Goal: Task Accomplishment & Management: Manage account settings

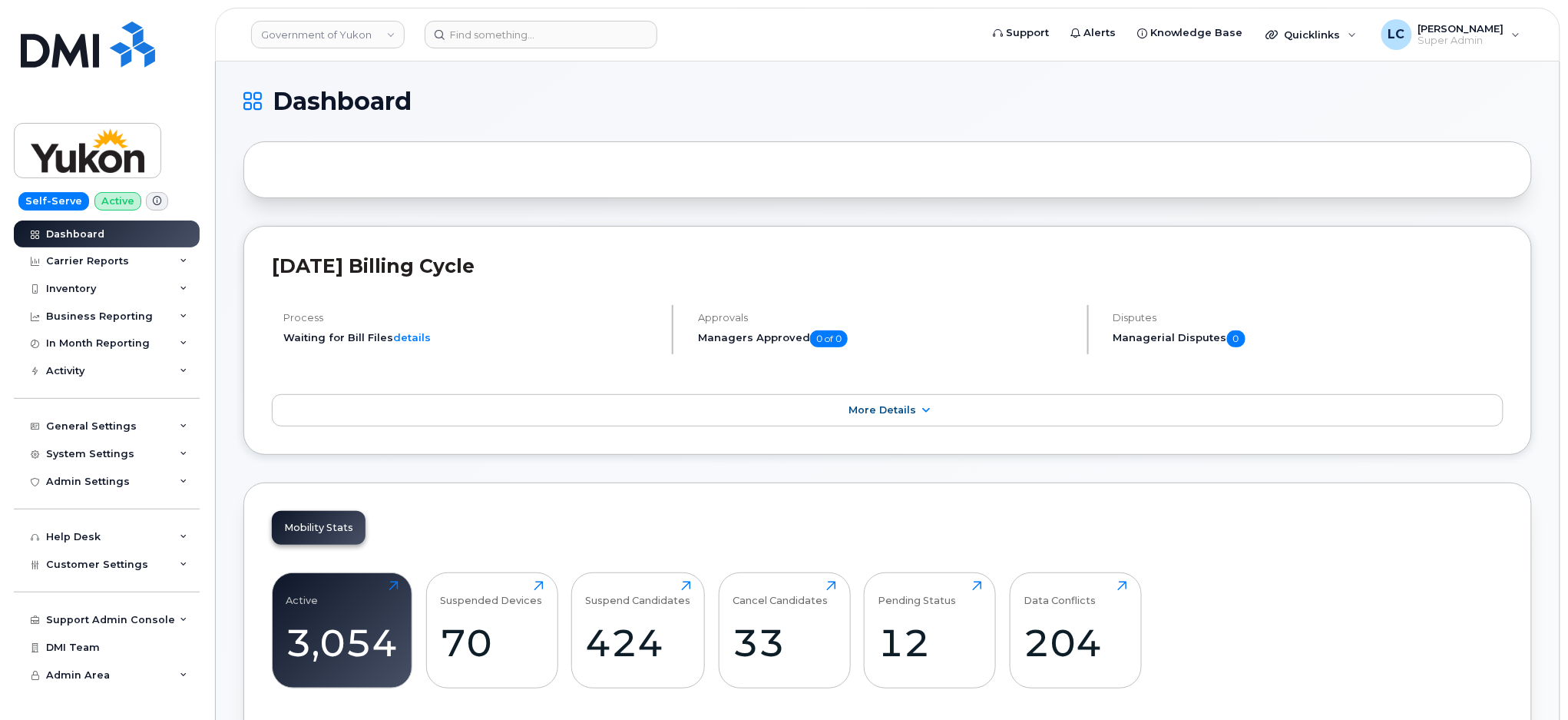
click at [310, 33] on link "Government of Yukon" at bounding box center [328, 35] width 154 height 27
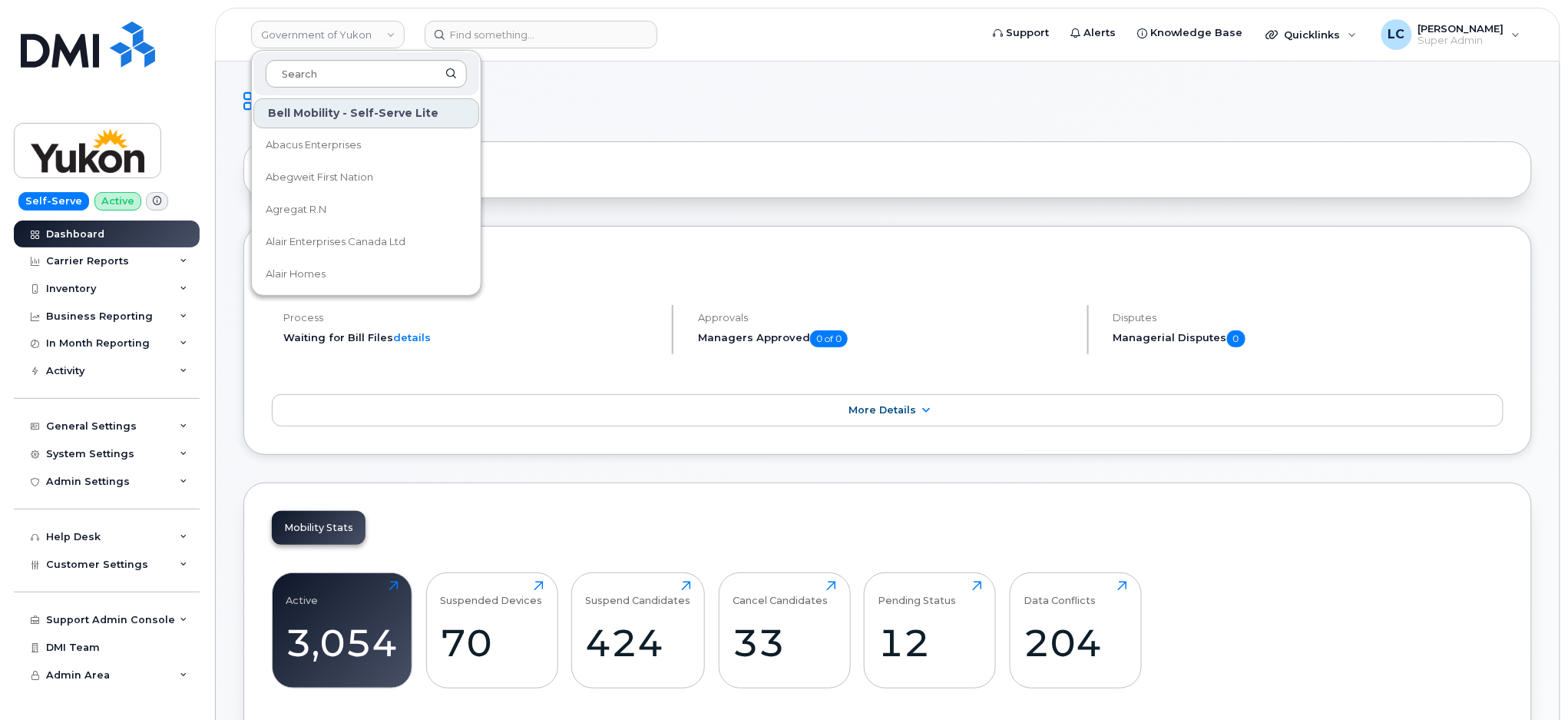
click at [324, 75] on input at bounding box center [366, 74] width 201 height 27
drag, startPoint x: 324, startPoint y: 75, endPoint x: 332, endPoint y: 81, distance: 10.0
click at [326, 75] on input at bounding box center [366, 74] width 201 height 27
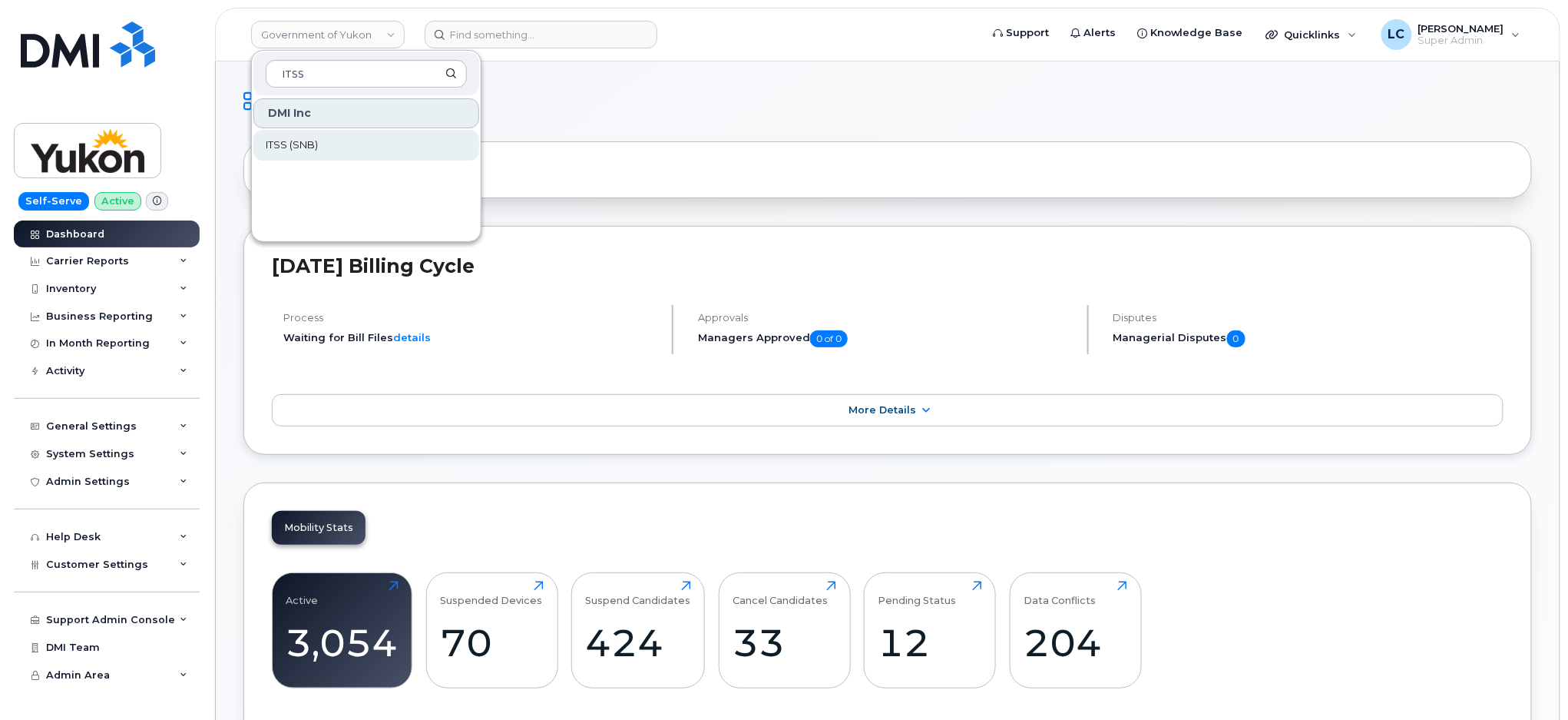
type input "ITSS"
click at [325, 140] on link "ITSS (SNB)" at bounding box center [366, 146] width 226 height 31
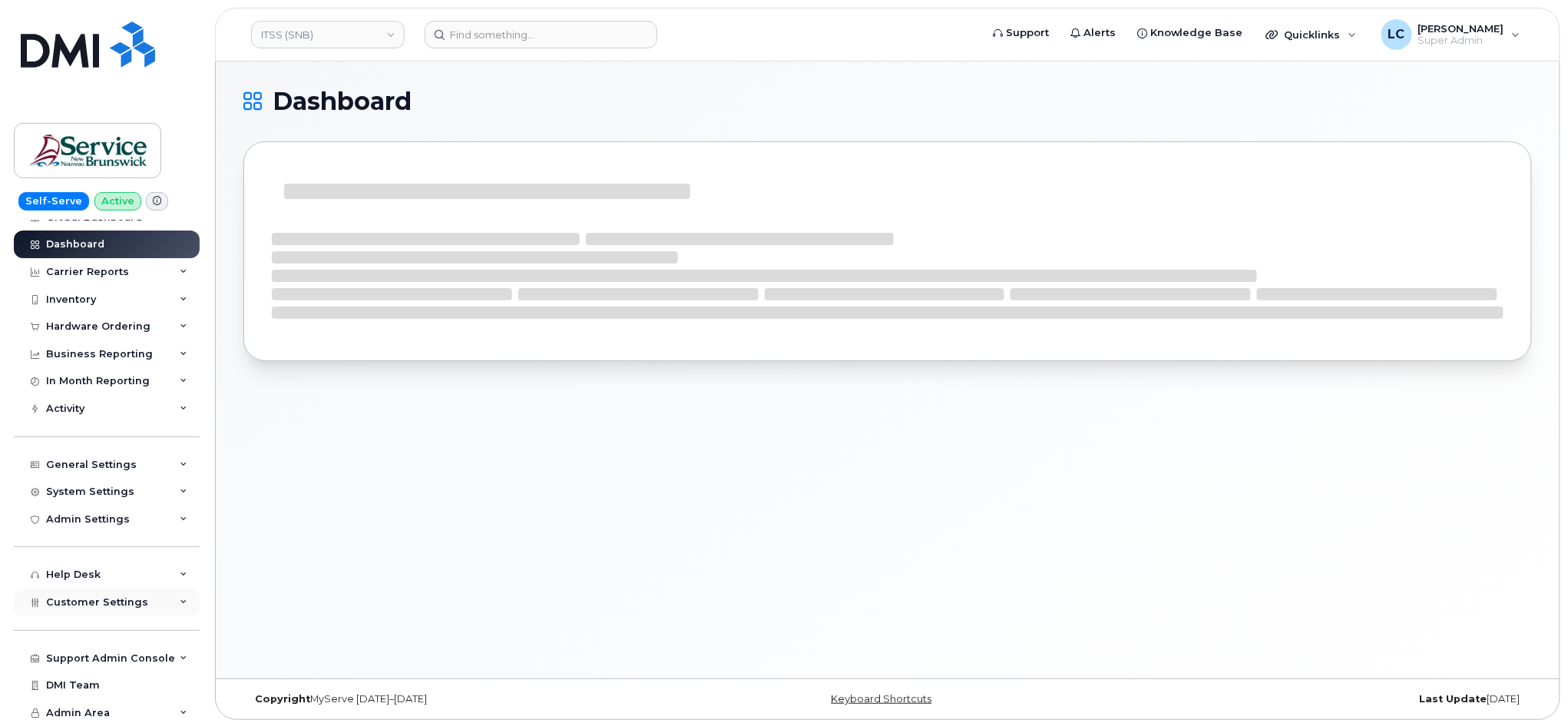
scroll to position [22, 0]
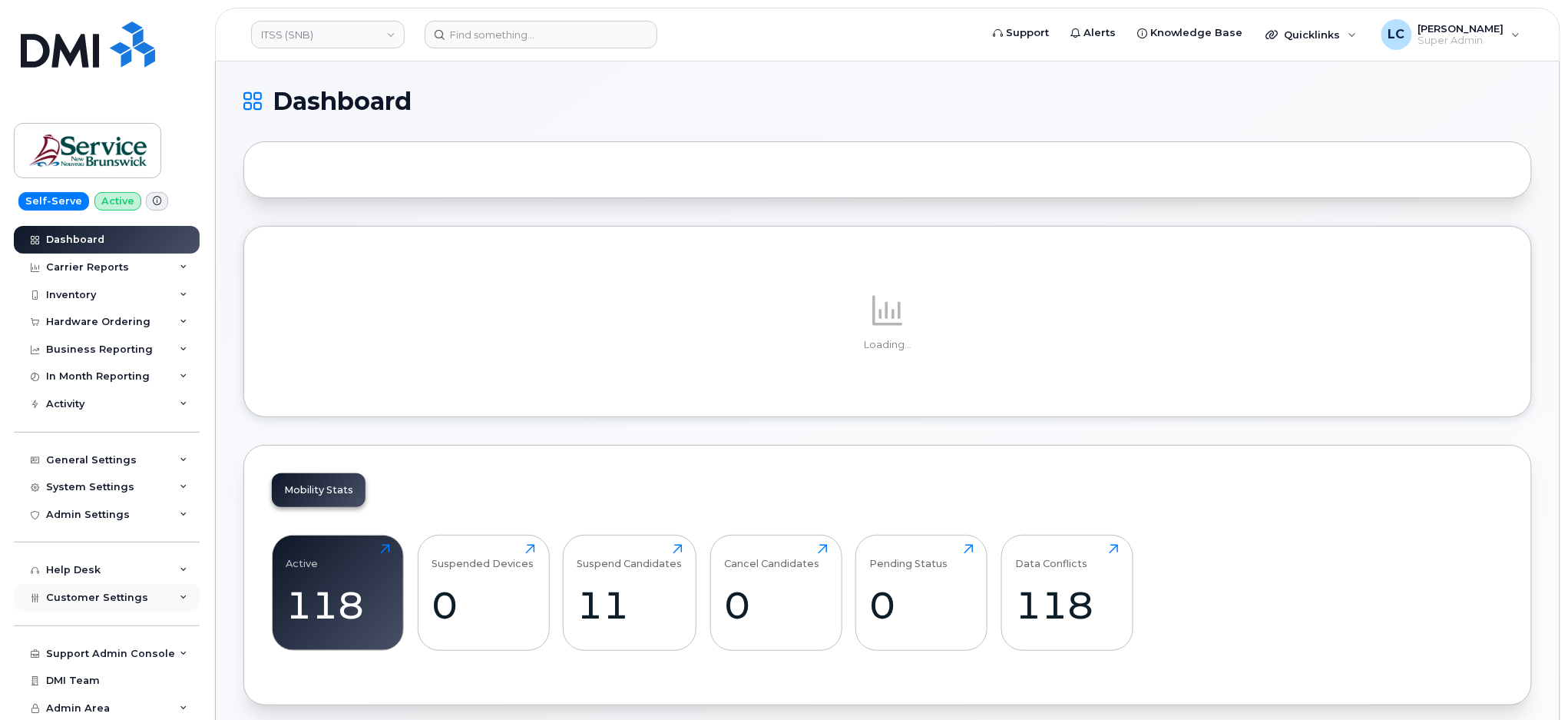
click at [124, 593] on span "Customer Settings" at bounding box center [97, 597] width 102 height 12
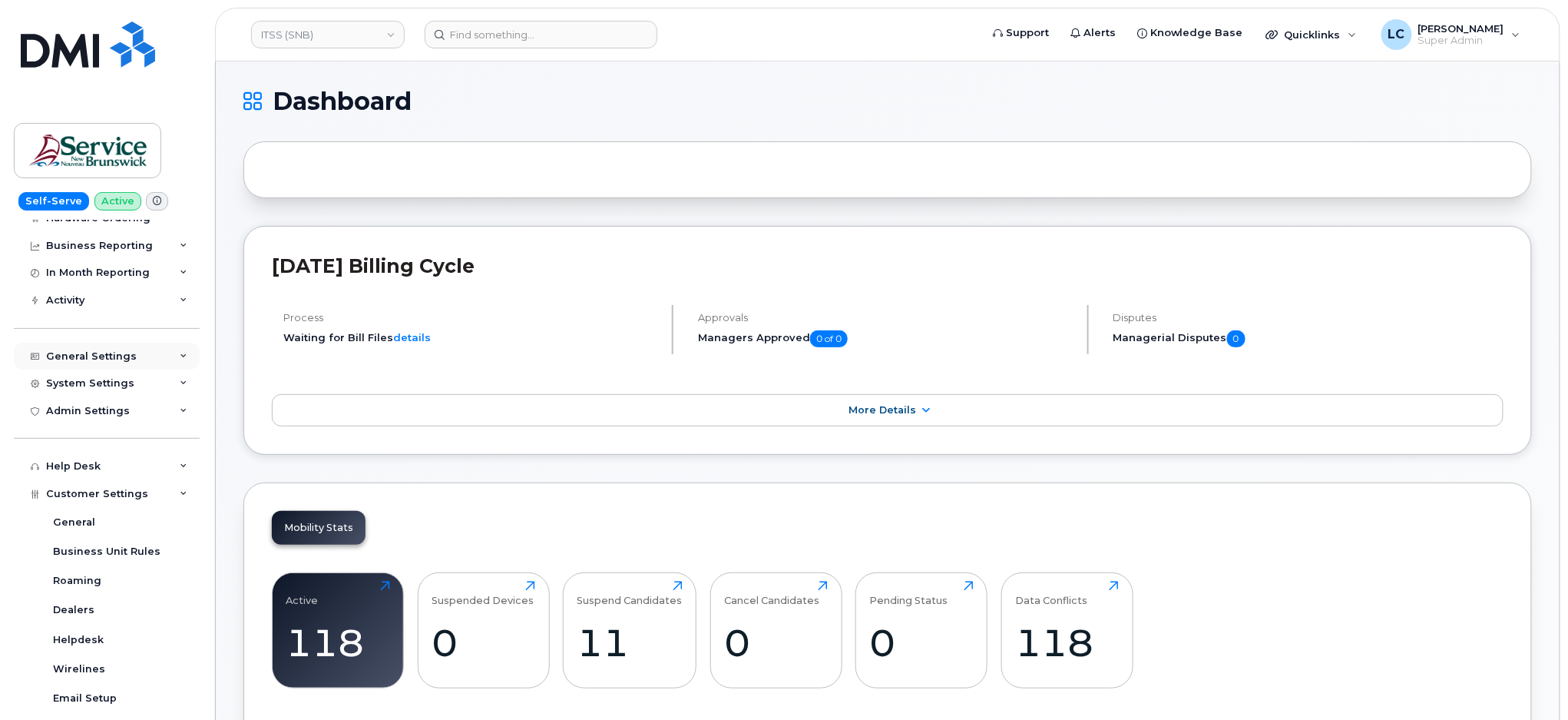
scroll to position [125, 0]
click at [108, 381] on div "System Settings" at bounding box center [90, 384] width 88 height 13
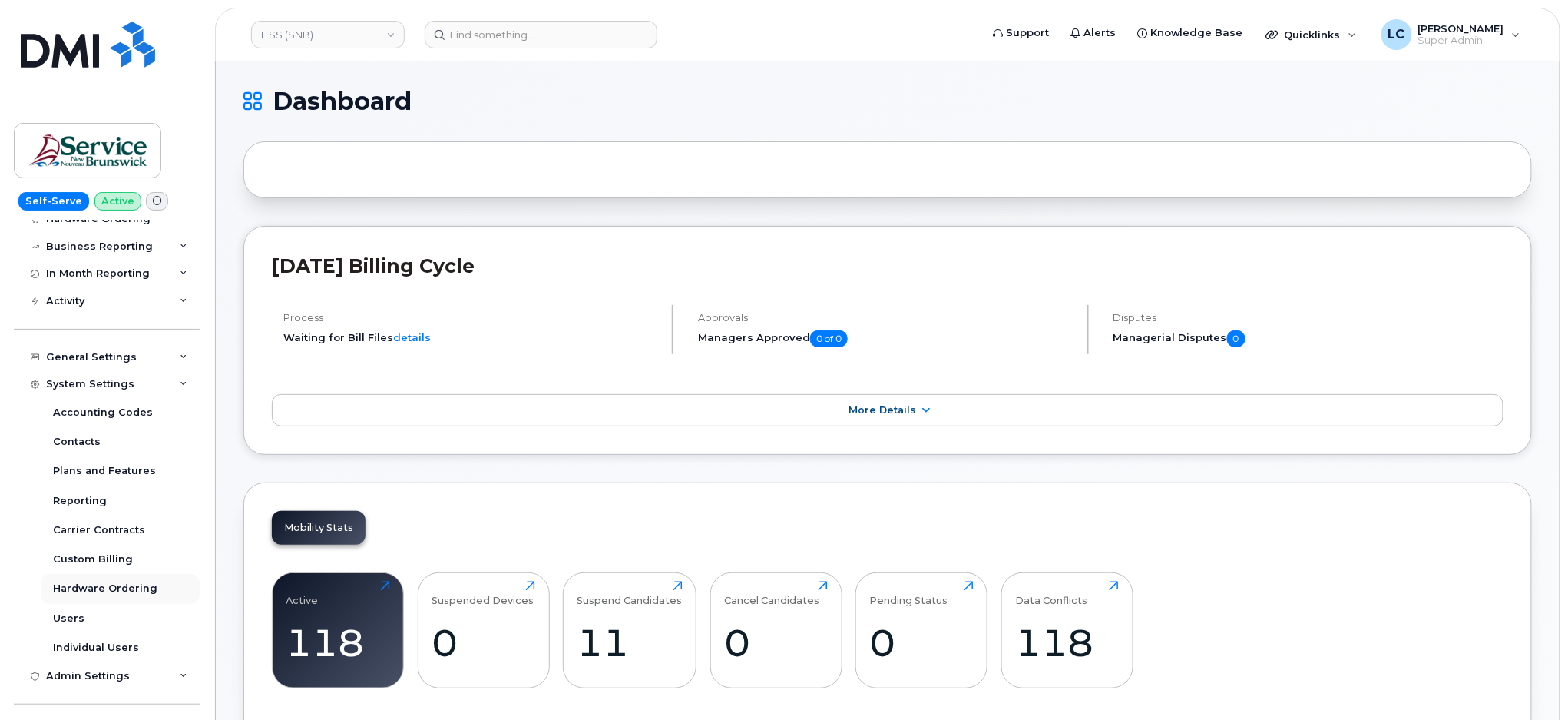
scroll to position [227, 0]
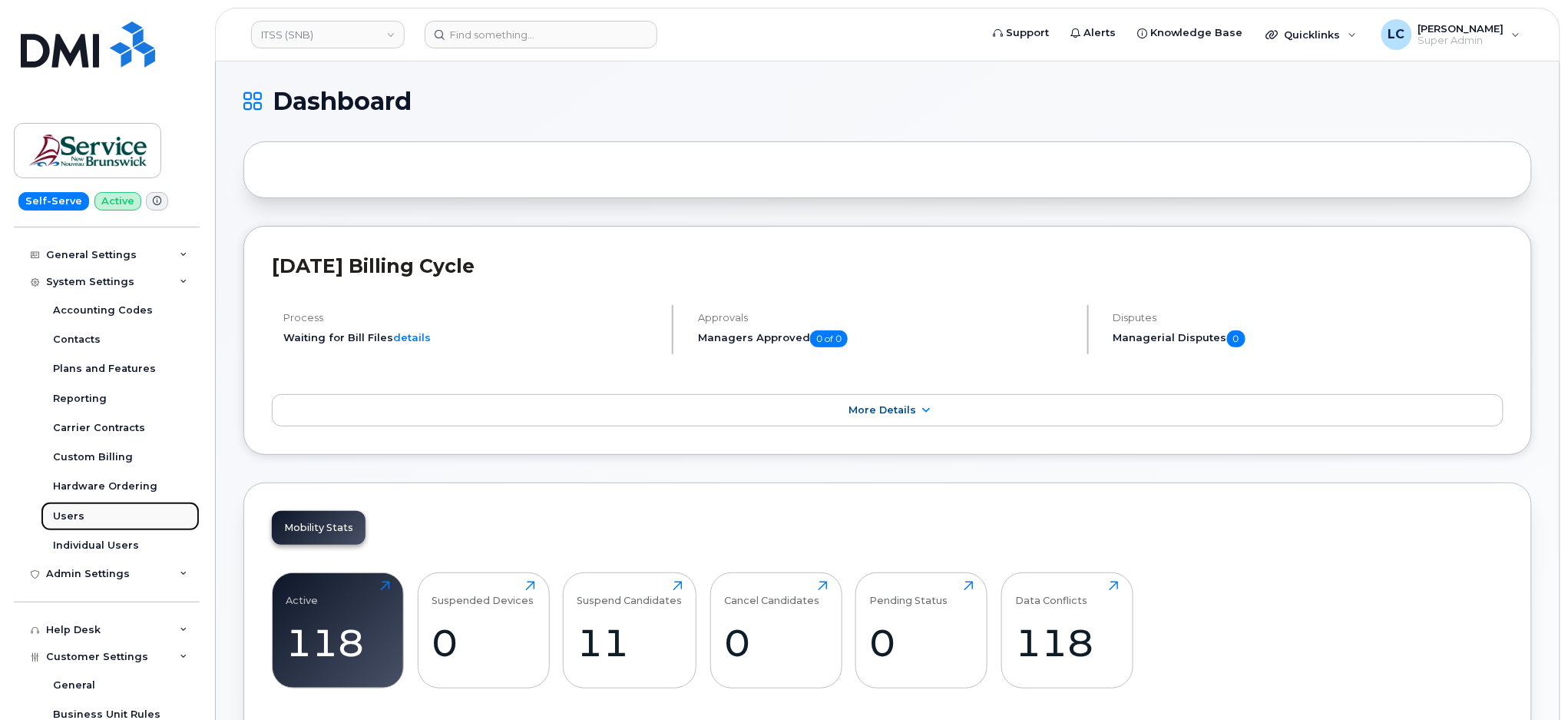
click at [87, 517] on link "Users" at bounding box center [120, 516] width 159 height 29
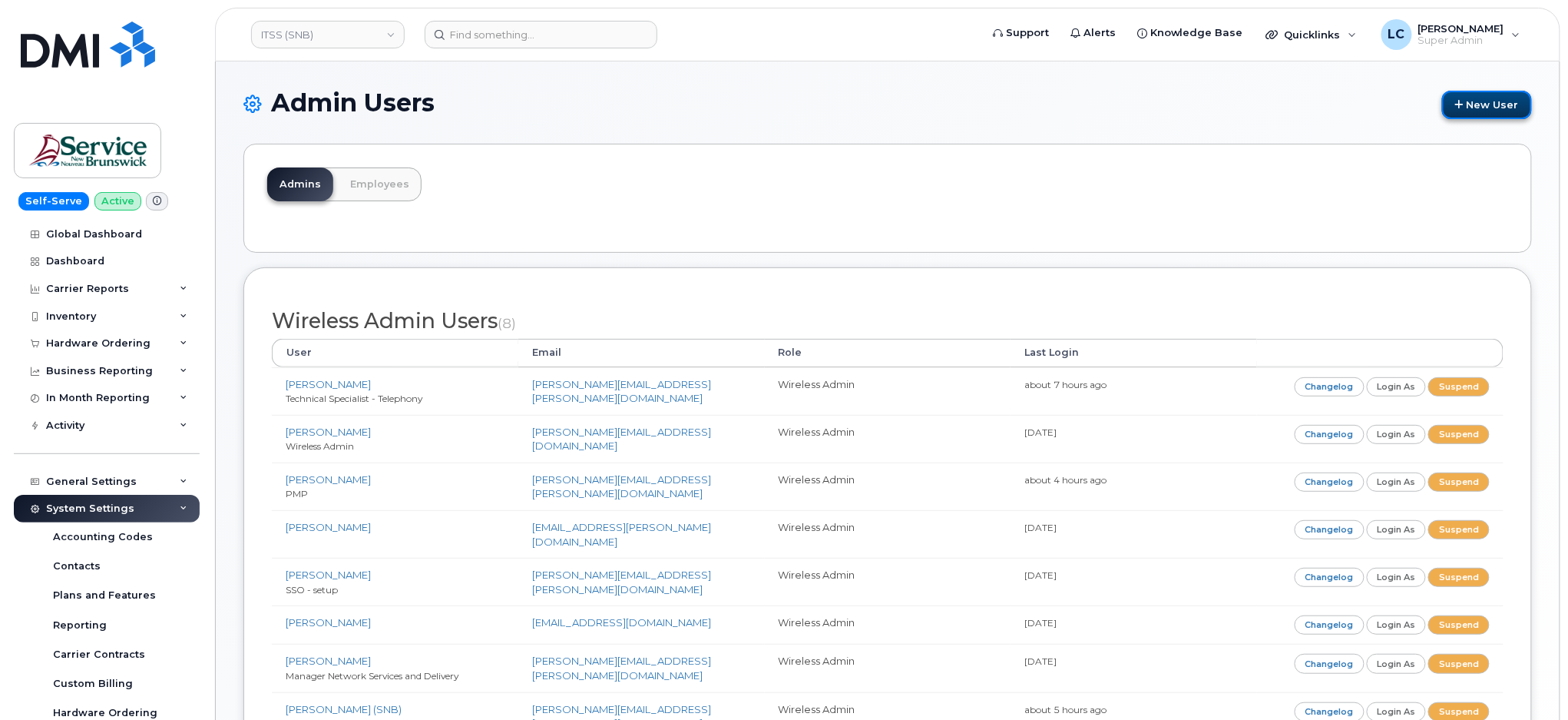
click at [1487, 104] on link "New User" at bounding box center [1487, 105] width 90 height 28
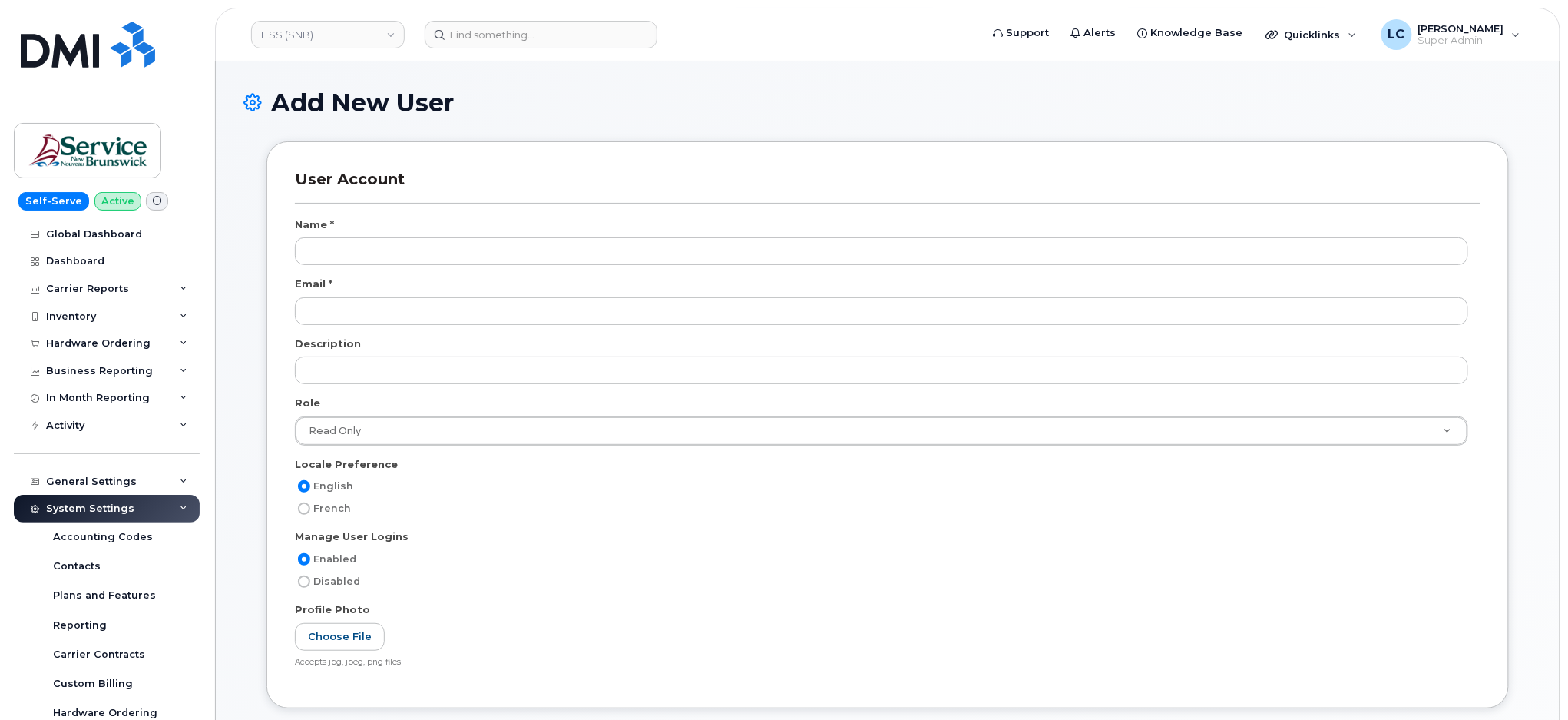
scroll to position [4698, 0]
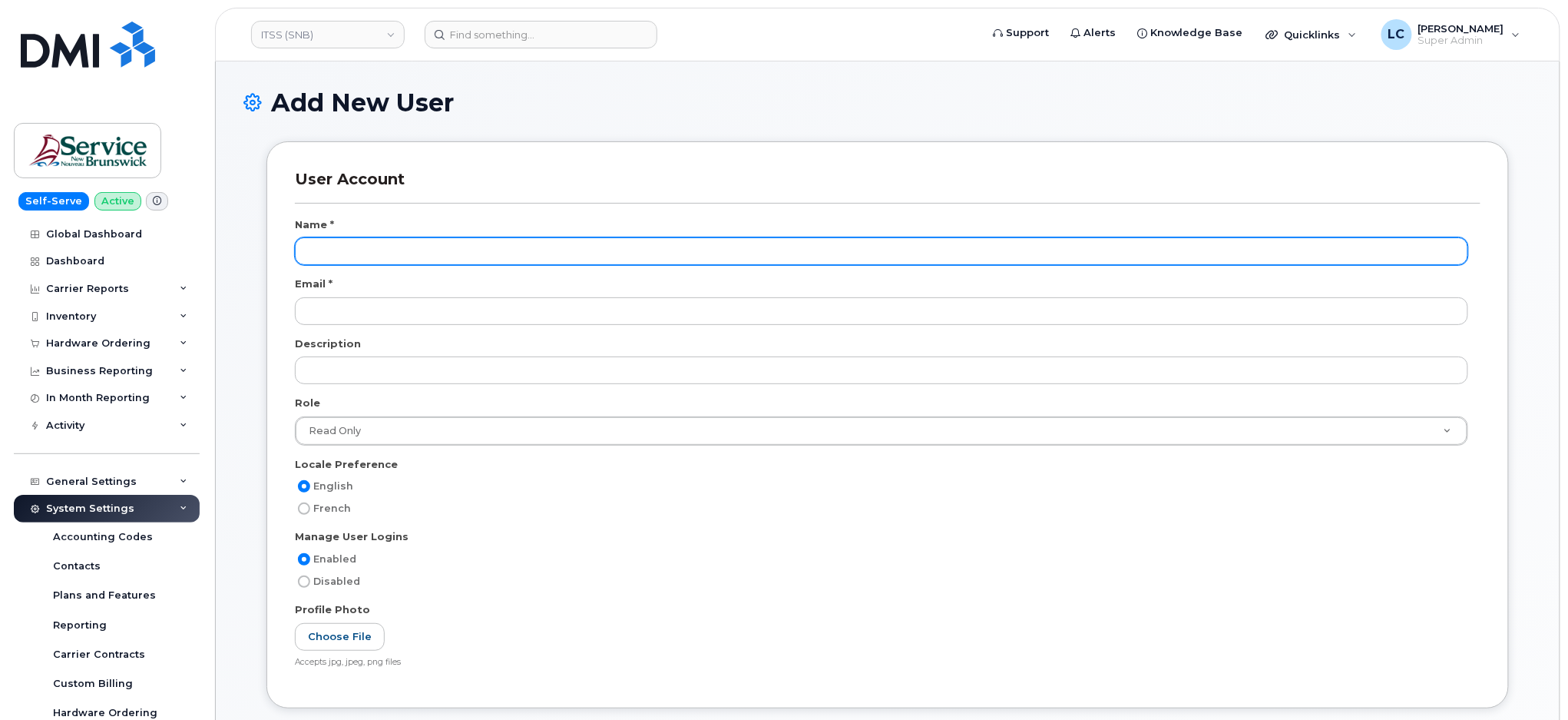
click at [420, 253] on input "text" at bounding box center [881, 251] width 1173 height 27
paste input "[PERSON_NAME]"
type input "[PERSON_NAME]"
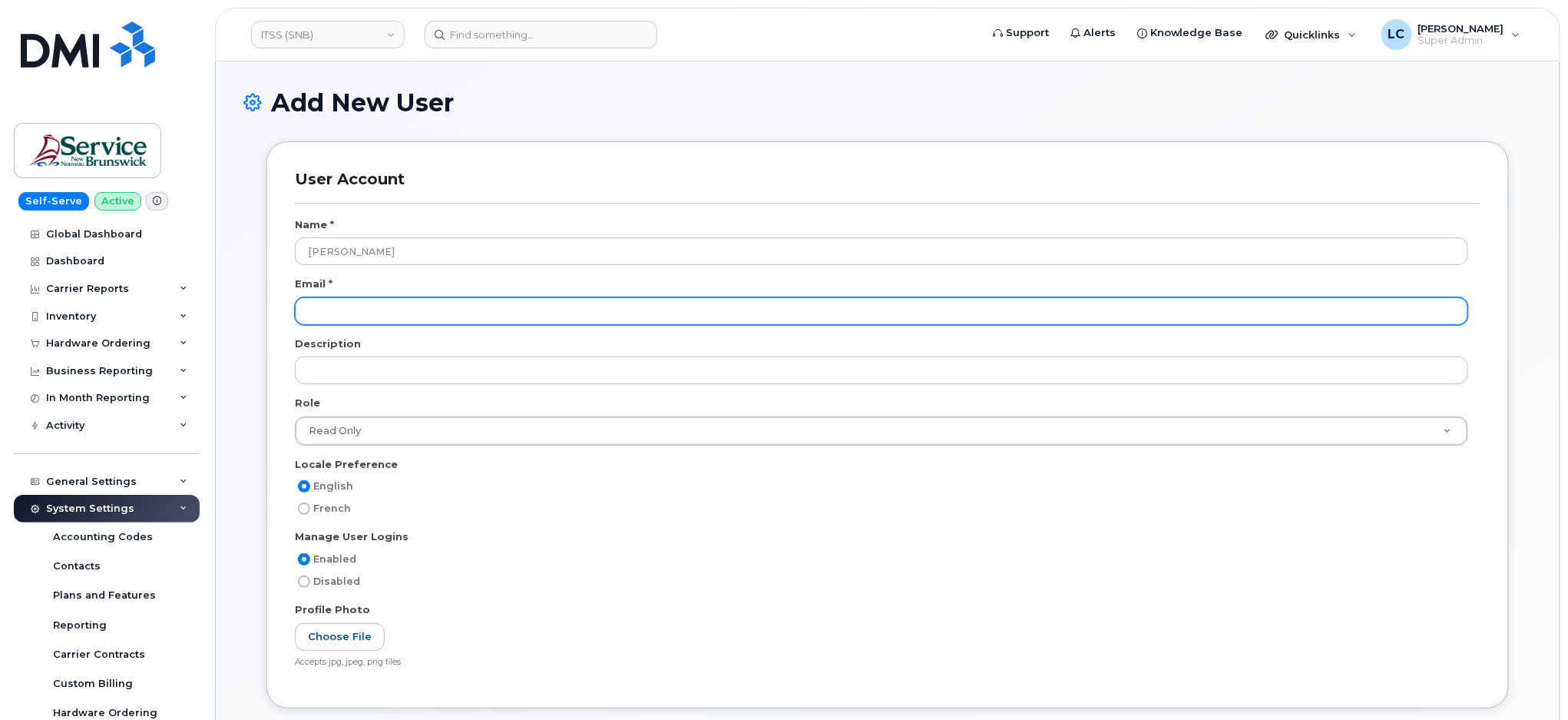
click at [363, 298] on input "email" at bounding box center [881, 311] width 1173 height 27
paste input "Wendy.Coughlin@nbed.nb.ca"
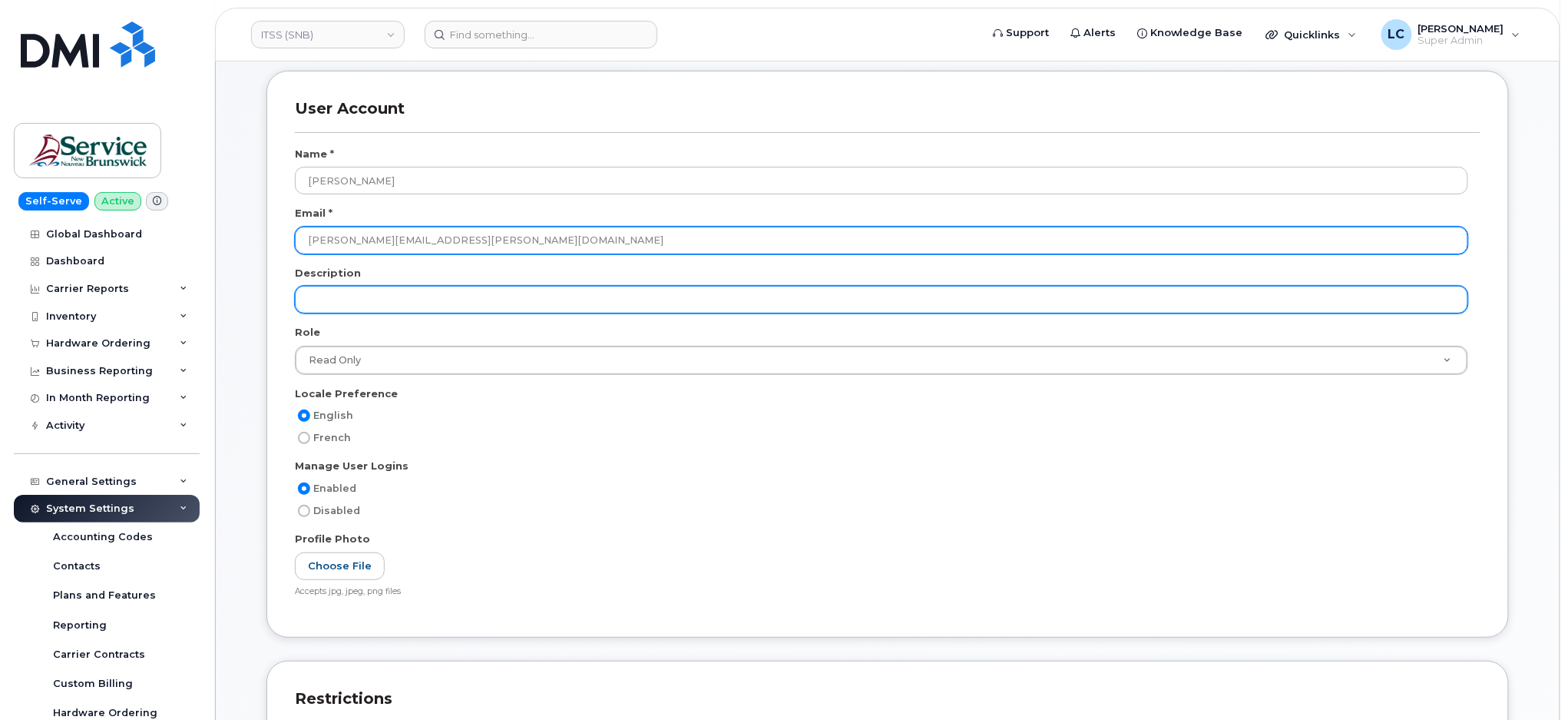
scroll to position [102, 0]
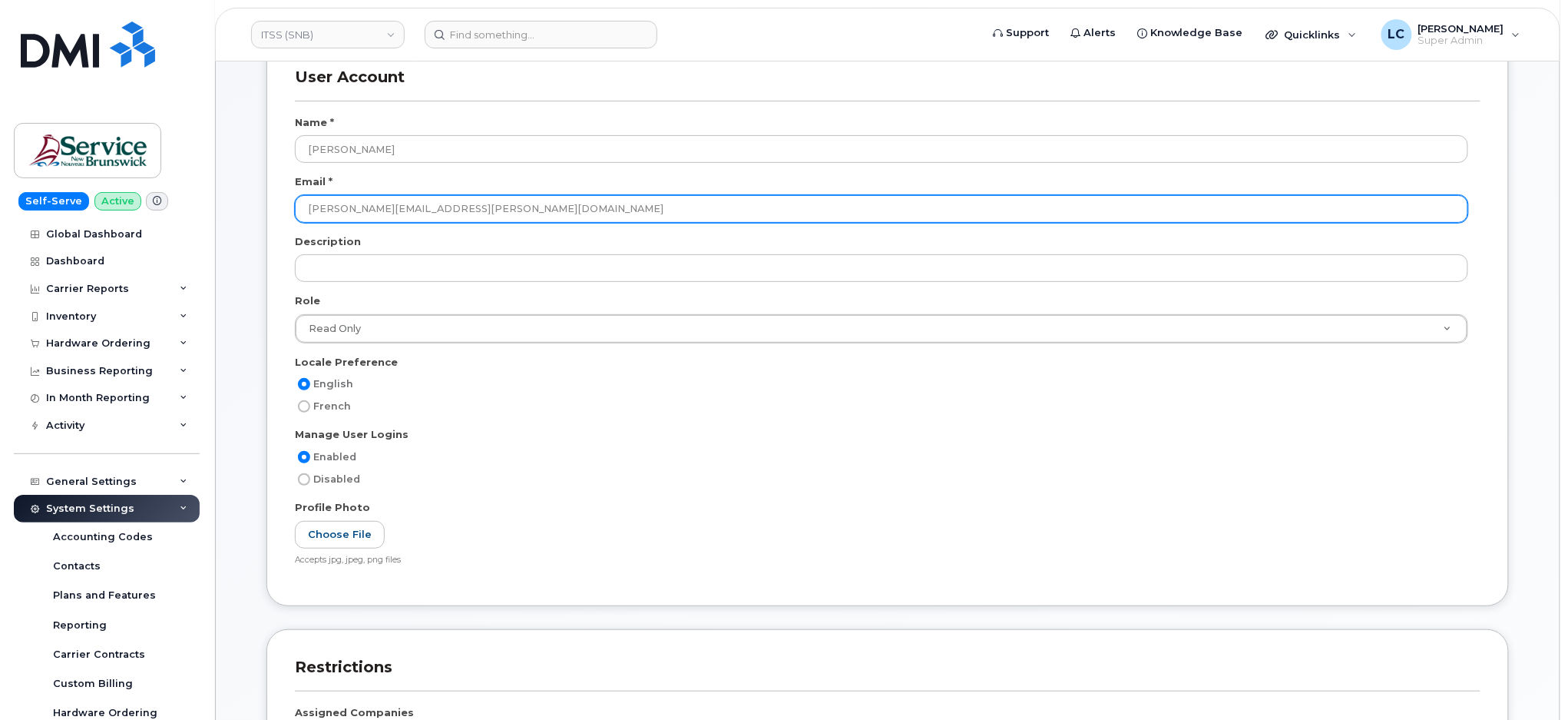
type input "Wendy.Coughlin@nbed.nb.ca"
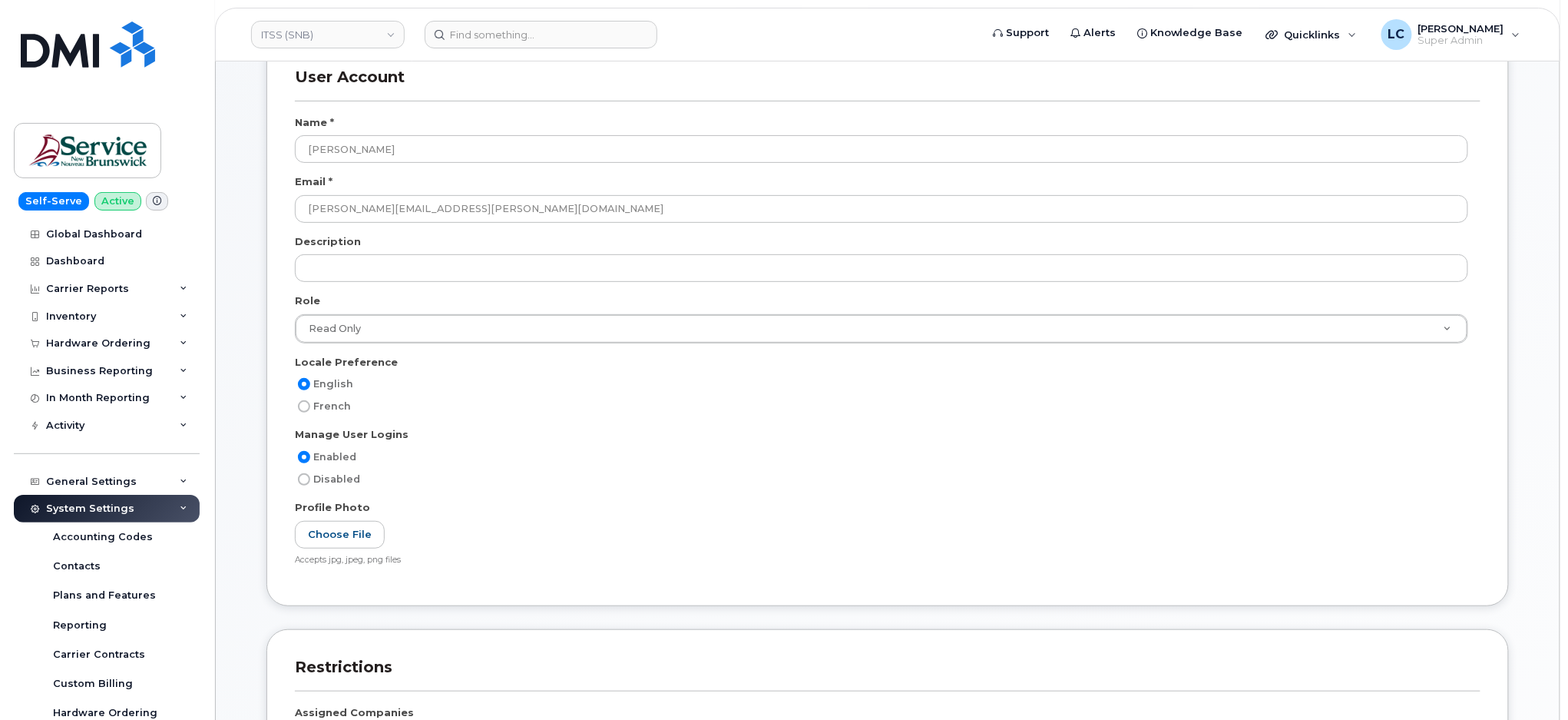
click at [612, 416] on div "English French" at bounding box center [887, 401] width 1186 height 52
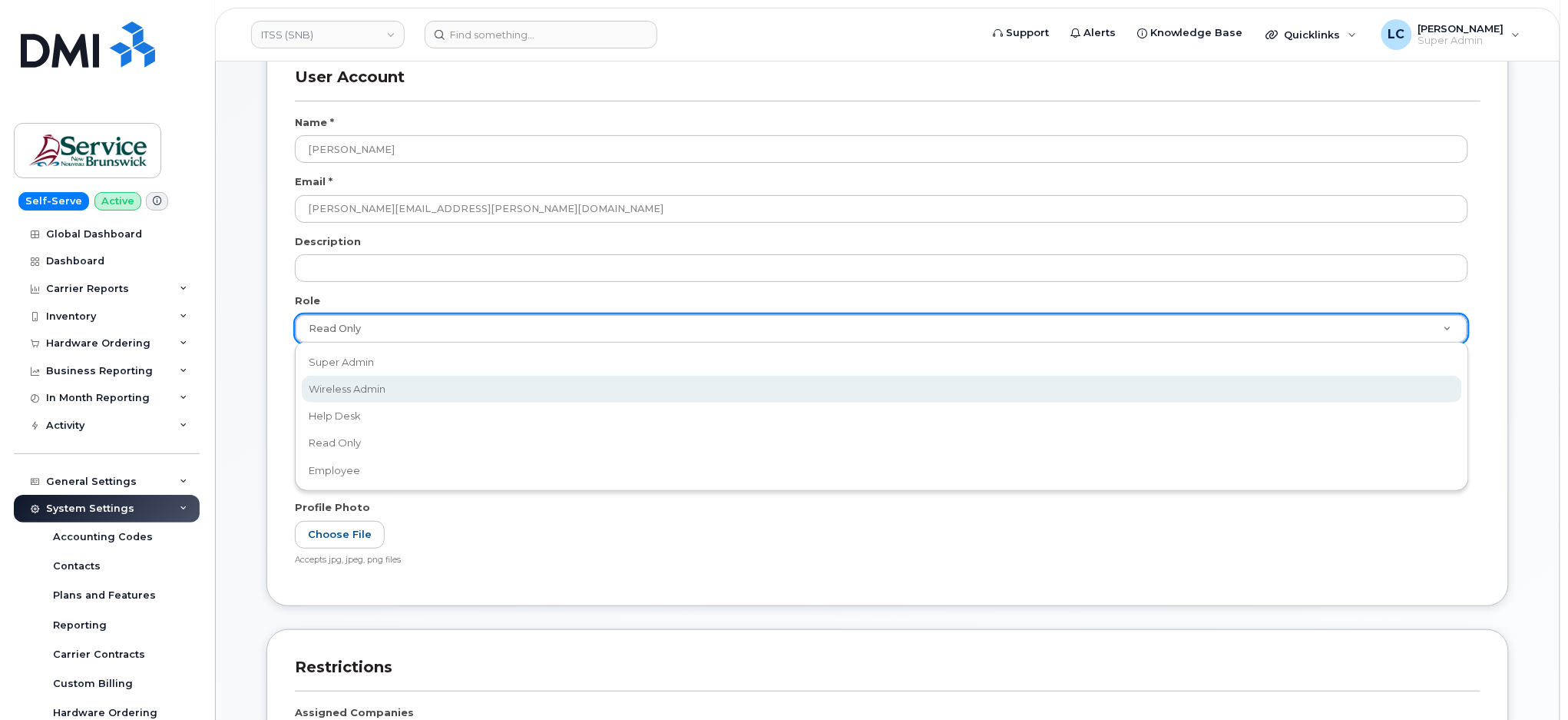
scroll to position [0, 5]
select select "wireless_admin"
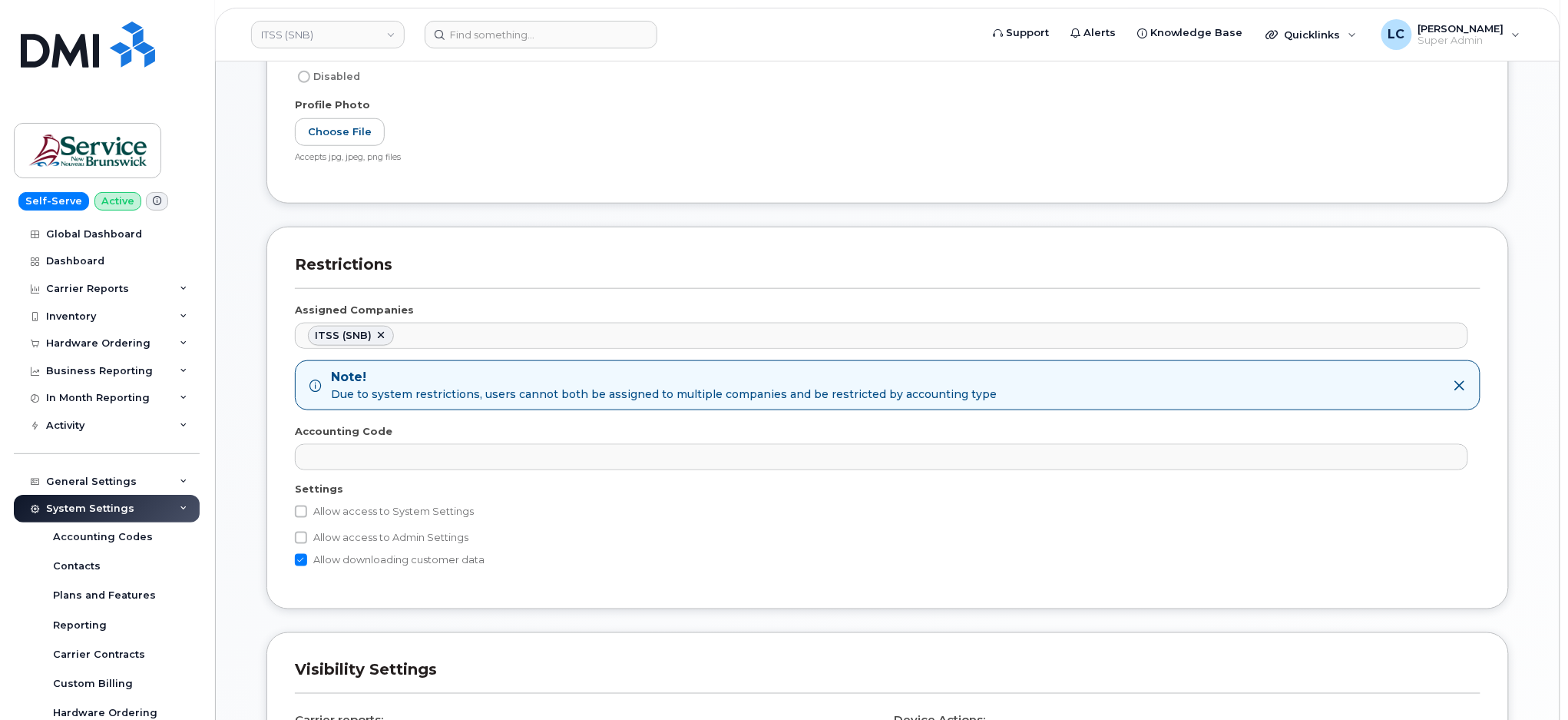
scroll to position [512, 0]
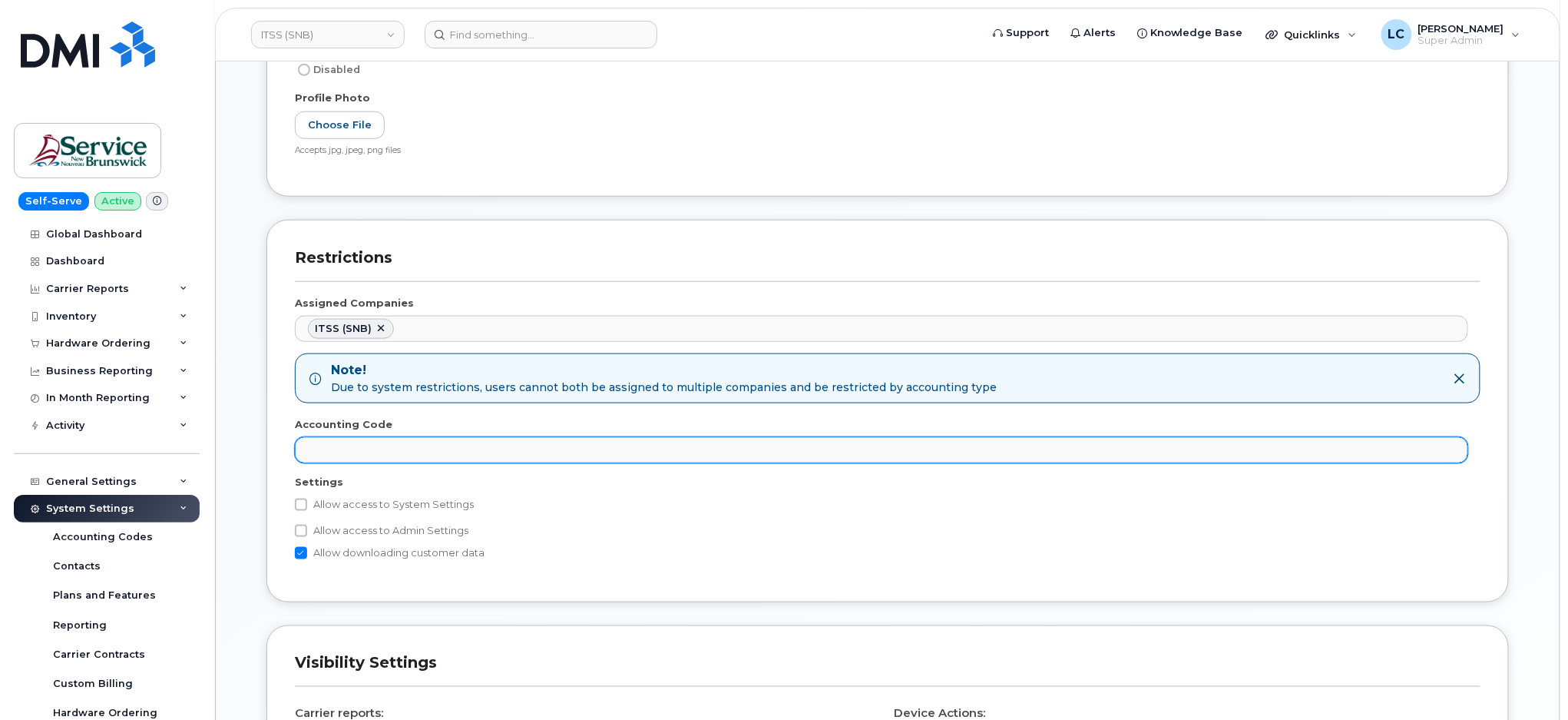
click at [410, 451] on ul at bounding box center [882, 450] width 1172 height 25
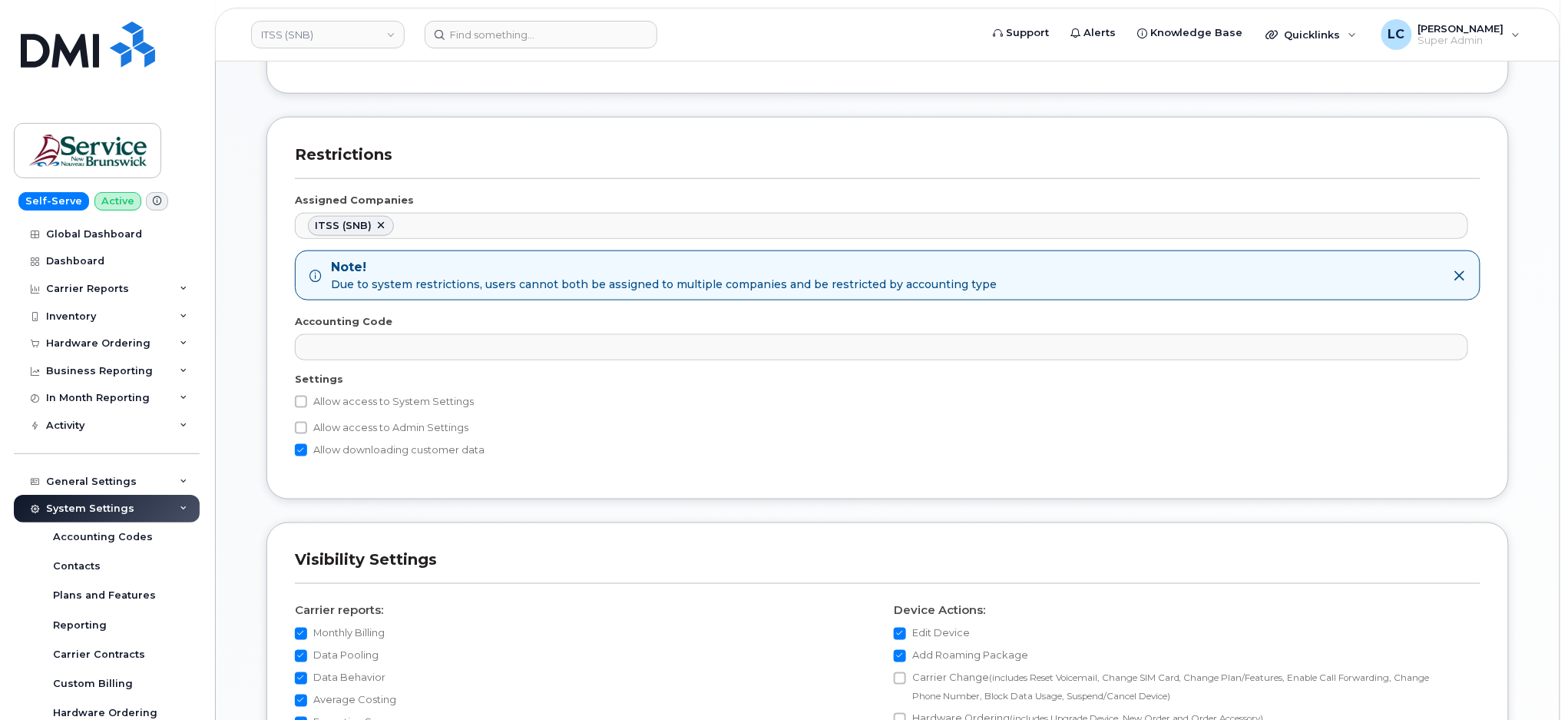
click at [255, 286] on div "Restrictions Assigned Companies ITSS (SNB) No matches found Abacus Enterprises …" at bounding box center [887, 319] width 1266 height 406
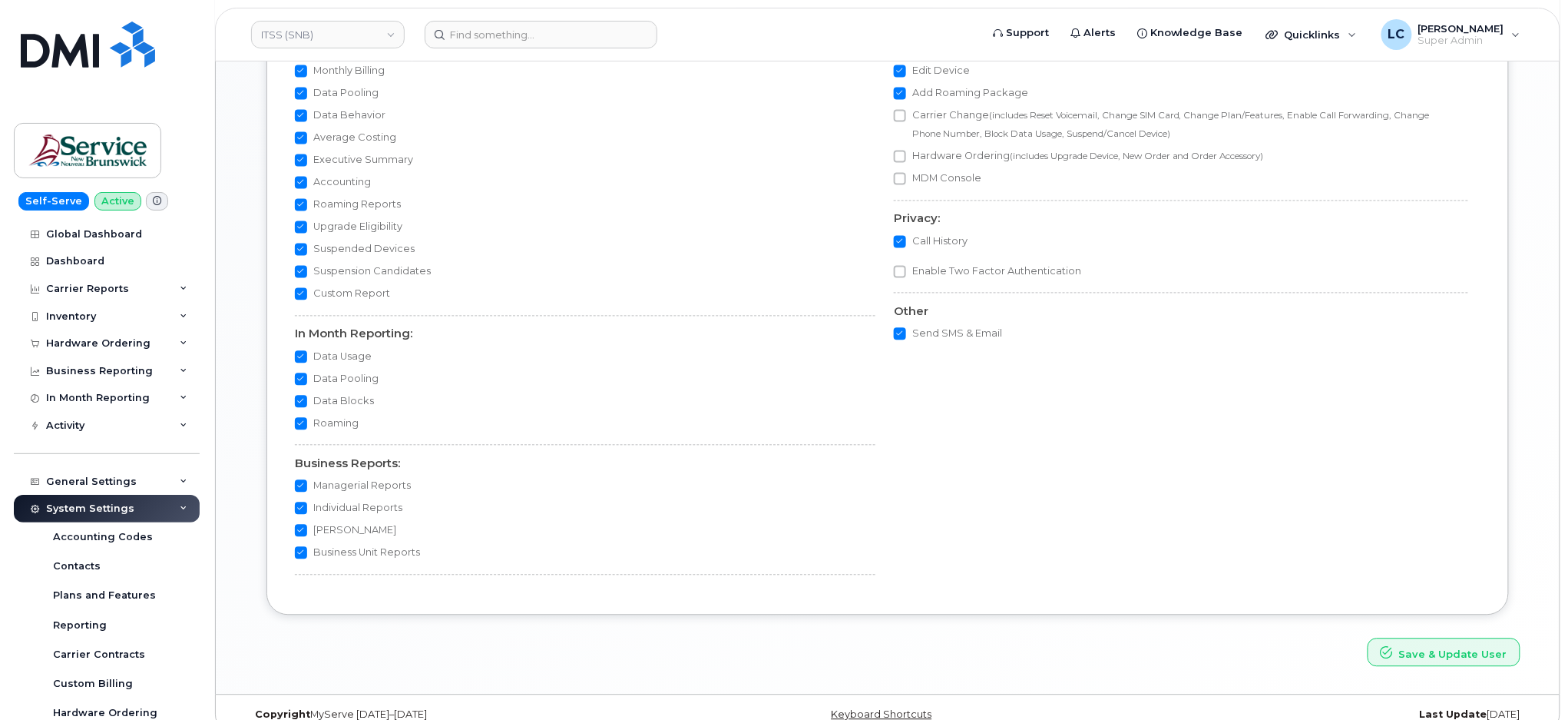
scroll to position [1201, 0]
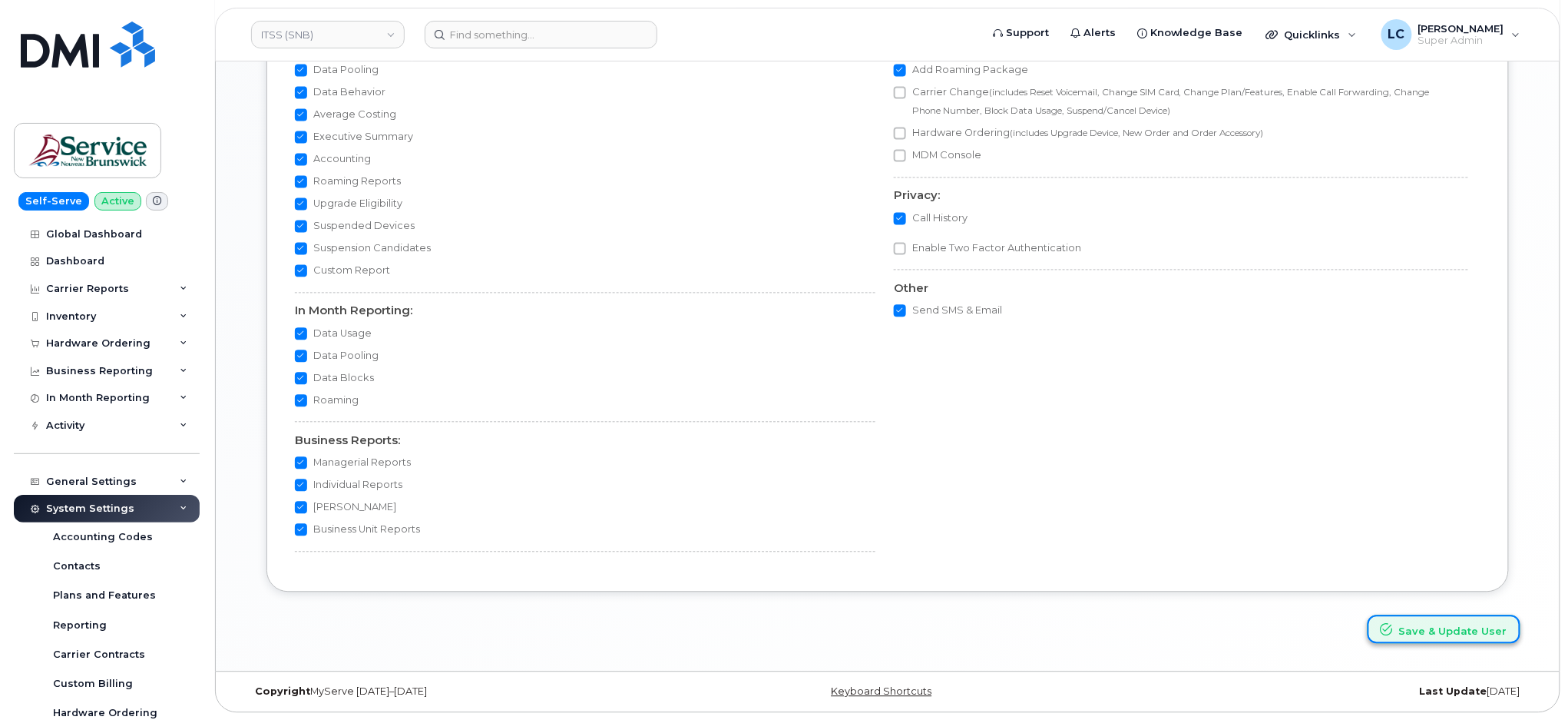
click at [1469, 637] on button "Save & Update User" at bounding box center [1444, 628] width 153 height 28
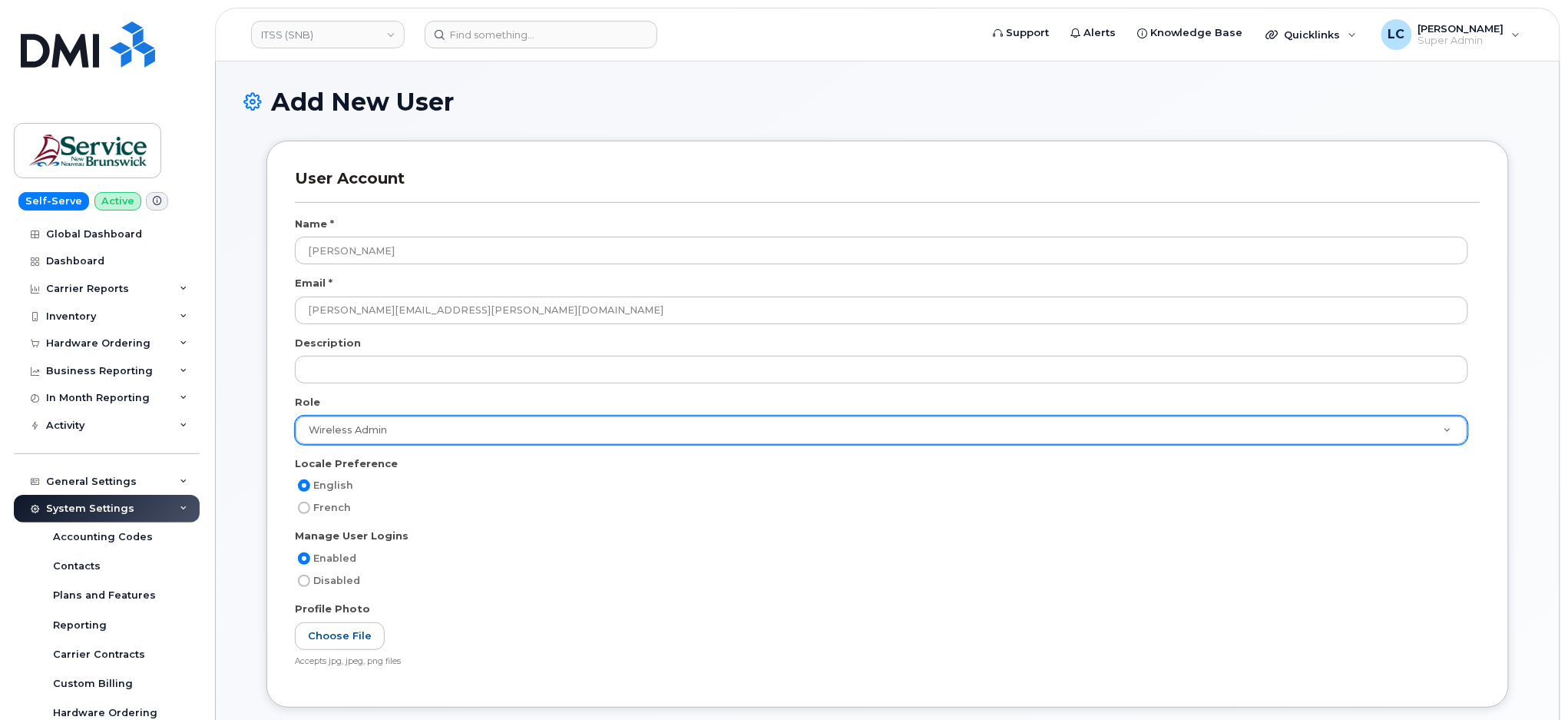
scroll to position [0, 0]
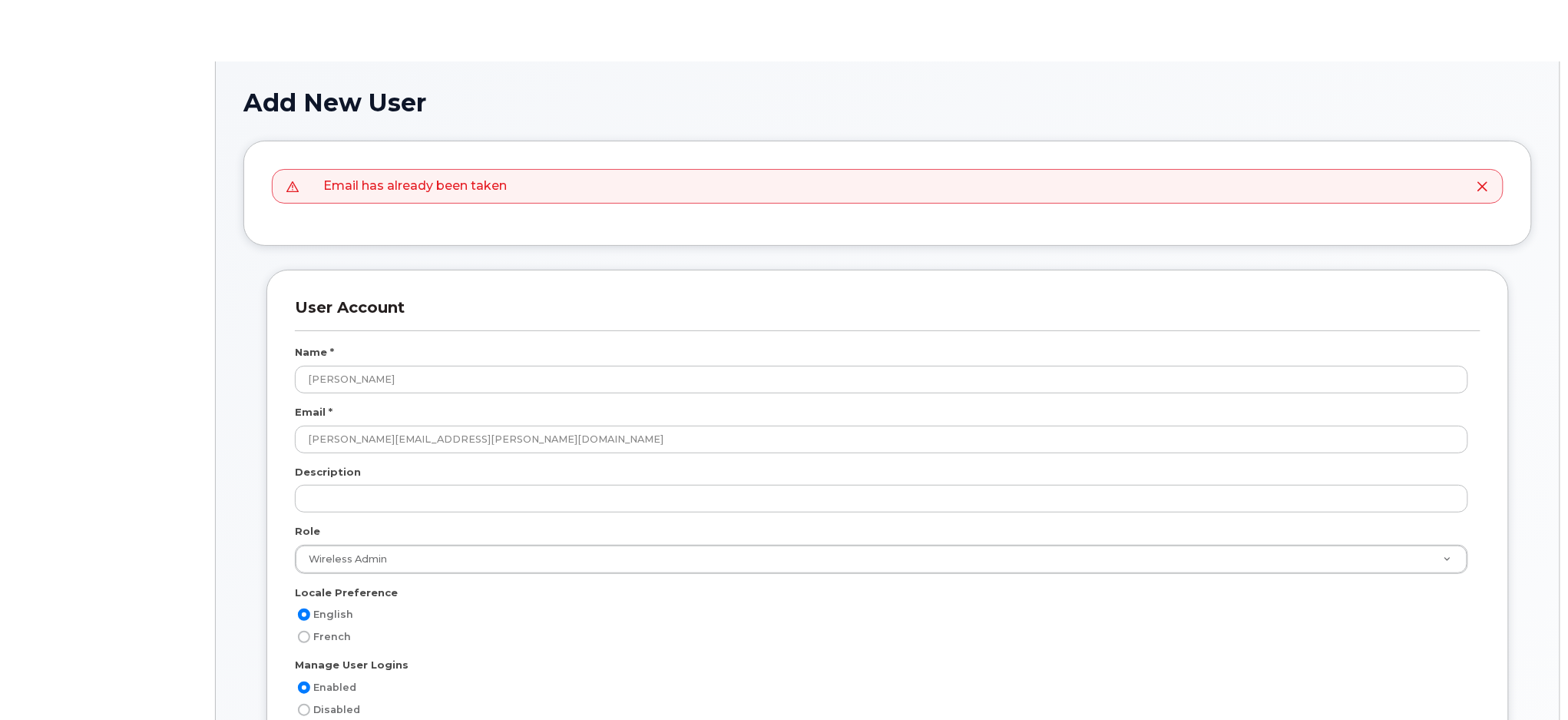
scroll to position [4698, 0]
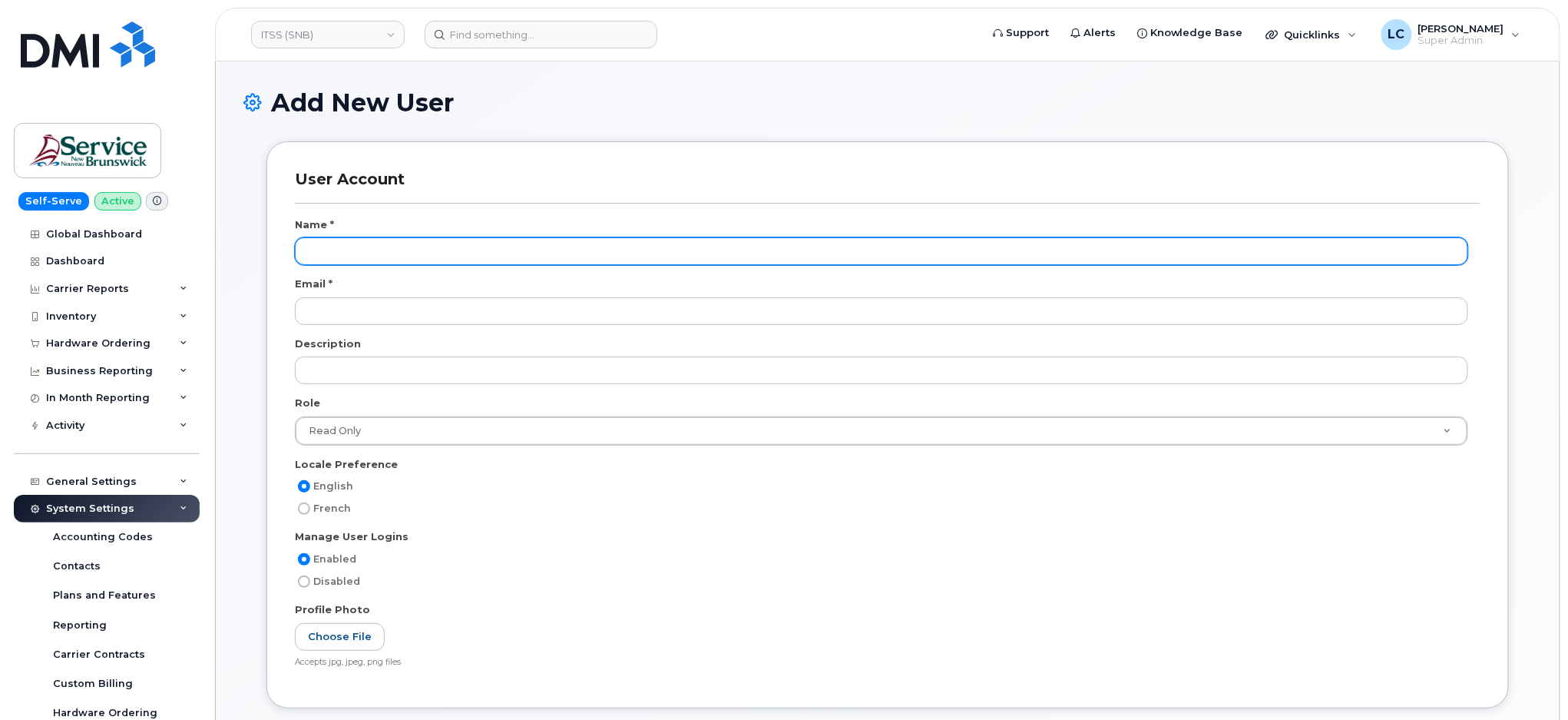
scroll to position [4698, 0]
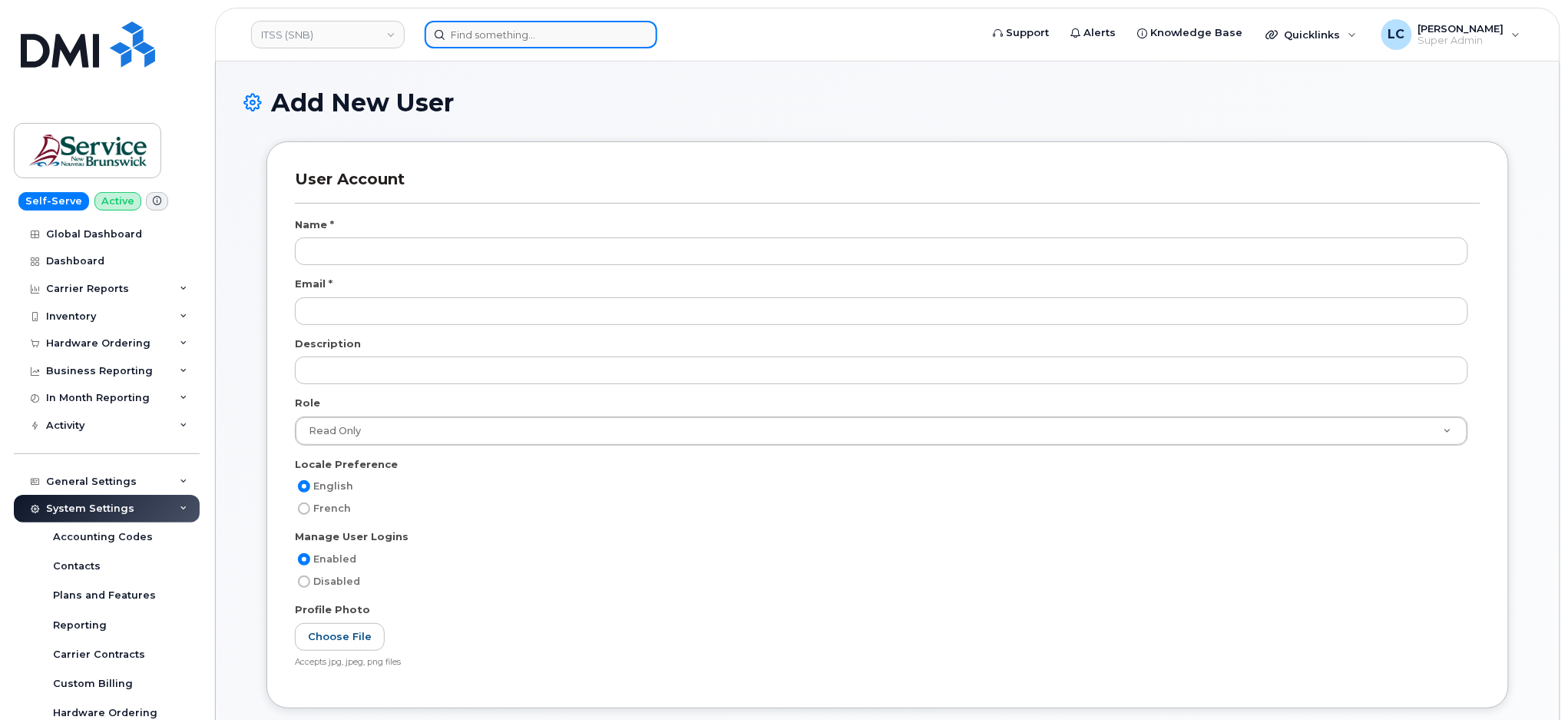
click at [470, 37] on input at bounding box center [541, 35] width 233 height 27
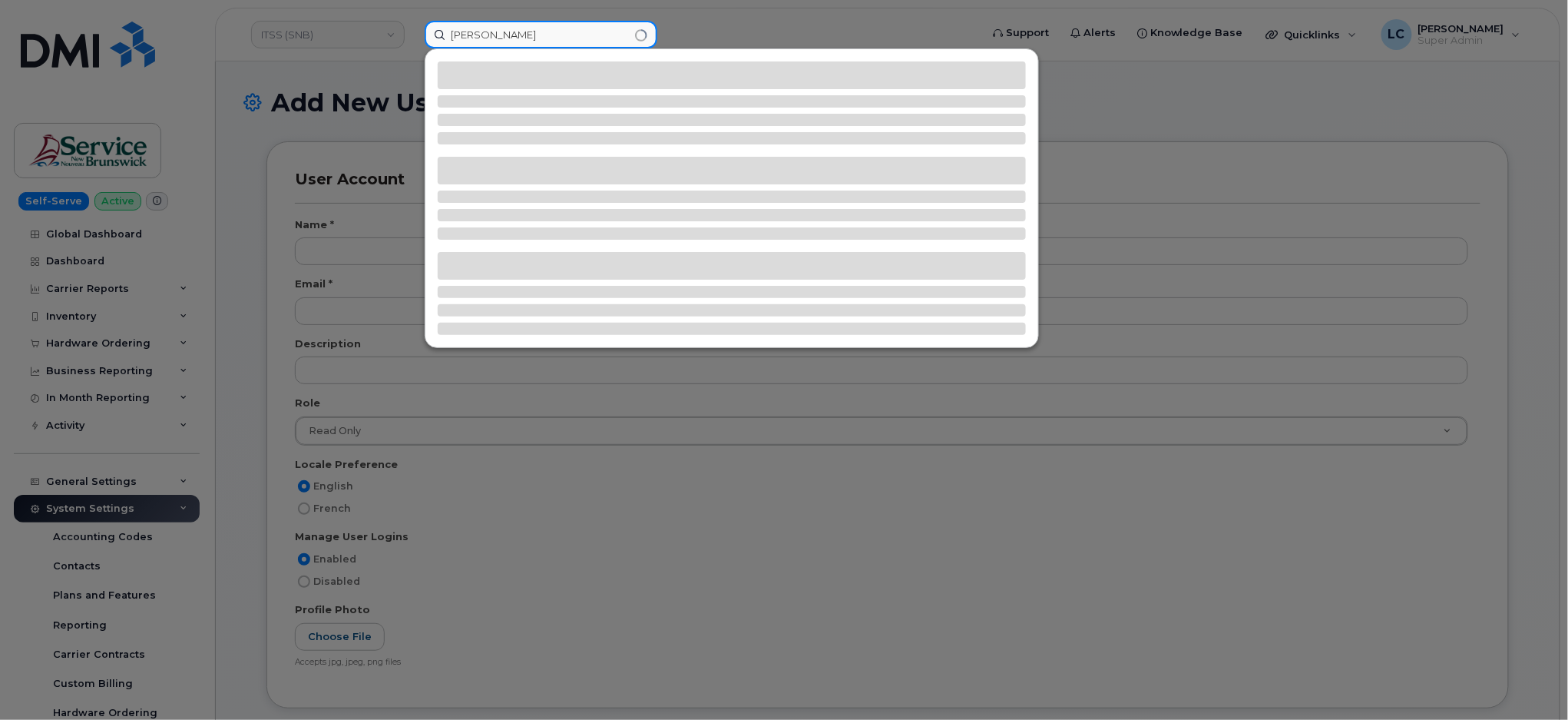
type input "Wendy Coughlin"
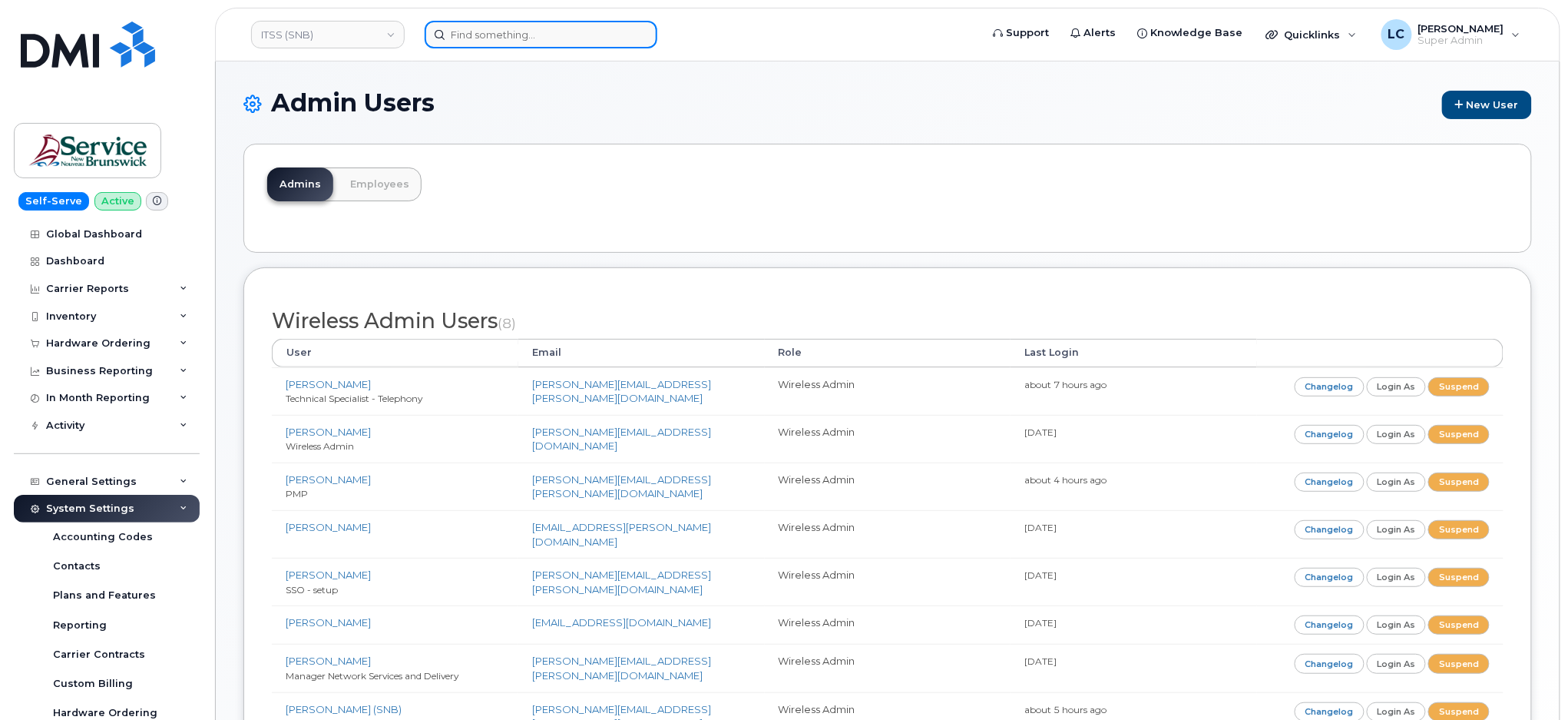
click at [561, 24] on input at bounding box center [541, 35] width 233 height 27
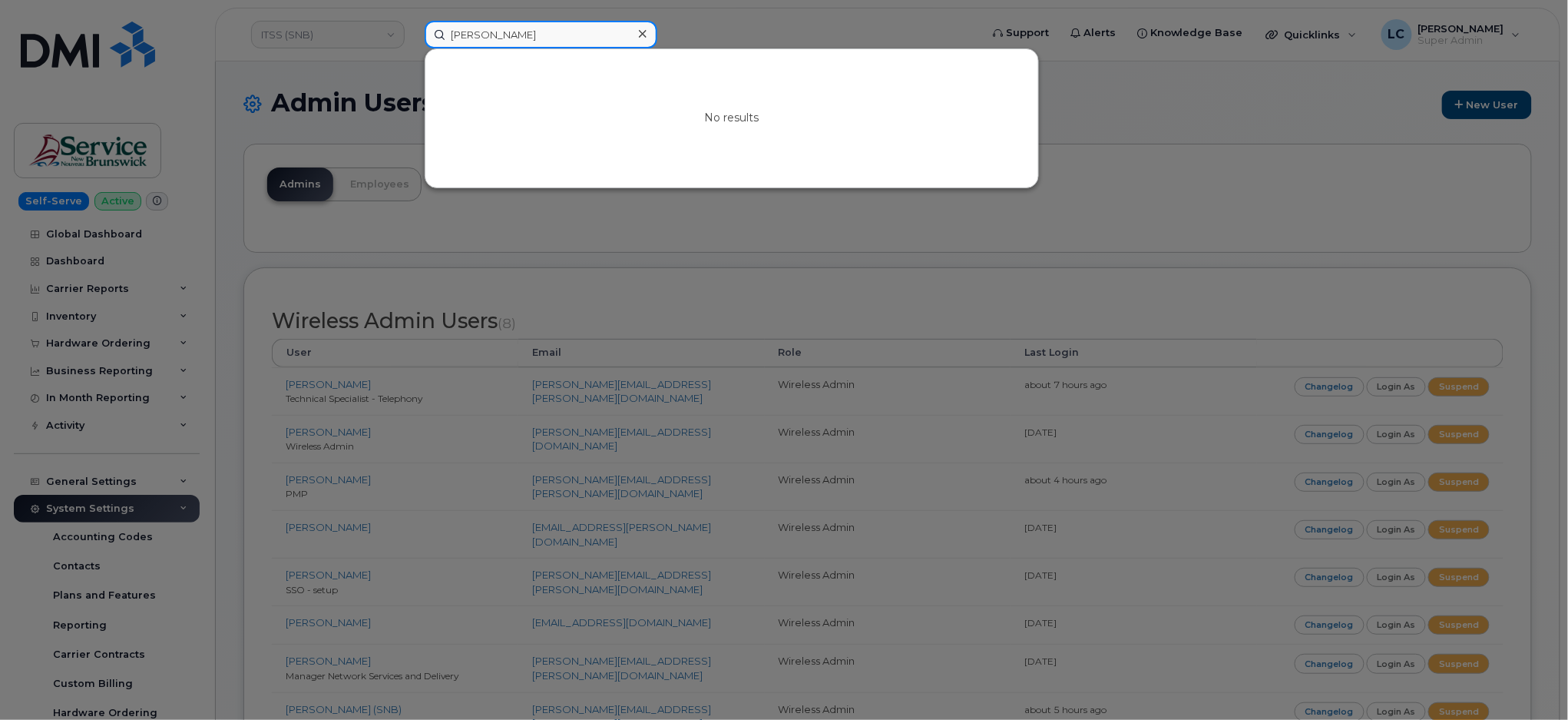
type input "Wendy Coughlin"
drag, startPoint x: 583, startPoint y: 35, endPoint x: 396, endPoint y: 28, distance: 187.1
click at [412, 28] on div "Wendy Coughlin No results" at bounding box center [697, 35] width 570 height 27
click at [795, 12] on div at bounding box center [784, 360] width 1568 height 720
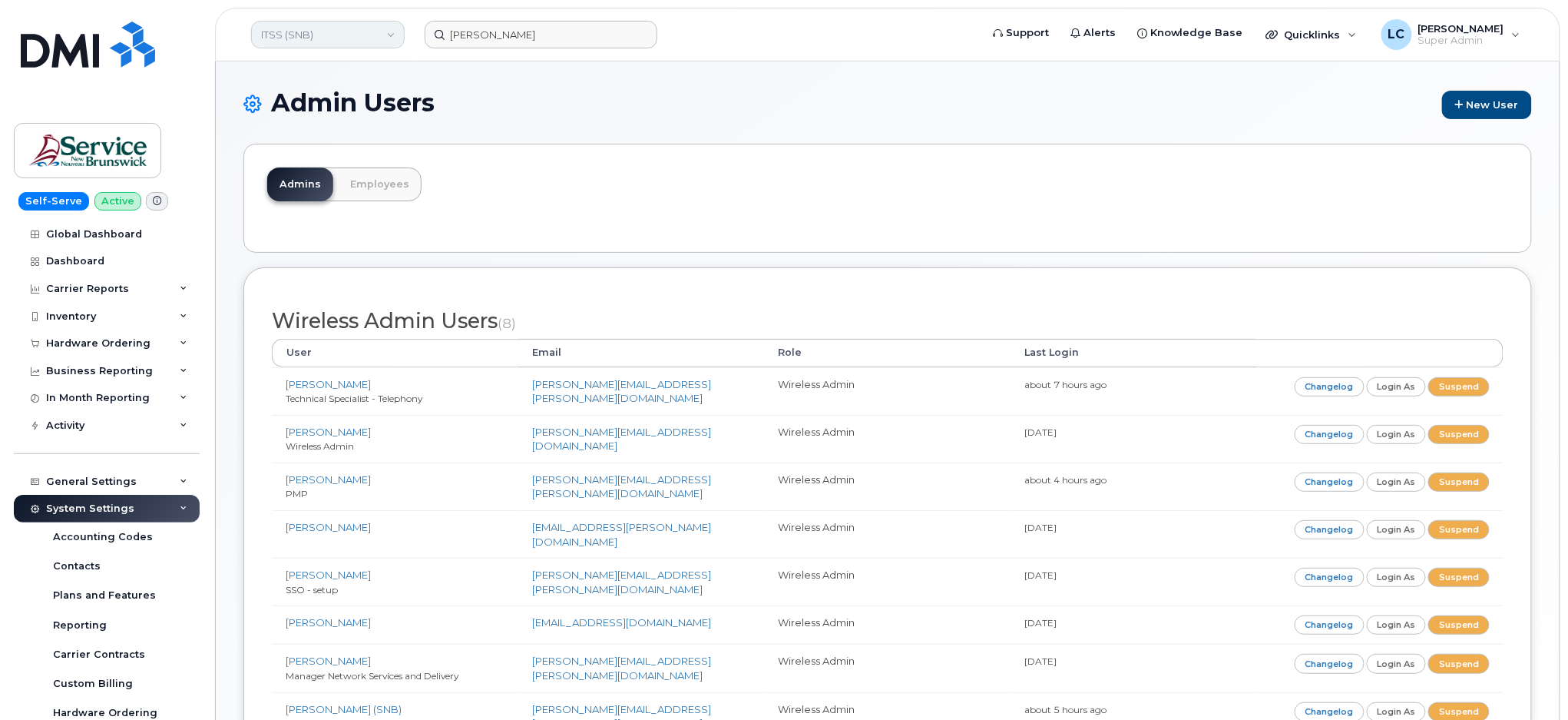
click at [334, 35] on link "ITSS (SNB)" at bounding box center [328, 35] width 154 height 27
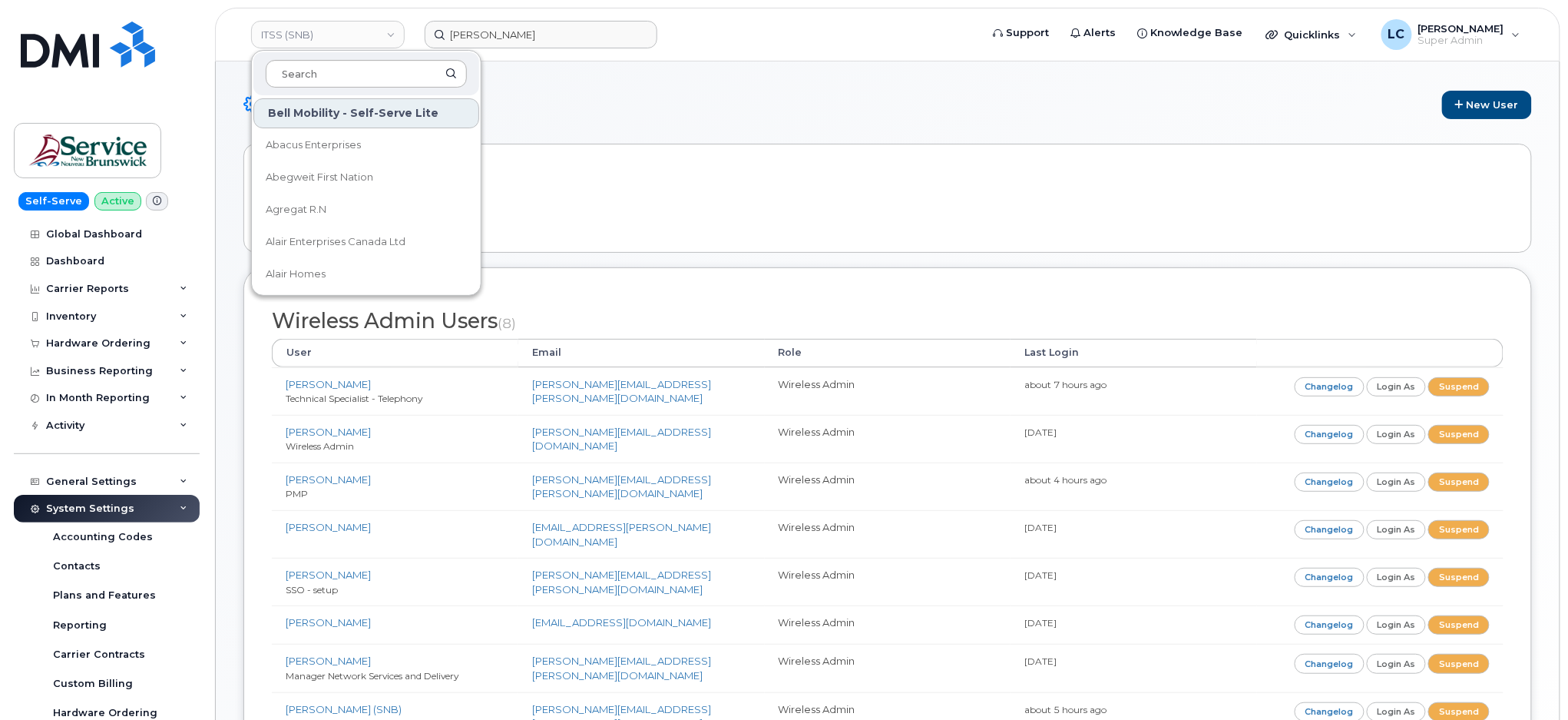
click at [322, 70] on input at bounding box center [366, 74] width 201 height 27
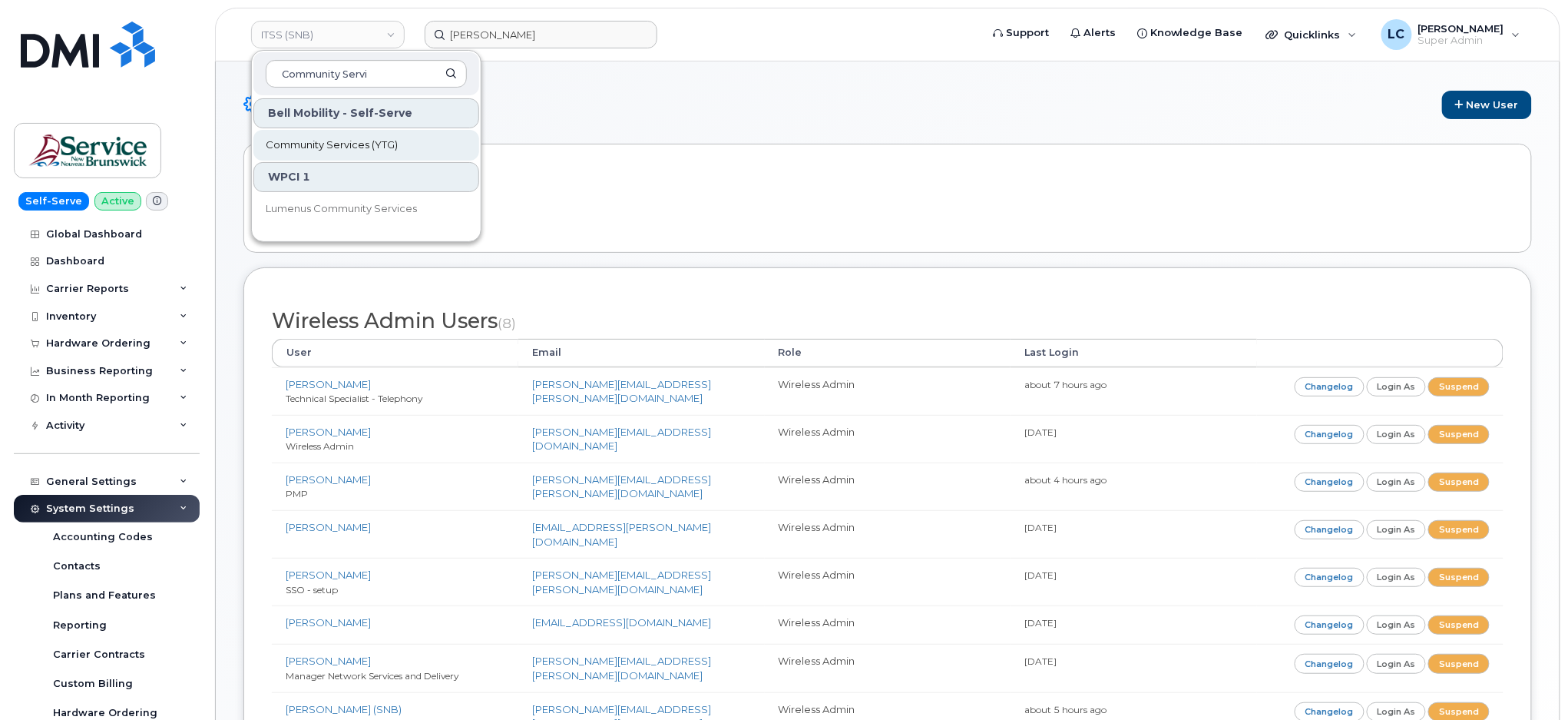
type input "Community Servi"
click at [370, 152] on link "Community Services (YTG)" at bounding box center [366, 146] width 226 height 31
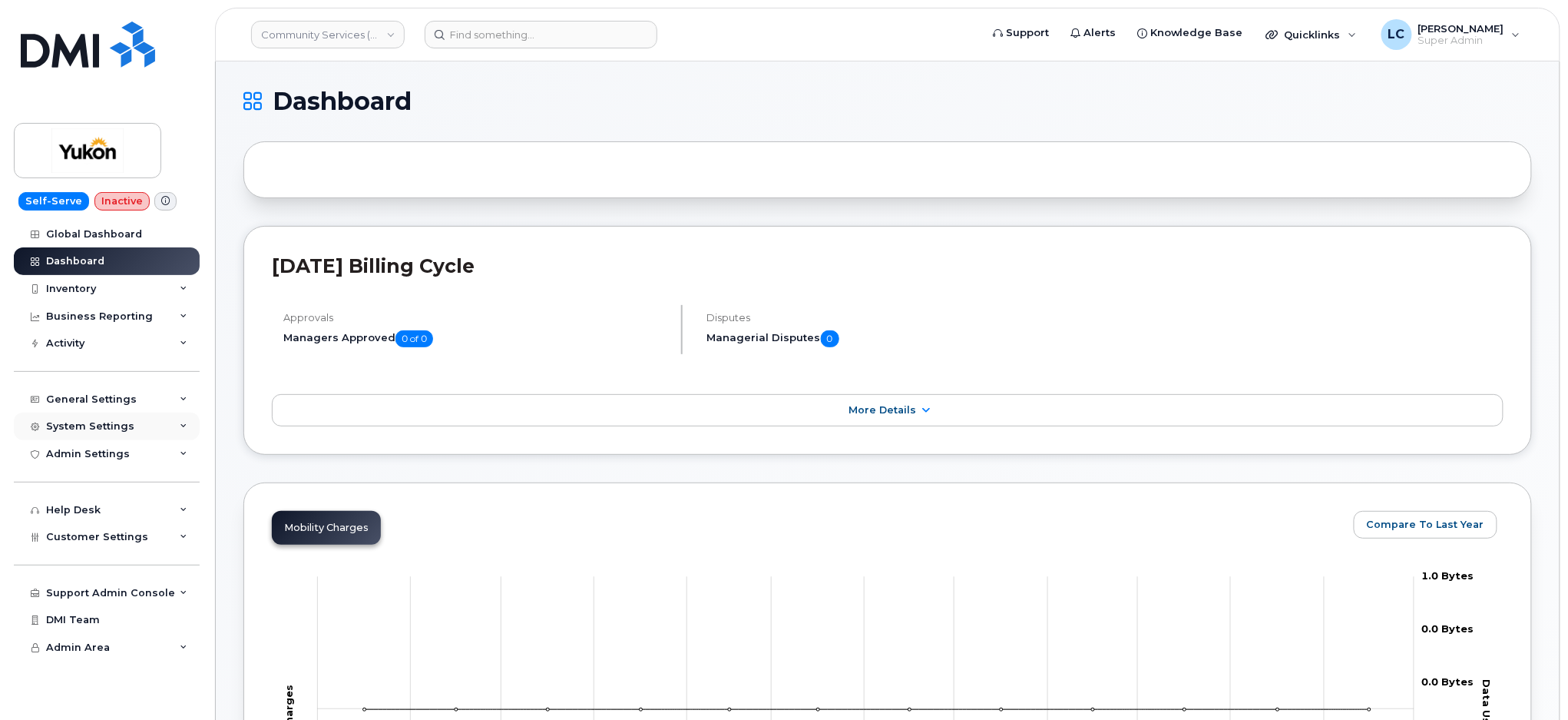
click at [160, 428] on div "System Settings" at bounding box center [106, 426] width 186 height 27
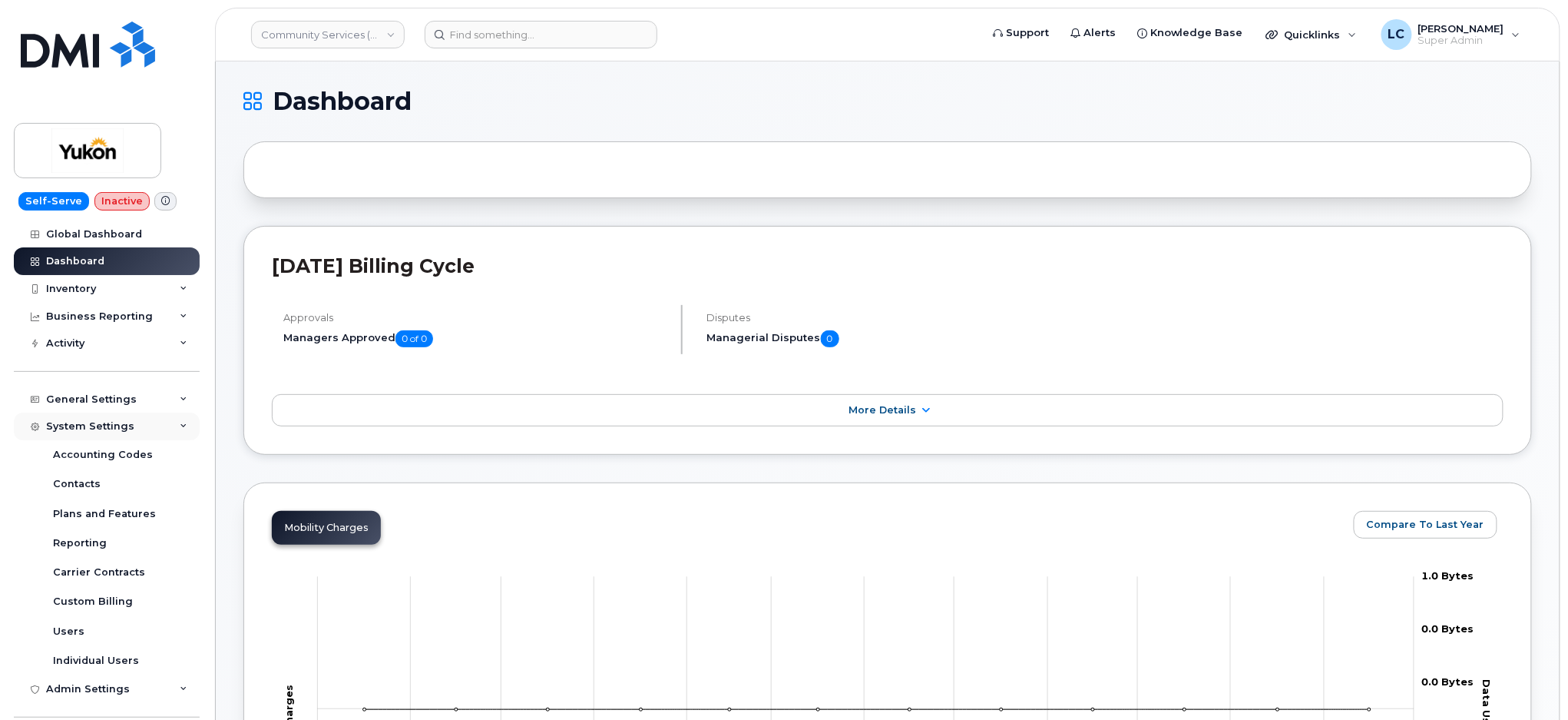
click at [160, 428] on div "System Settings" at bounding box center [106, 426] width 186 height 27
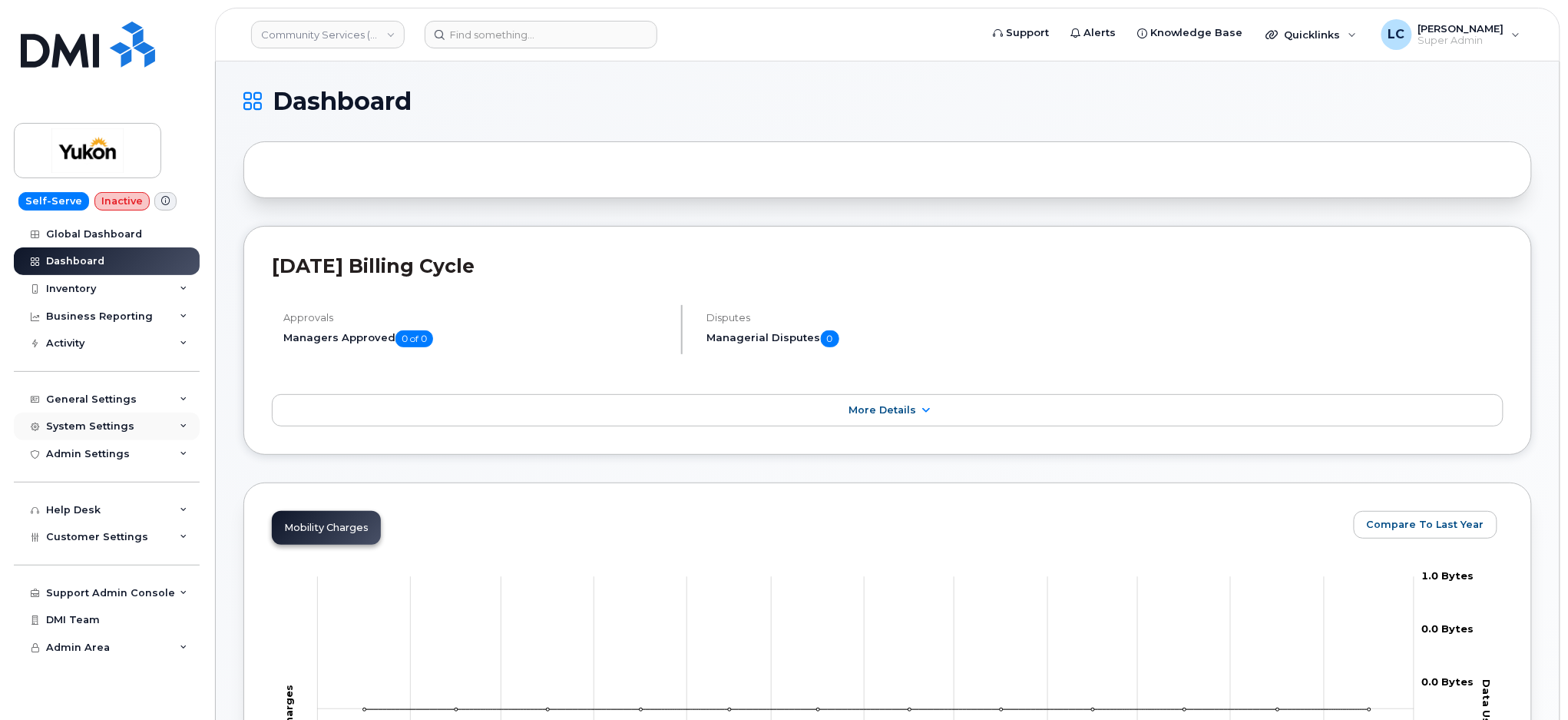
click at [150, 431] on div "System Settings" at bounding box center [106, 426] width 186 height 27
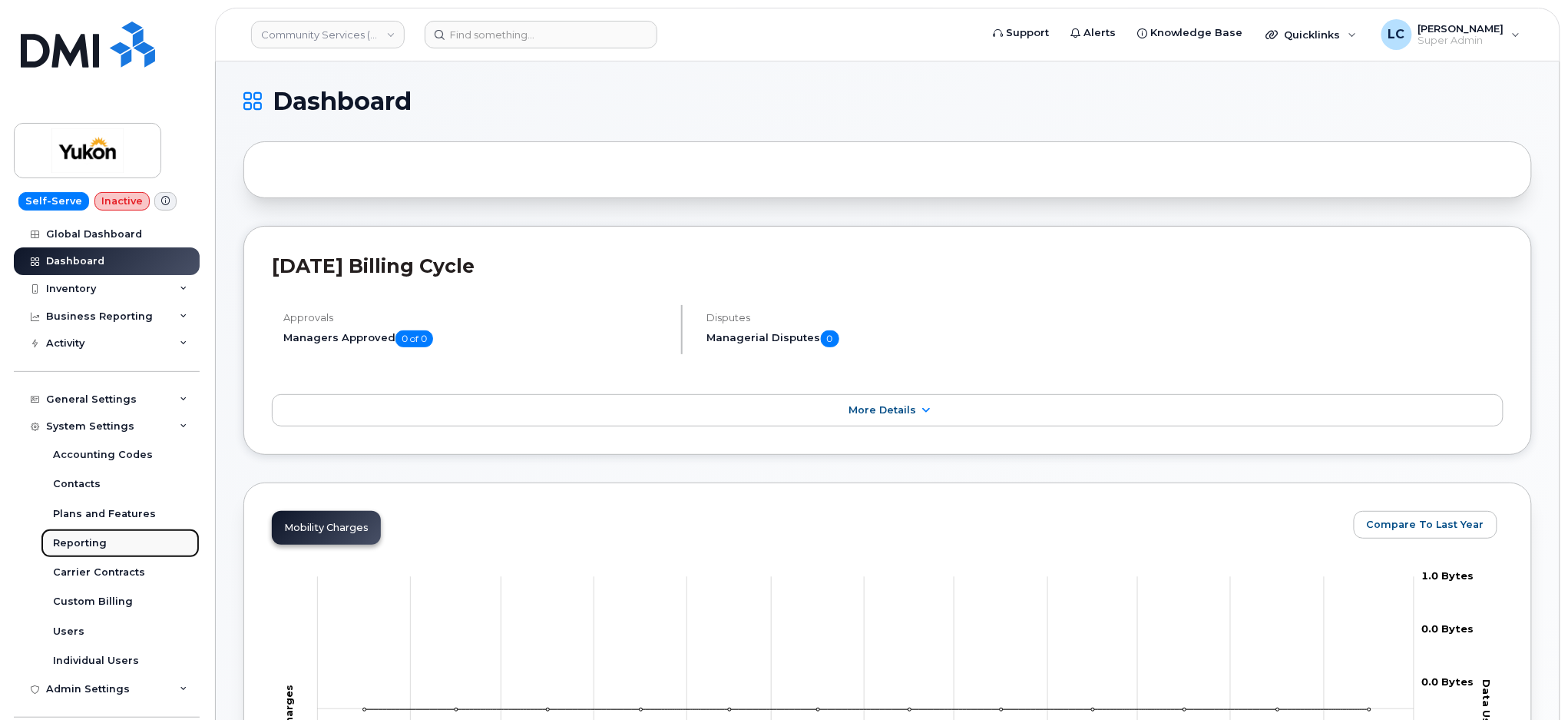
click at [92, 549] on div "Reporting" at bounding box center [79, 543] width 54 height 14
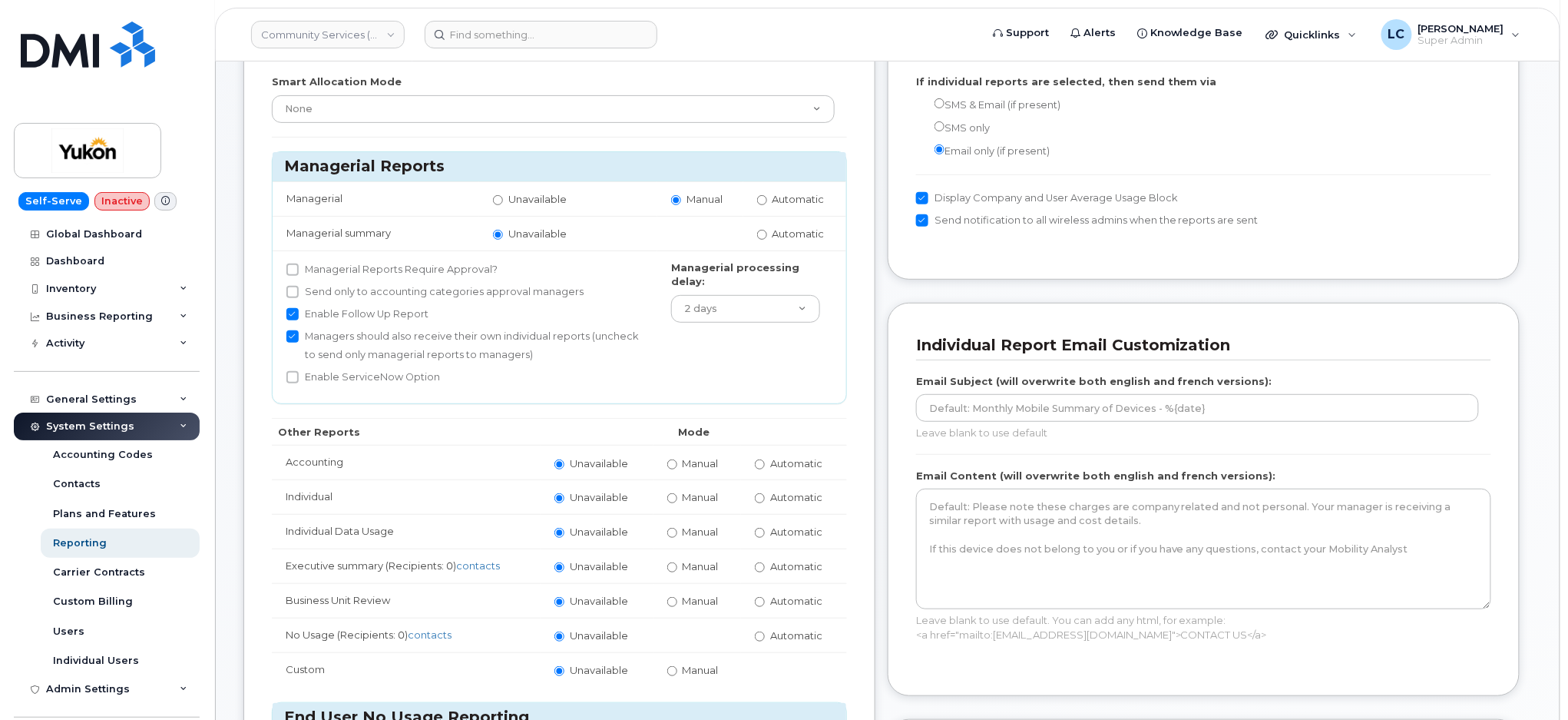
scroll to position [102, 0]
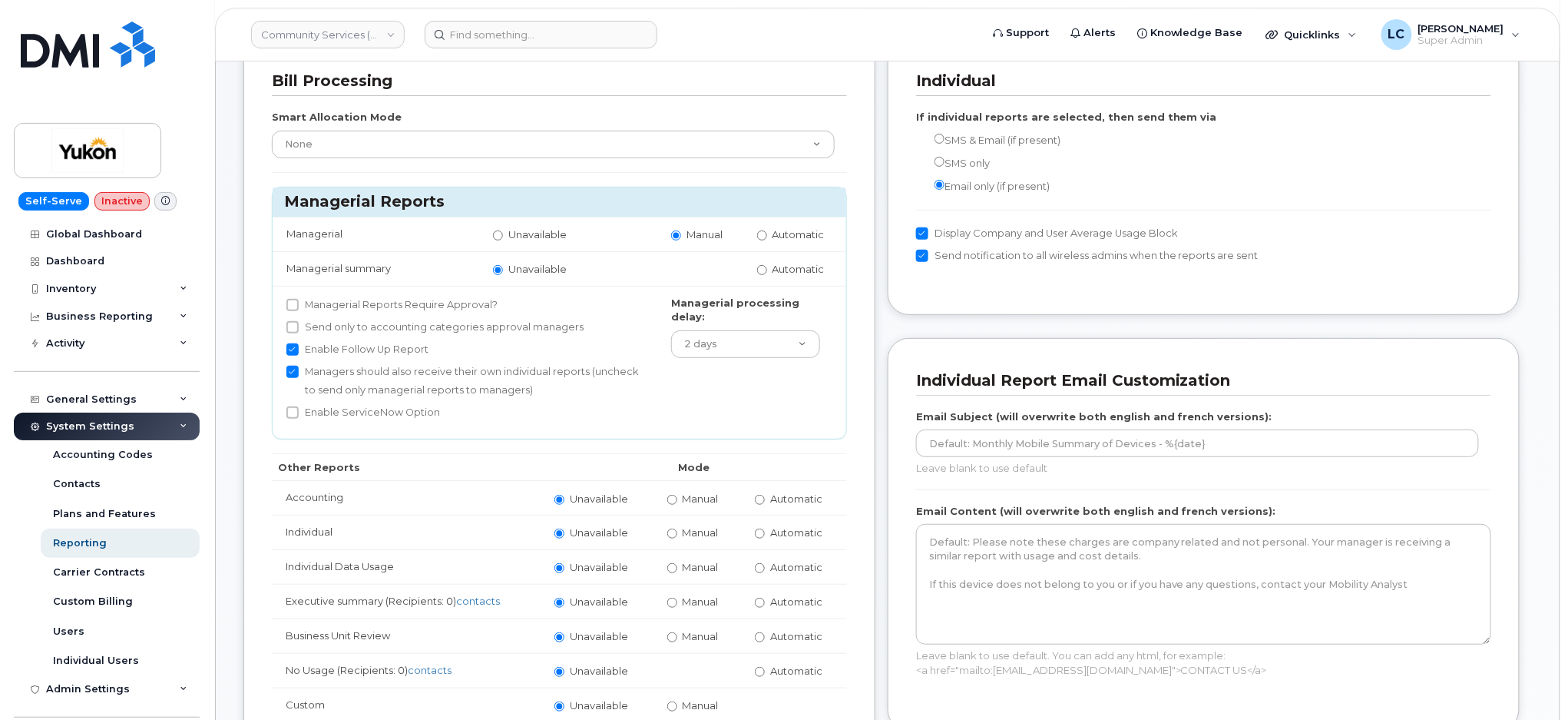
click at [1420, 156] on div "SMS only" at bounding box center [1204, 163] width 575 height 19
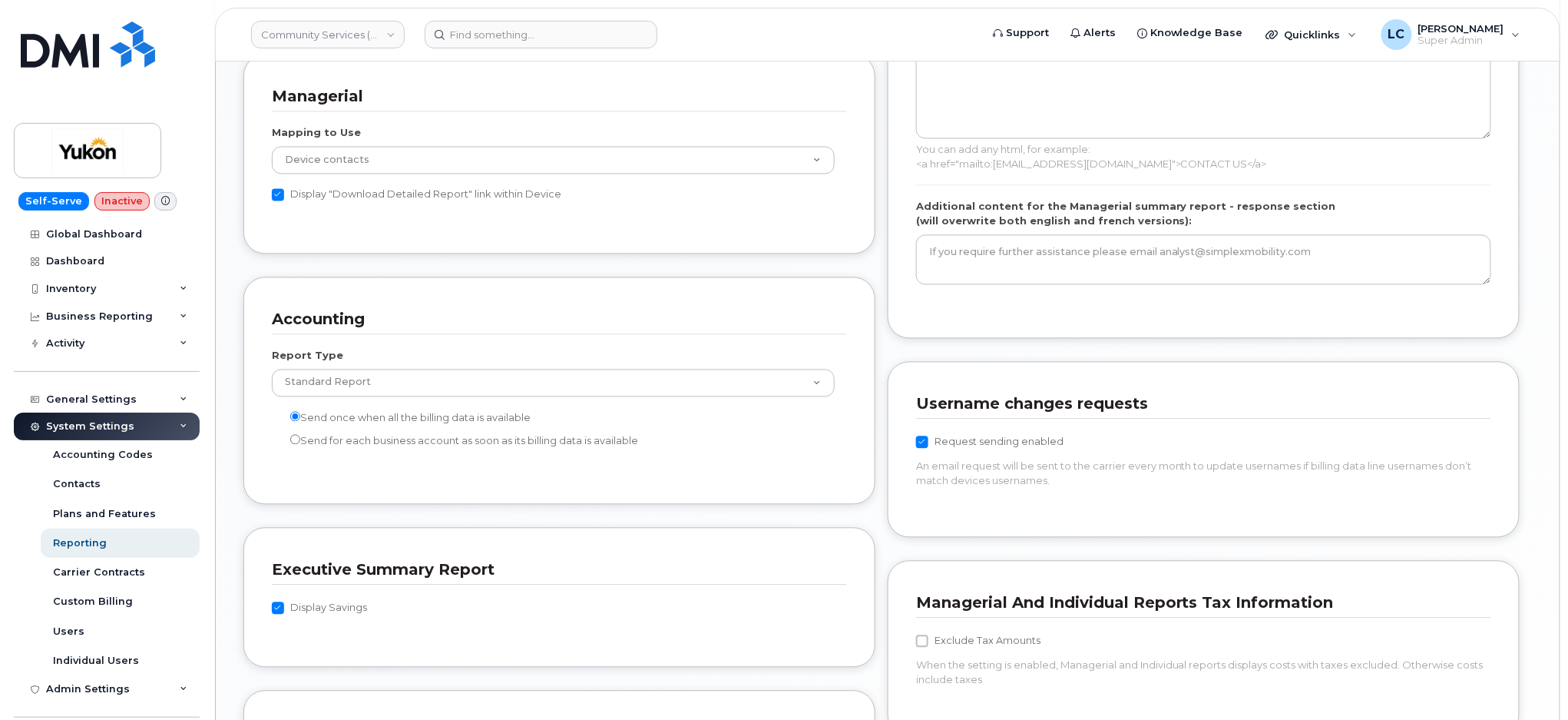
scroll to position [1126, 0]
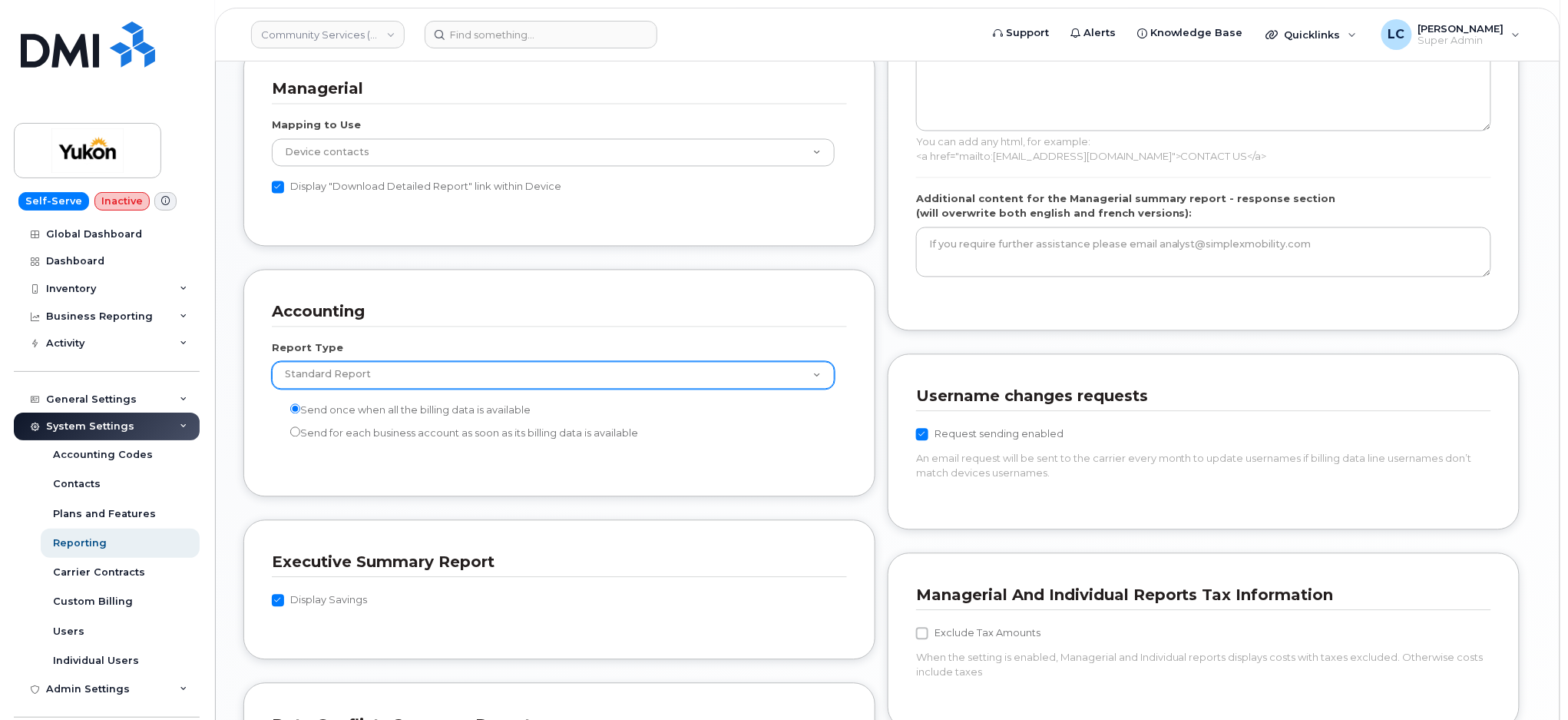
click at [607, 372] on select "Standard Report Extended Taxes Report" at bounding box center [553, 375] width 563 height 27
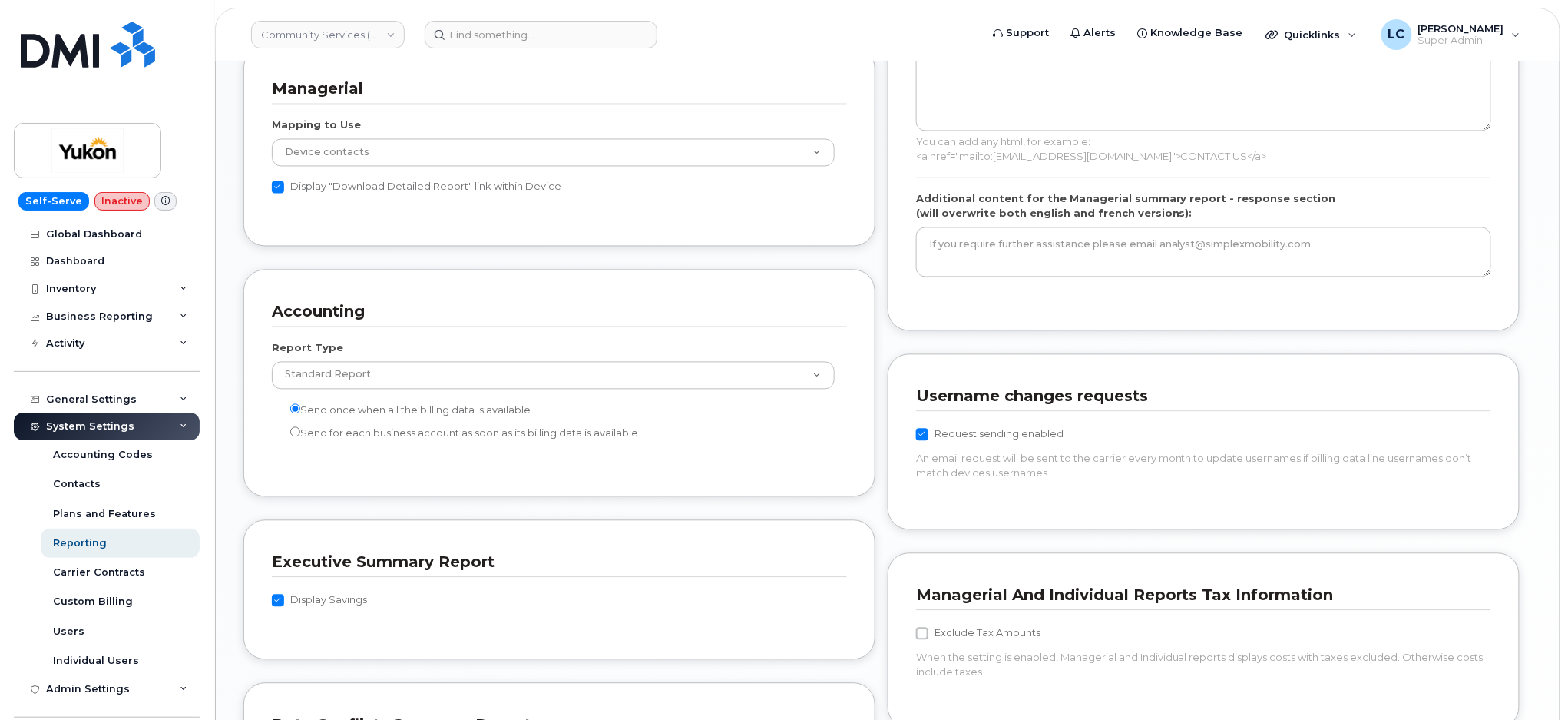
click at [1459, 185] on div "Email Subject (will overwrite both english and french versions): Leave blank to…" at bounding box center [1204, 46] width 575 height 515
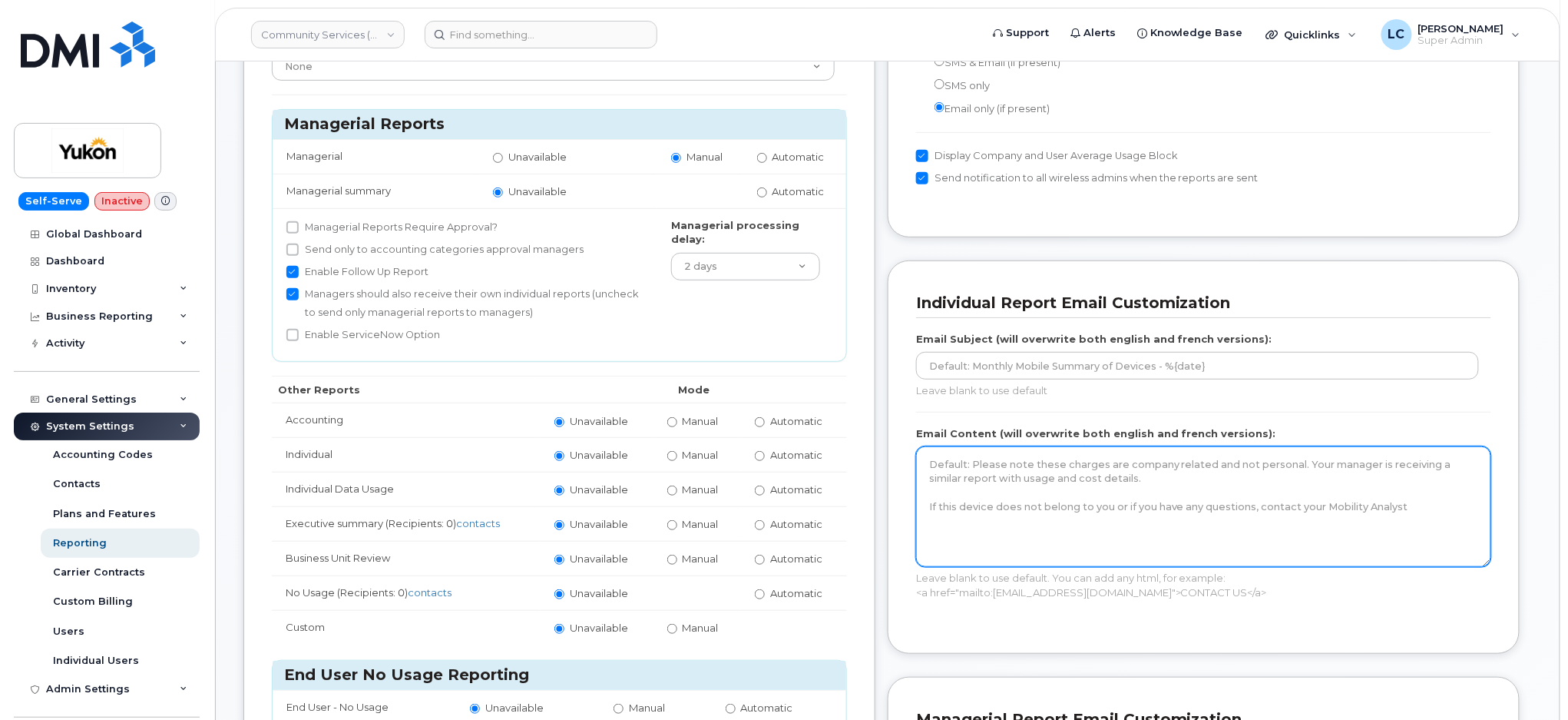
scroll to position [0, 0]
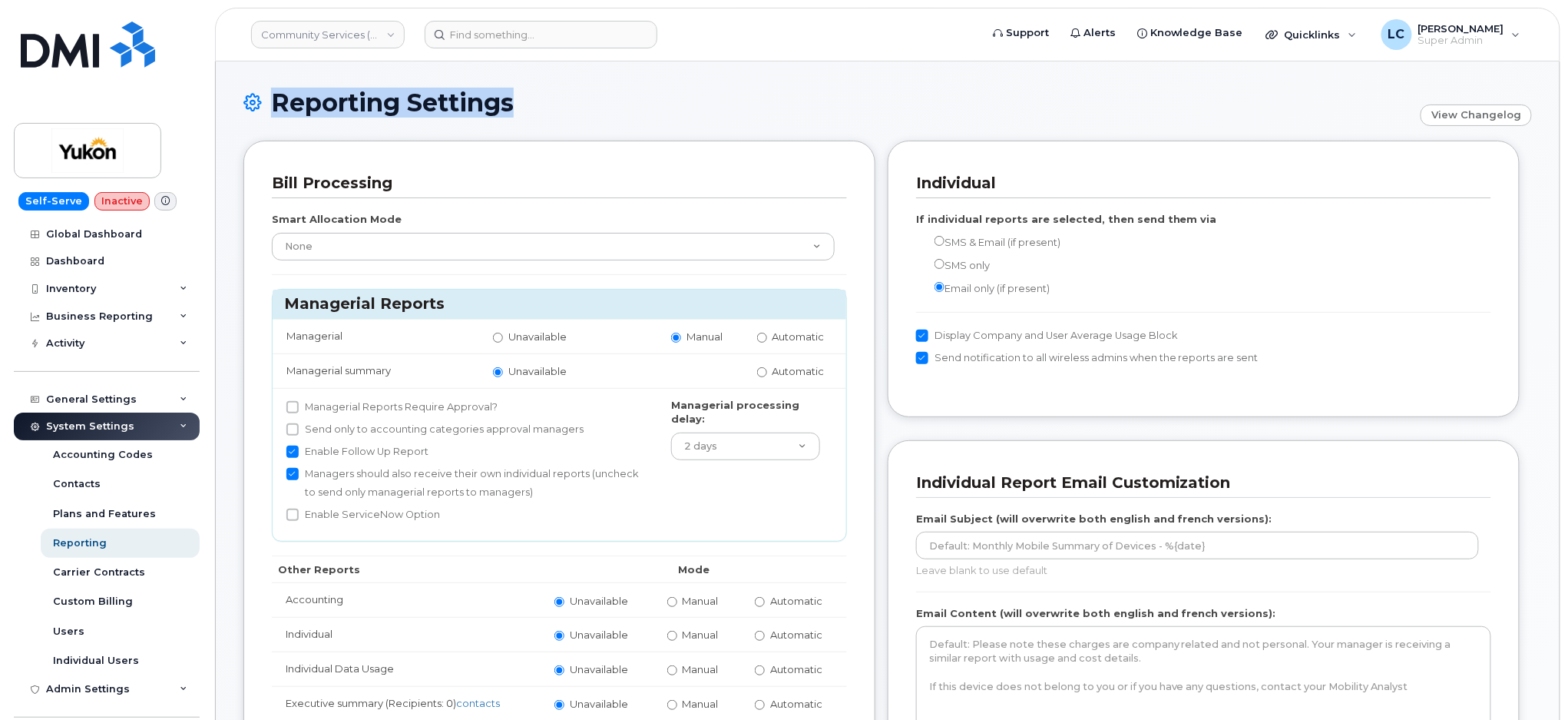
click at [511, 103] on h1 "Reporting Settings" at bounding box center [828, 103] width 1169 height 27
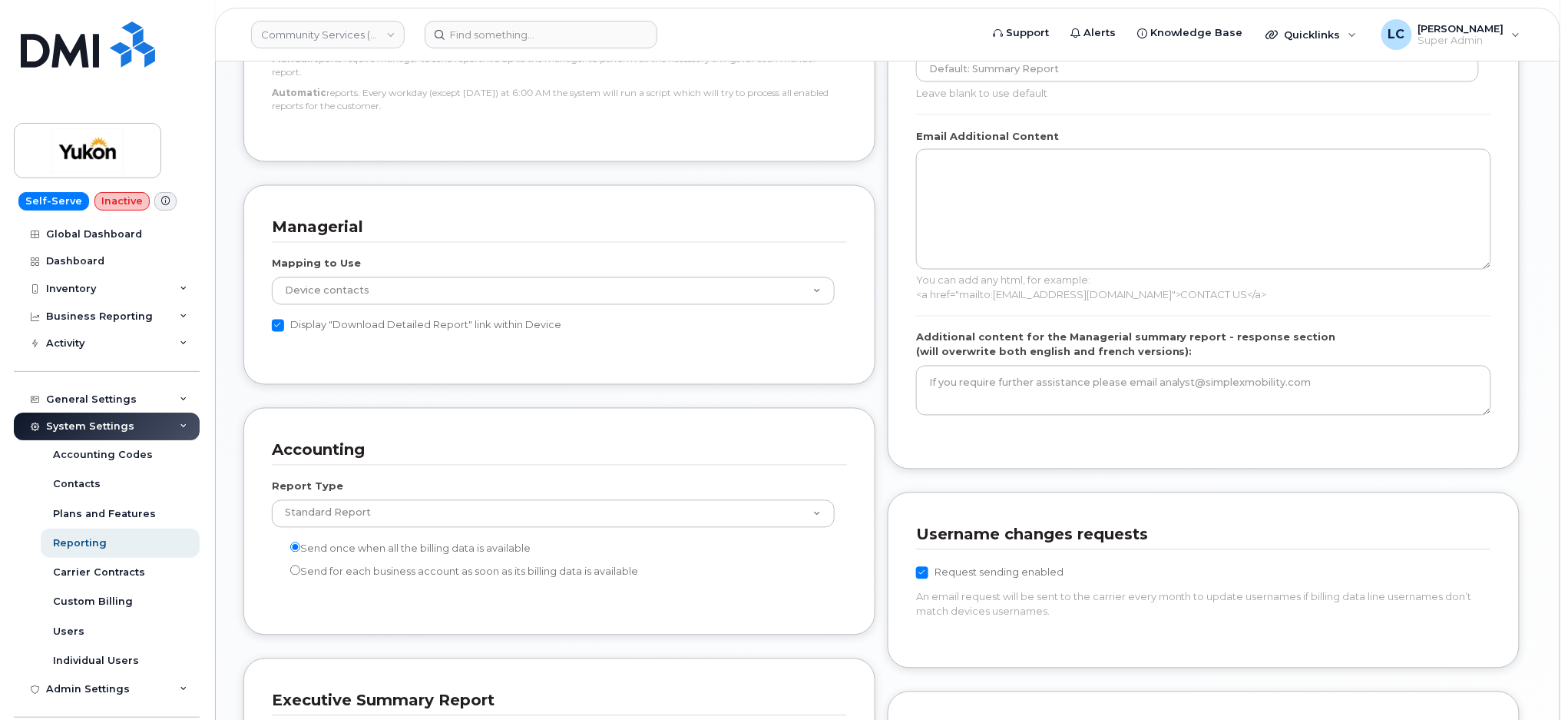
scroll to position [964, 0]
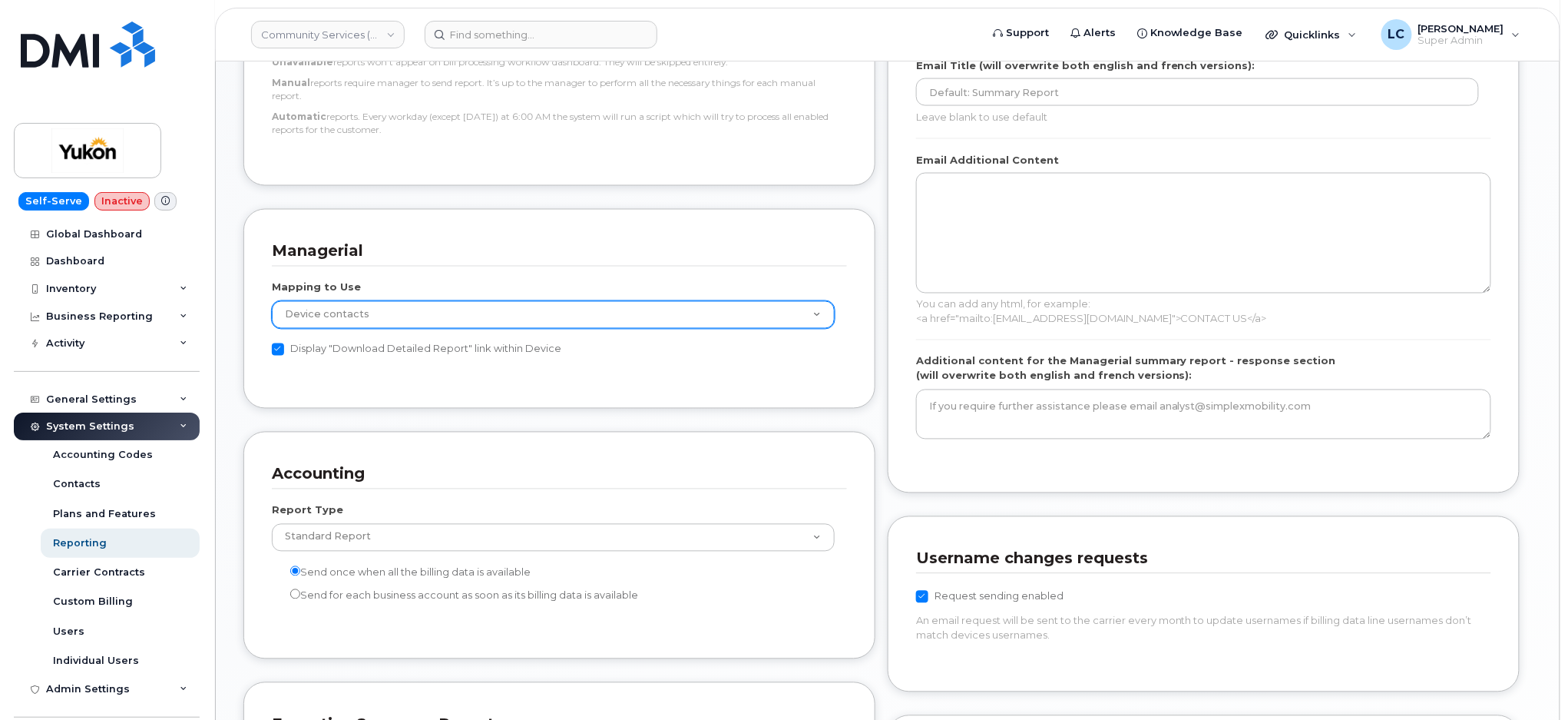
click at [794, 308] on select "GL Sub Accounts Device contacts" at bounding box center [553, 315] width 563 height 27
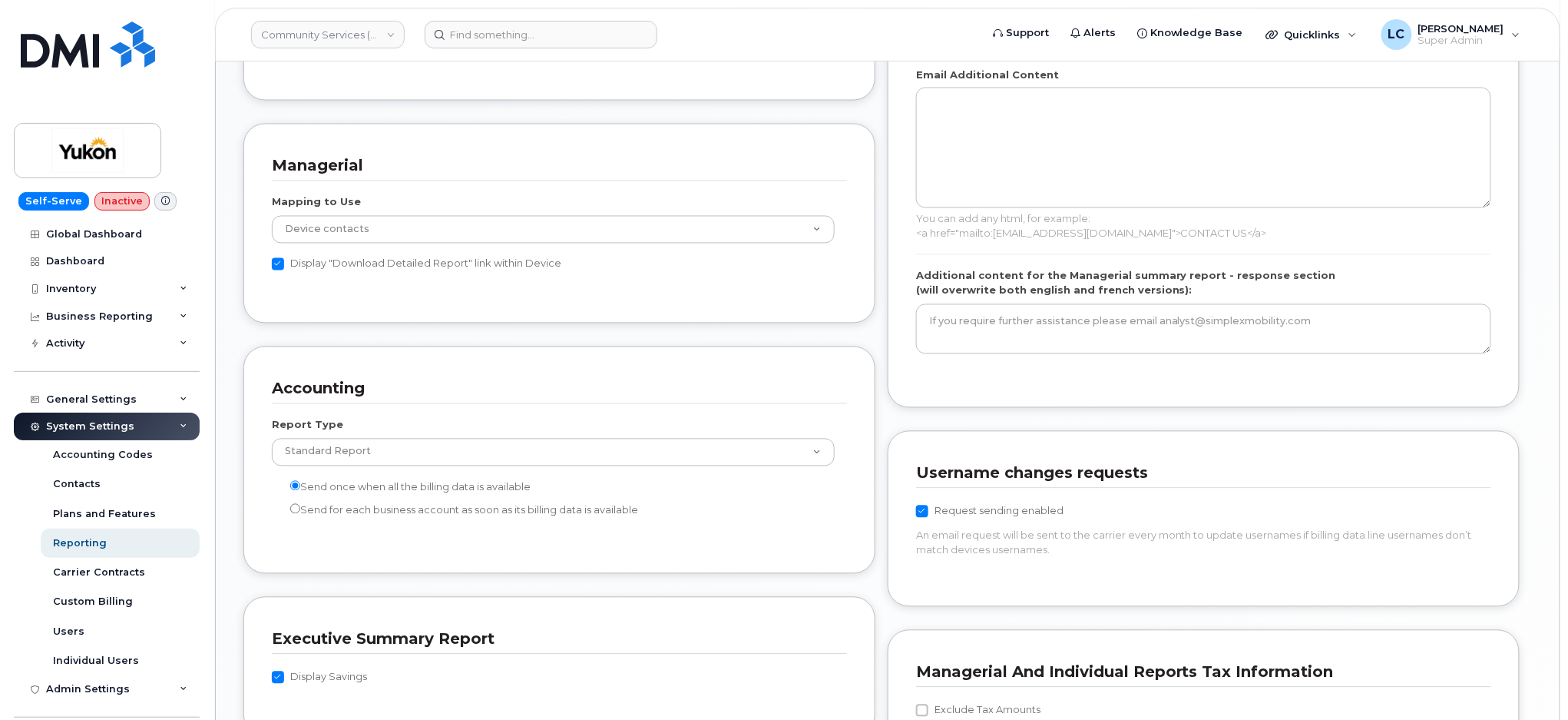
scroll to position [1066, 0]
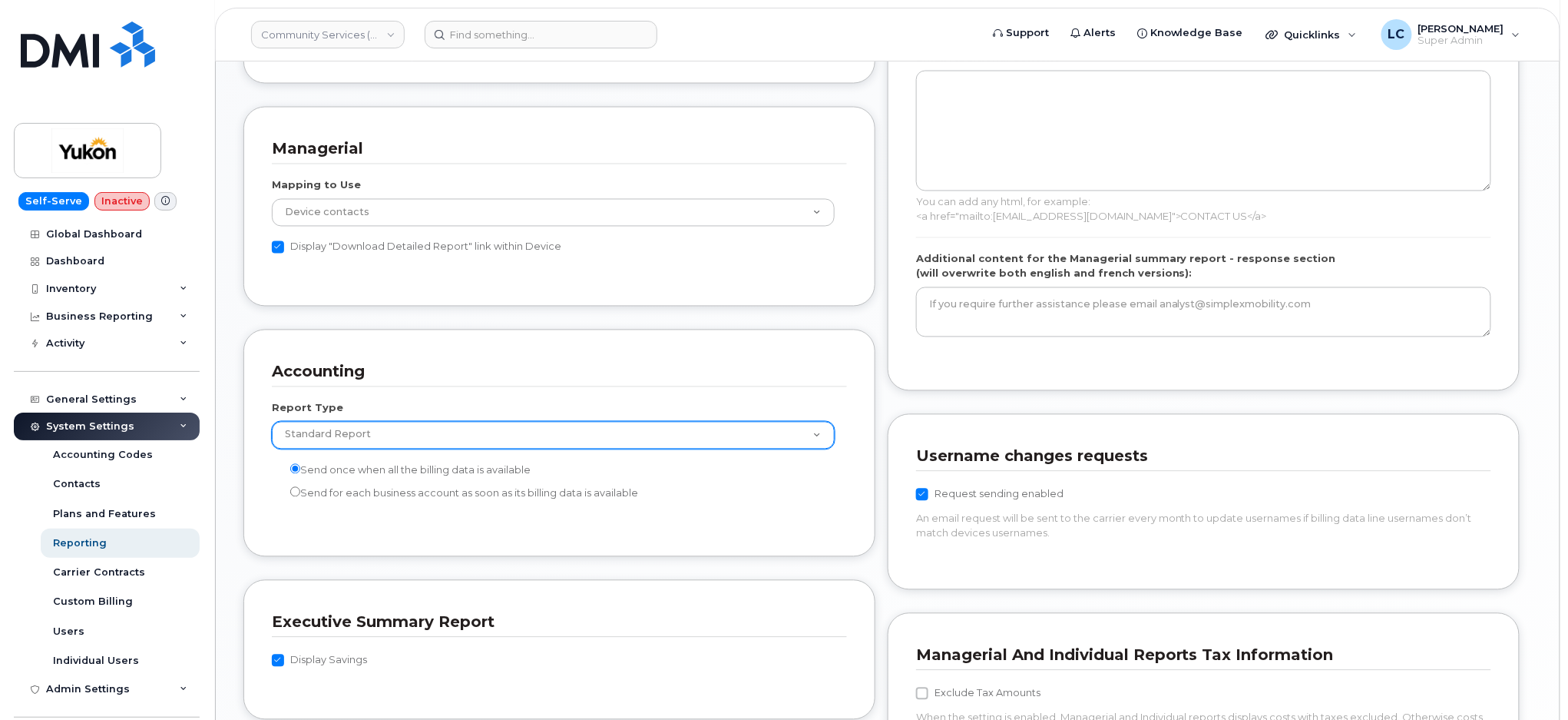
click at [471, 440] on select "Standard Report Extended Taxes Report" at bounding box center [553, 435] width 563 height 27
click at [484, 423] on select "Standard Report Extended Taxes Report" at bounding box center [553, 435] width 563 height 27
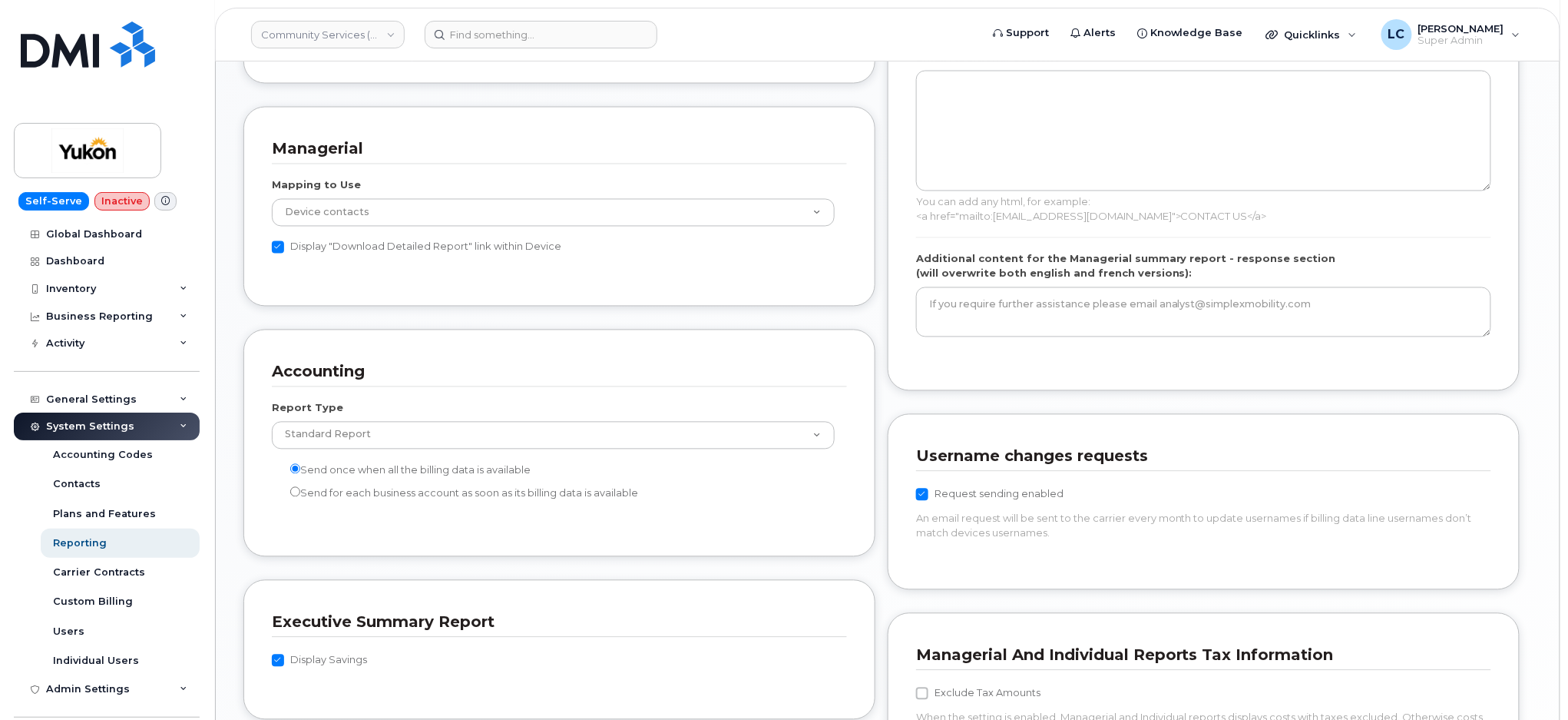
click at [928, 497] on label "Request sending enabled" at bounding box center [990, 494] width 147 height 18
click at [928, 497] on input "Request sending enabled" at bounding box center [923, 495] width 13 height 13
checkbox input "false"
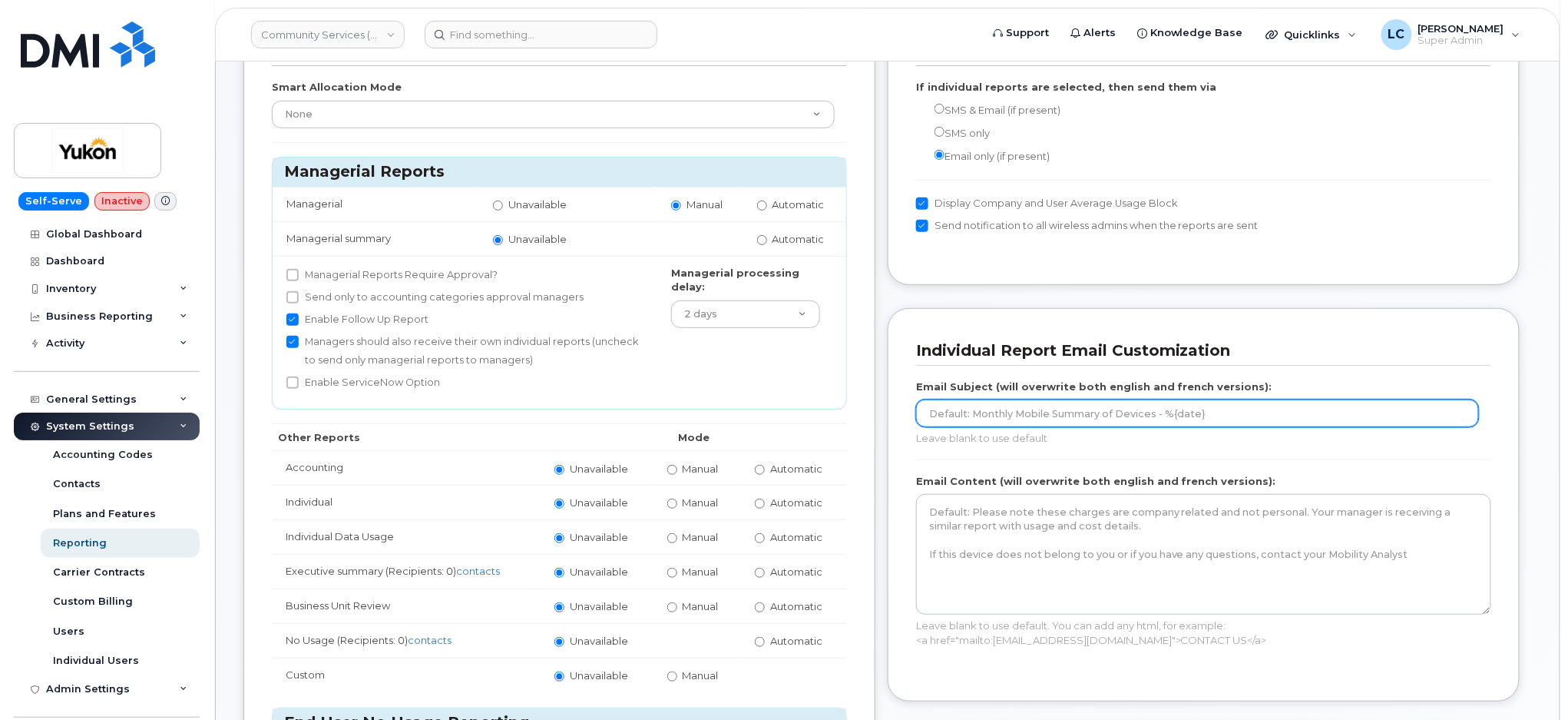
scroll to position [0, 0]
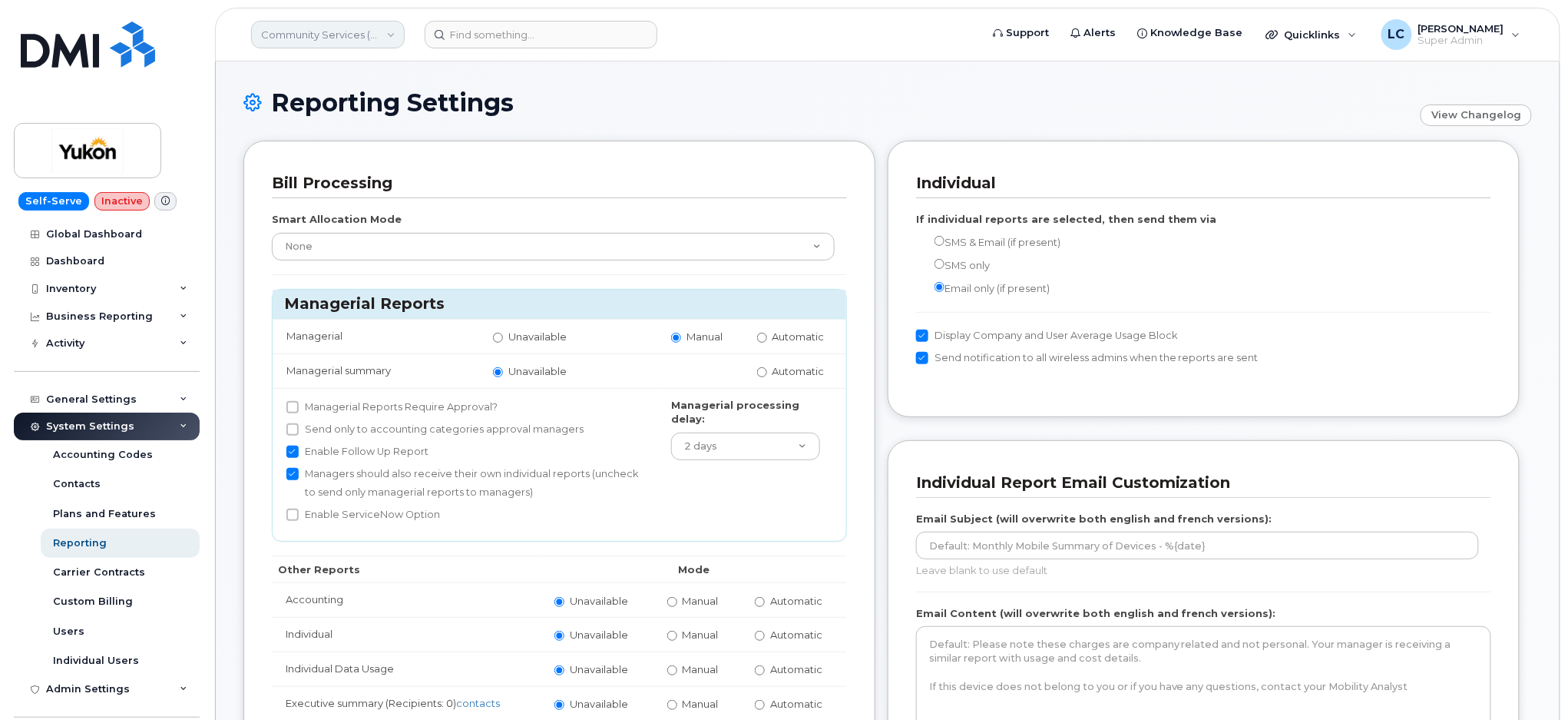
drag, startPoint x: 318, startPoint y: 22, endPoint x: 312, endPoint y: 29, distance: 9.2
click at [318, 22] on link "Community Services (YTG)" at bounding box center [328, 35] width 154 height 27
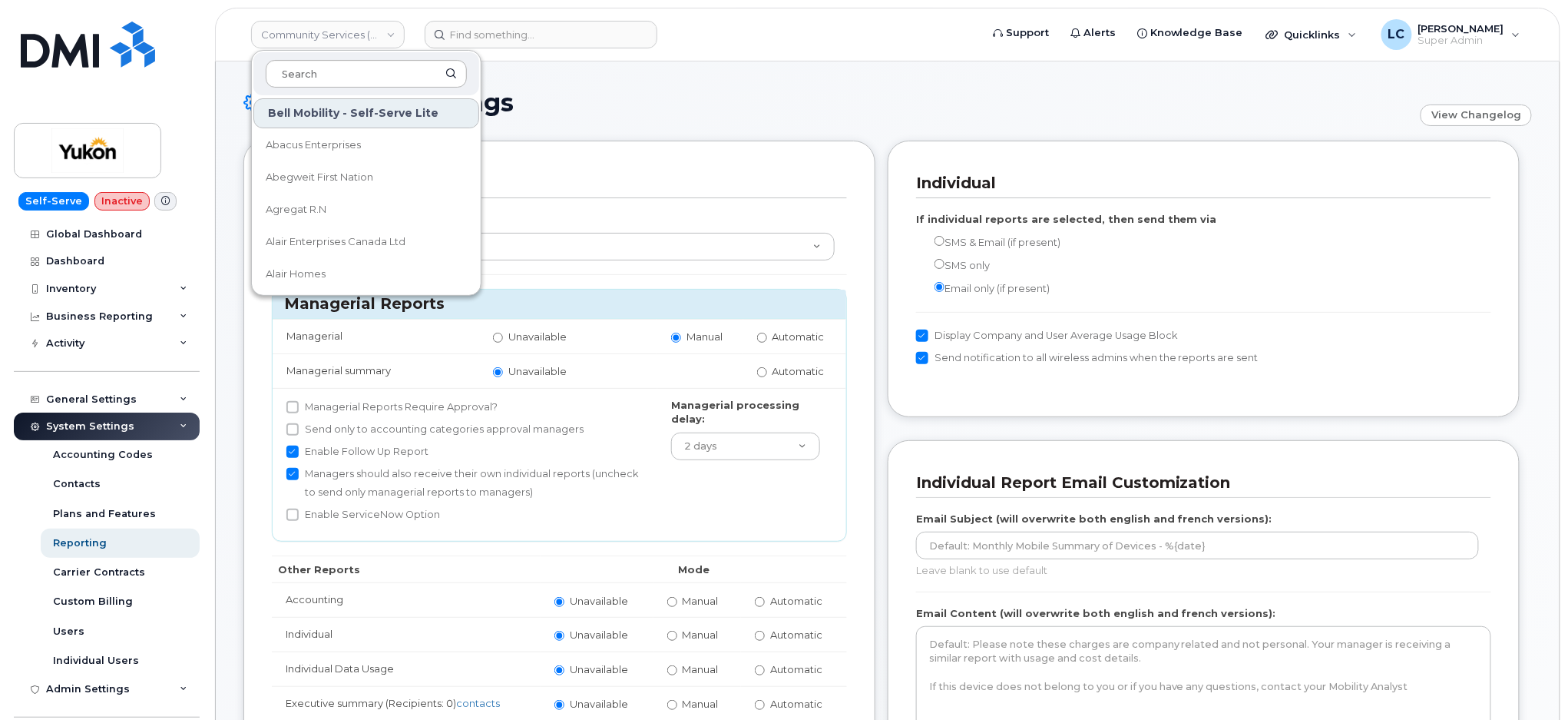
click at [302, 74] on input at bounding box center [366, 74] width 201 height 27
type input "G"
drag, startPoint x: 476, startPoint y: 0, endPoint x: 1006, endPoint y: 86, distance: 536.9
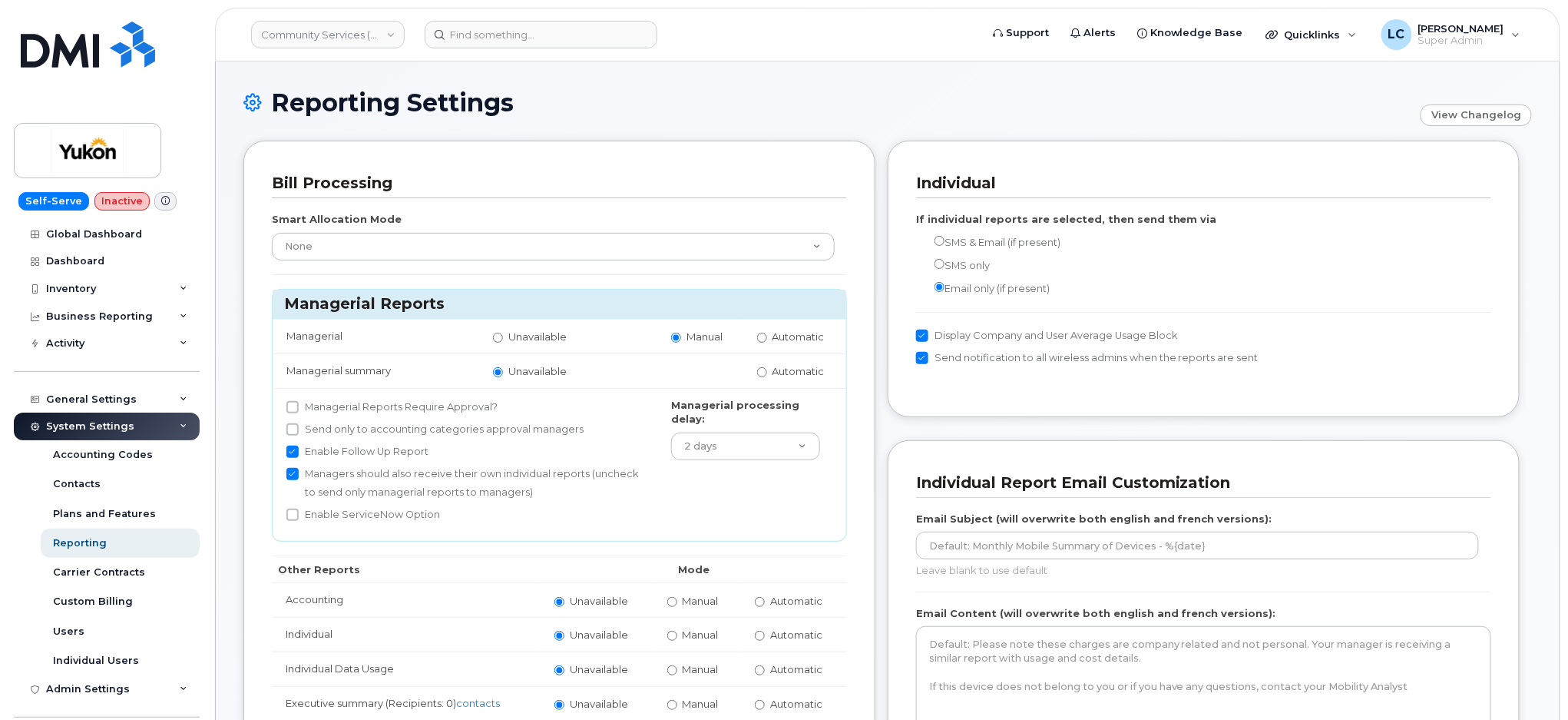
drag, startPoint x: 696, startPoint y: 0, endPoint x: 643, endPoint y: 105, distance: 117.6
click at [643, 105] on h1 "Reporting Settings" at bounding box center [828, 103] width 1169 height 27
click at [348, 41] on link "Community Services (YTG)" at bounding box center [328, 35] width 154 height 27
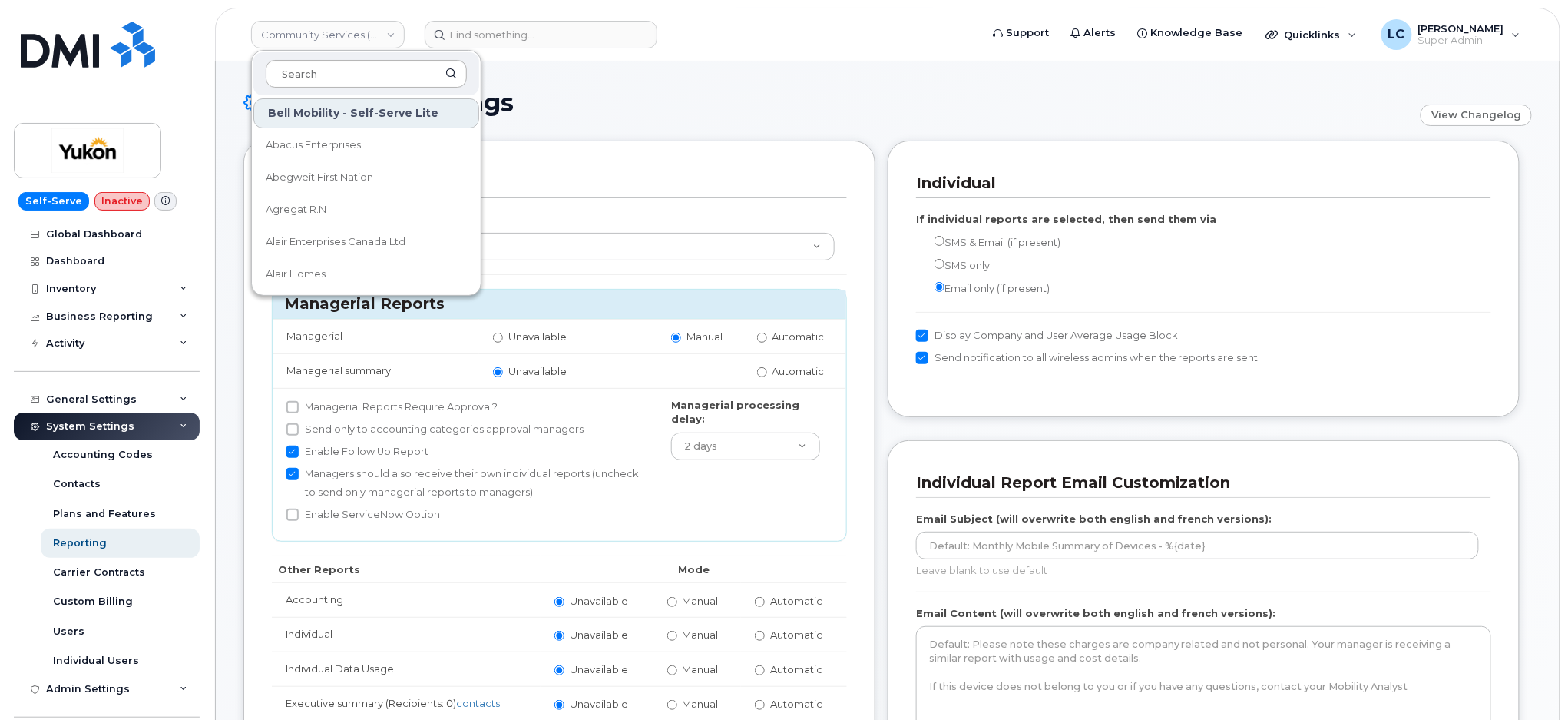
click at [352, 63] on input at bounding box center [366, 74] width 201 height 27
type input "Government"
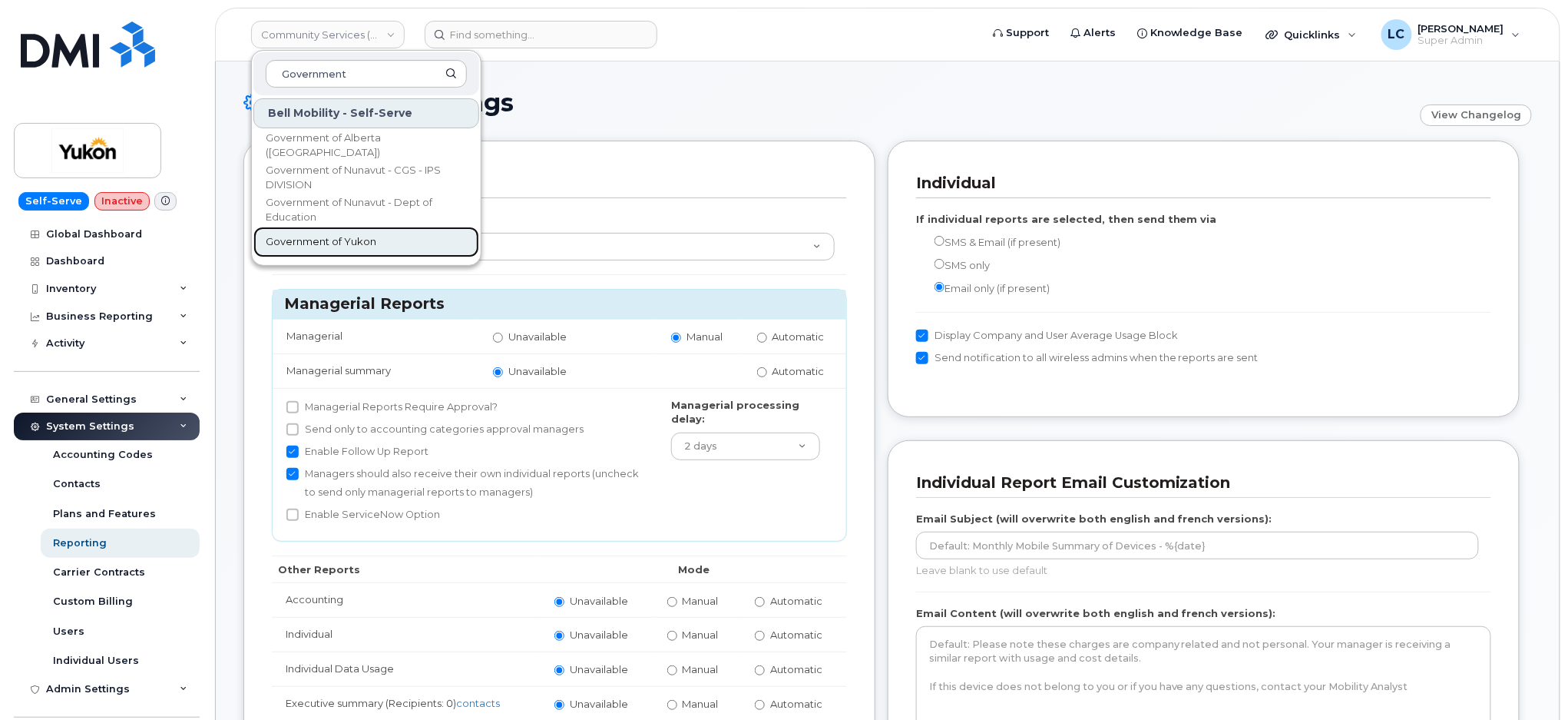
click at [312, 245] on span "Government of Yukon" at bounding box center [321, 241] width 111 height 15
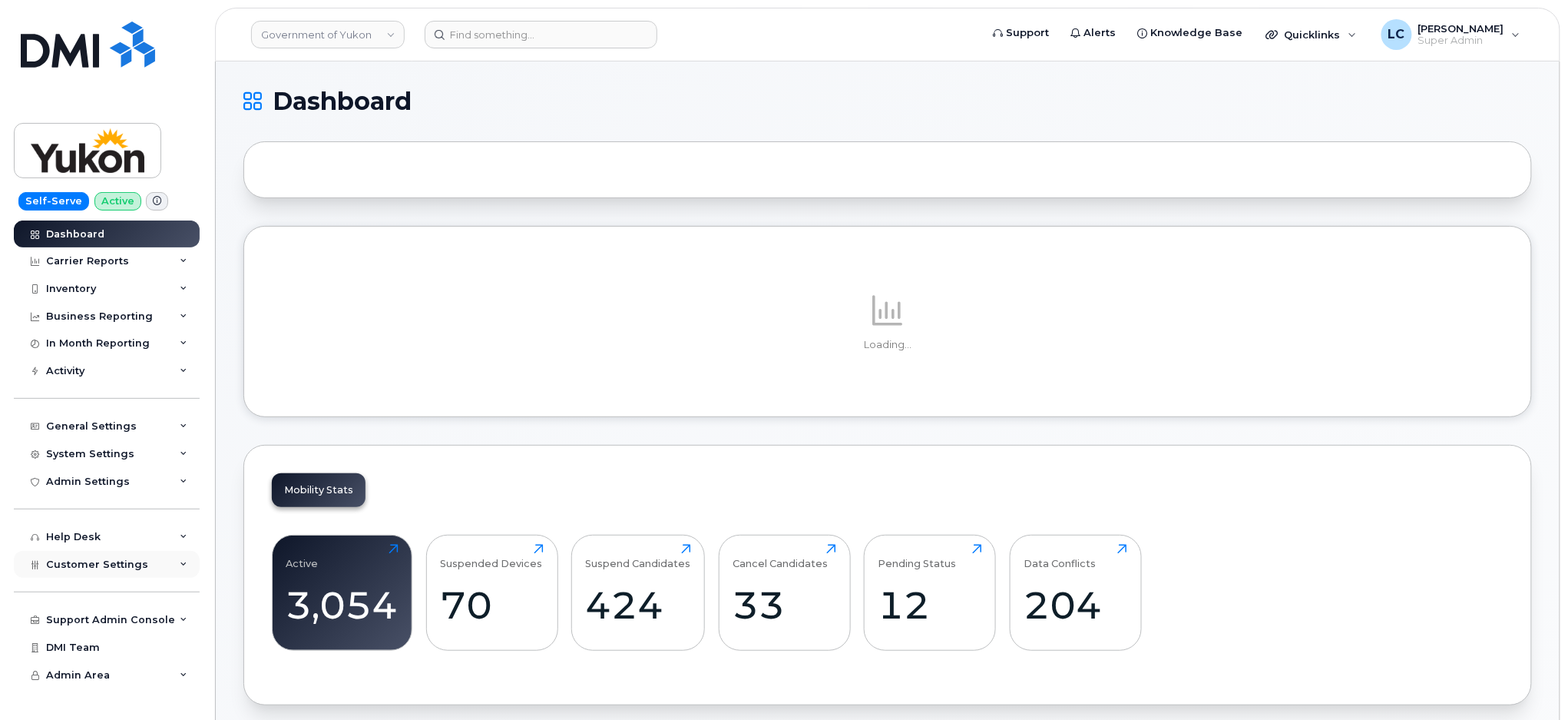
click at [116, 571] on div "Customer Settings" at bounding box center [106, 564] width 186 height 27
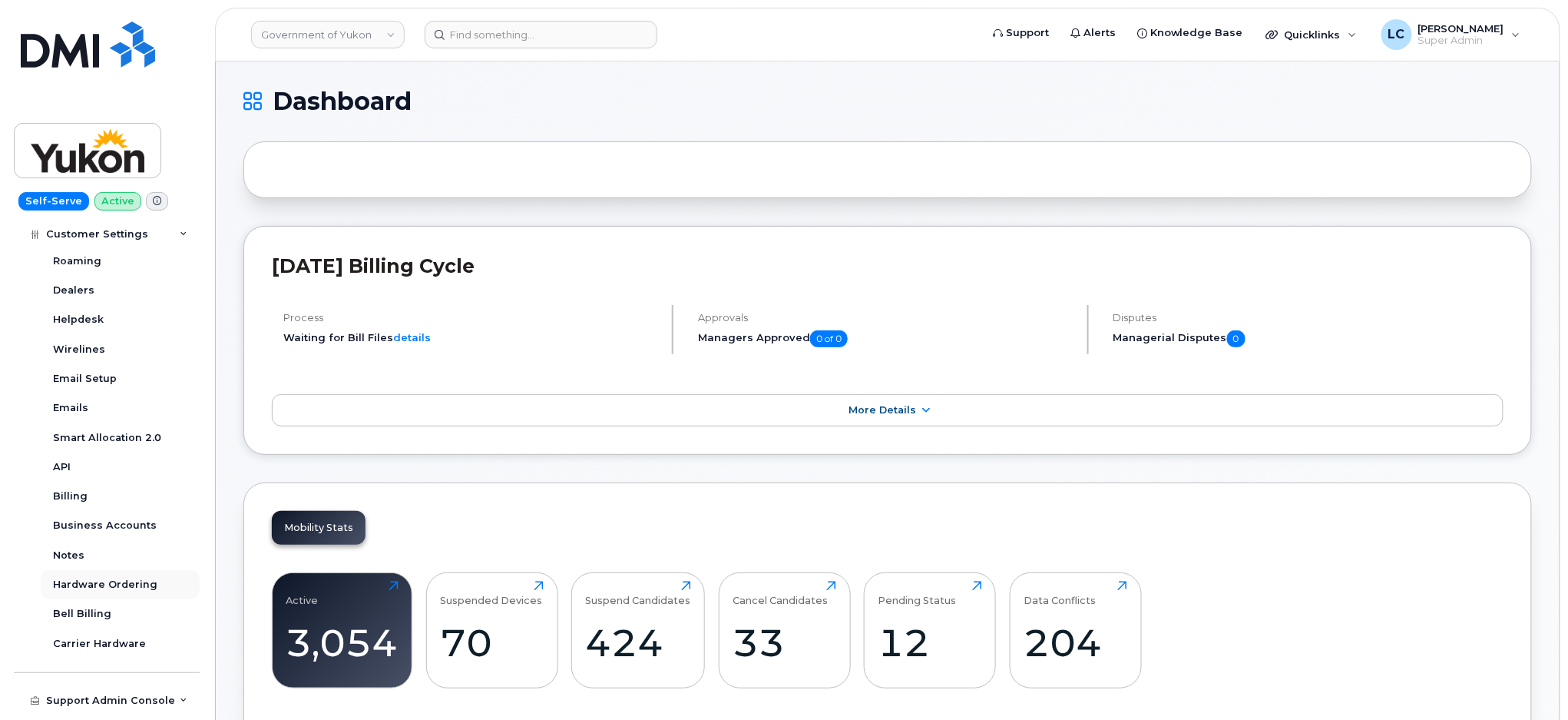
scroll to position [410, 0]
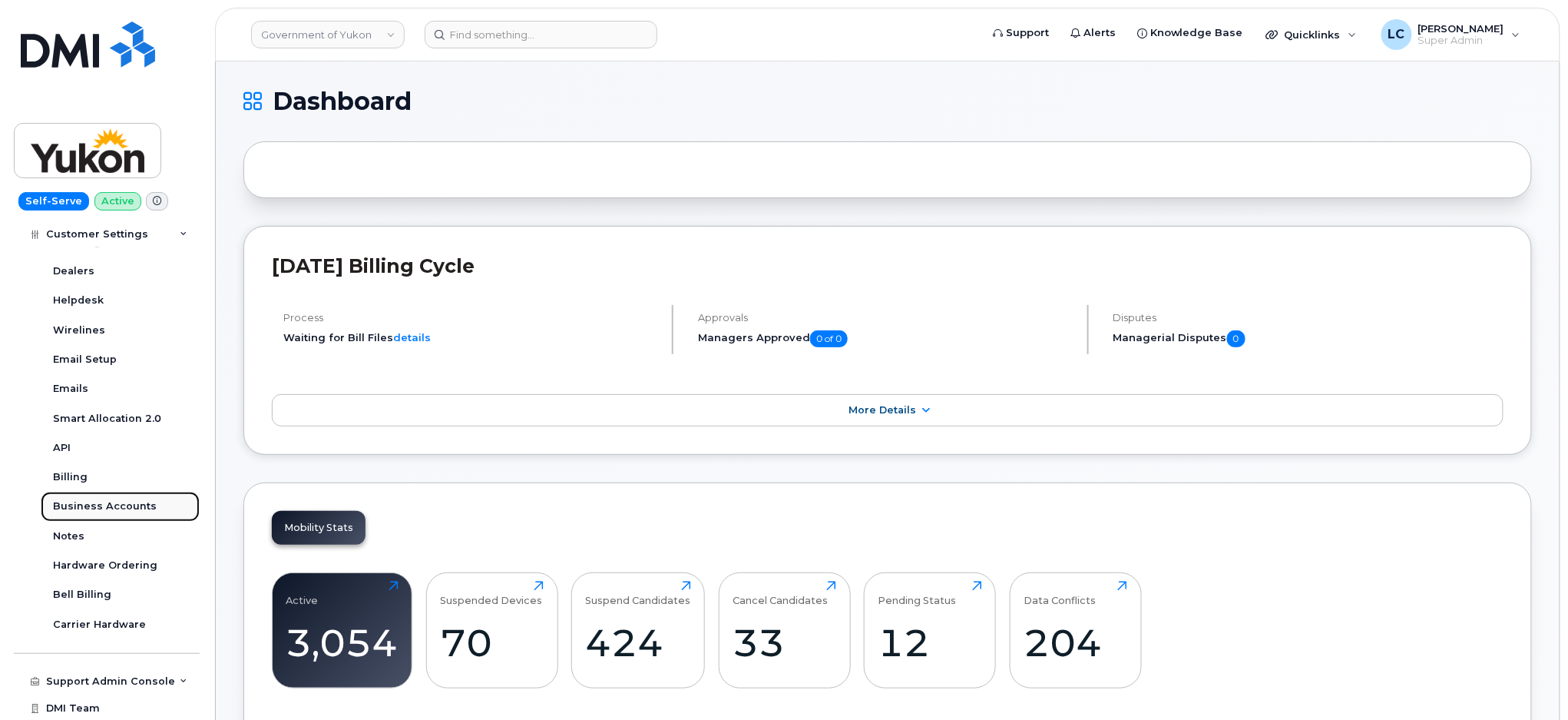
click at [129, 509] on div "Business Accounts" at bounding box center [105, 506] width 104 height 14
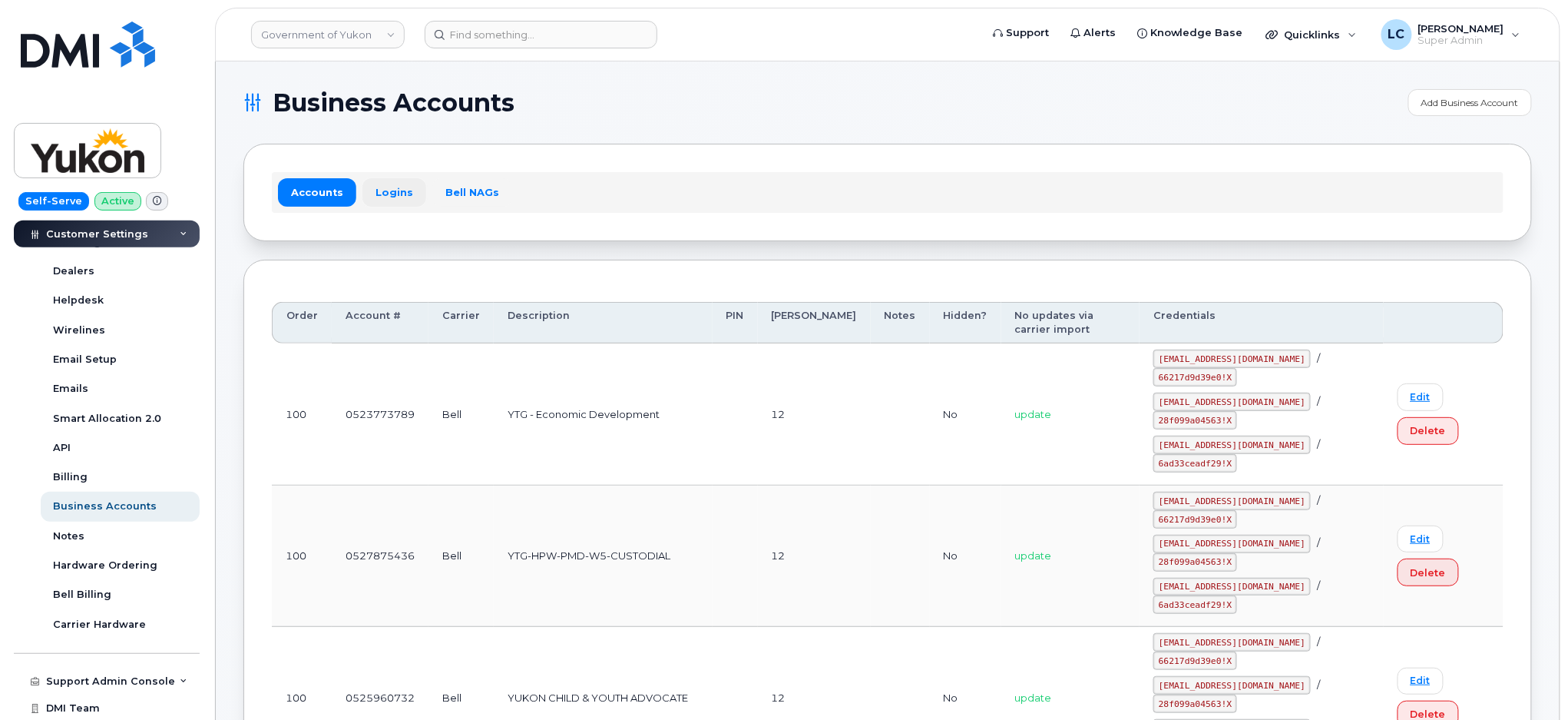
click at [400, 190] on link "Logins" at bounding box center [394, 192] width 64 height 27
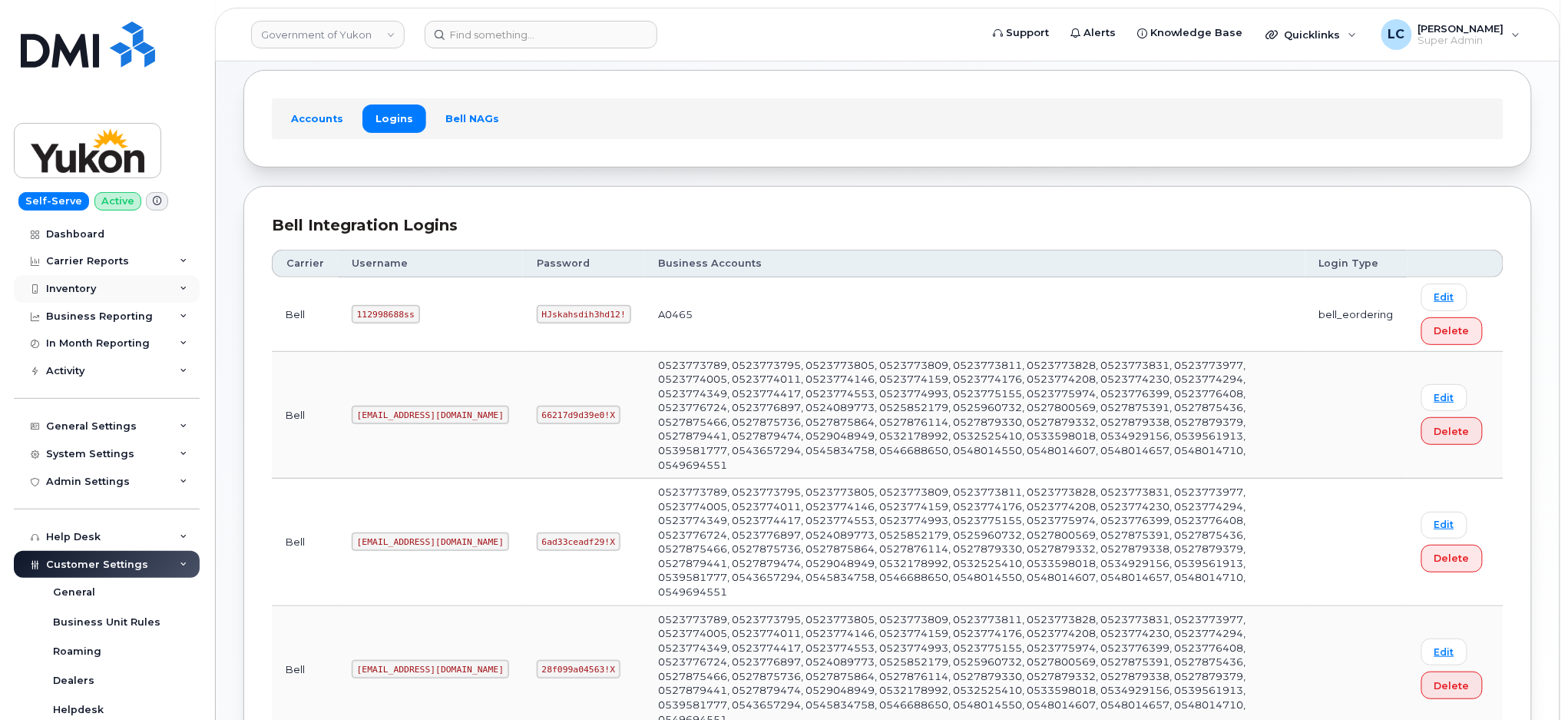
click at [81, 293] on div "Inventory" at bounding box center [71, 289] width 50 height 13
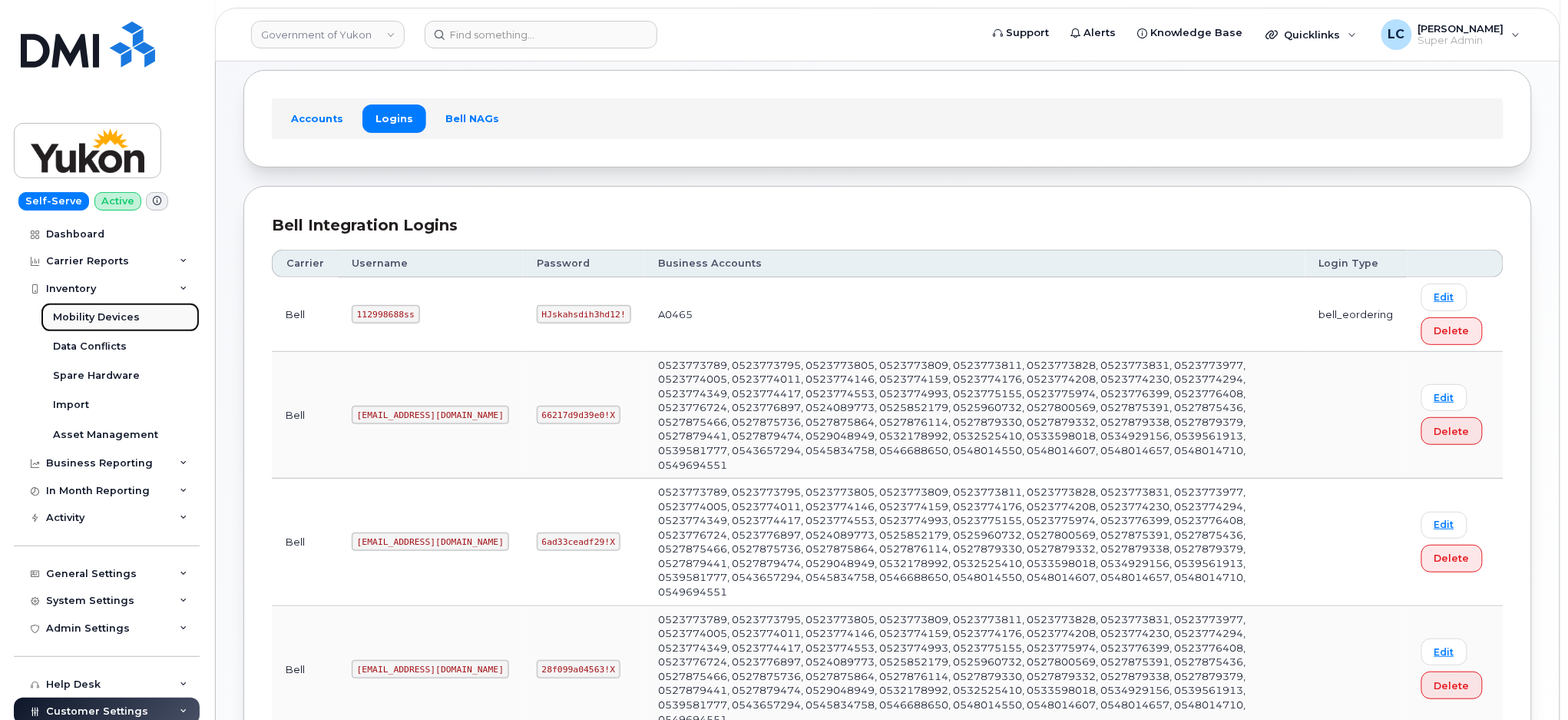
click at [96, 321] on div "Mobility Devices" at bounding box center [96, 317] width 86 height 14
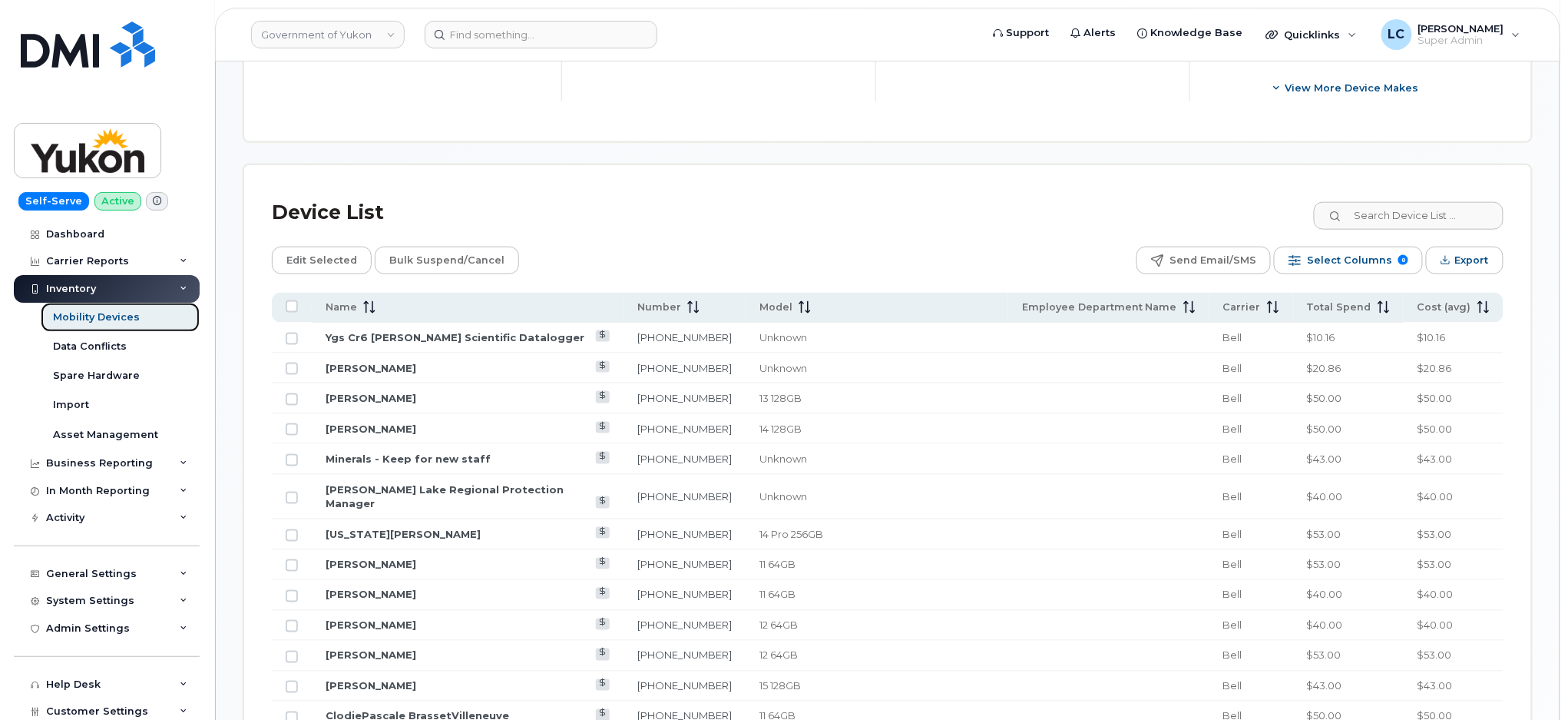
scroll to position [644, 0]
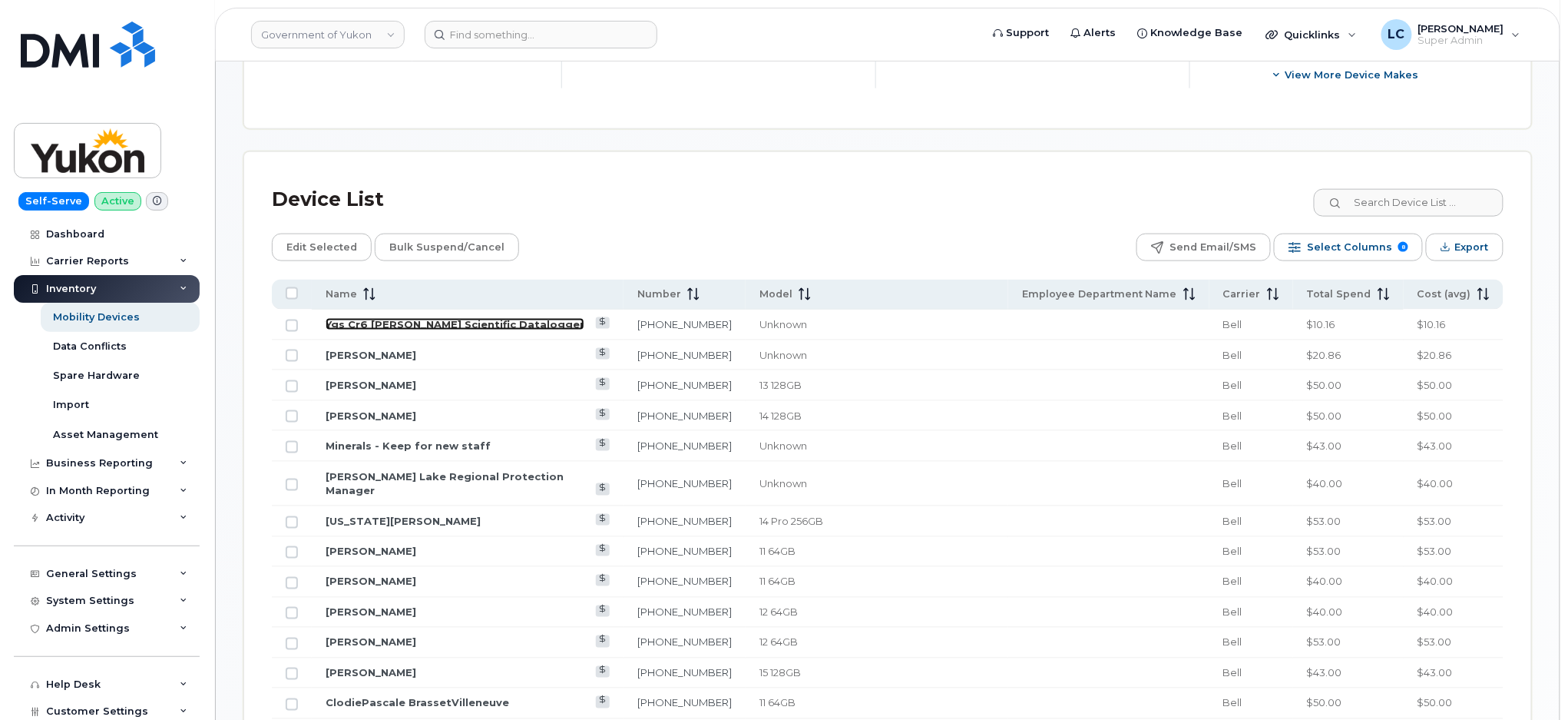
click at [453, 329] on link "Ygs Cr6 [PERSON_NAME] Scientific Datalogger" at bounding box center [455, 324] width 258 height 13
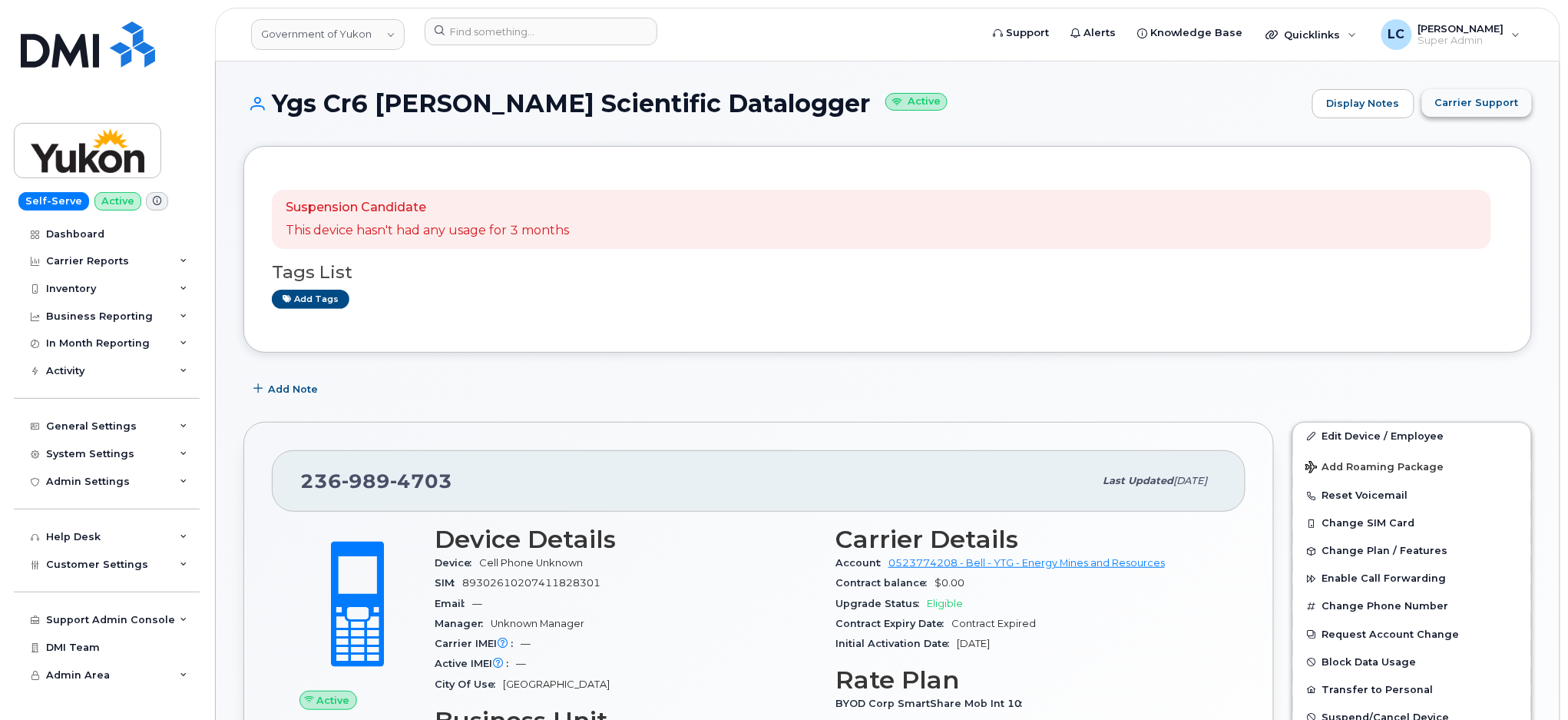
click at [1463, 90] on button "Carrier Support" at bounding box center [1477, 103] width 110 height 27
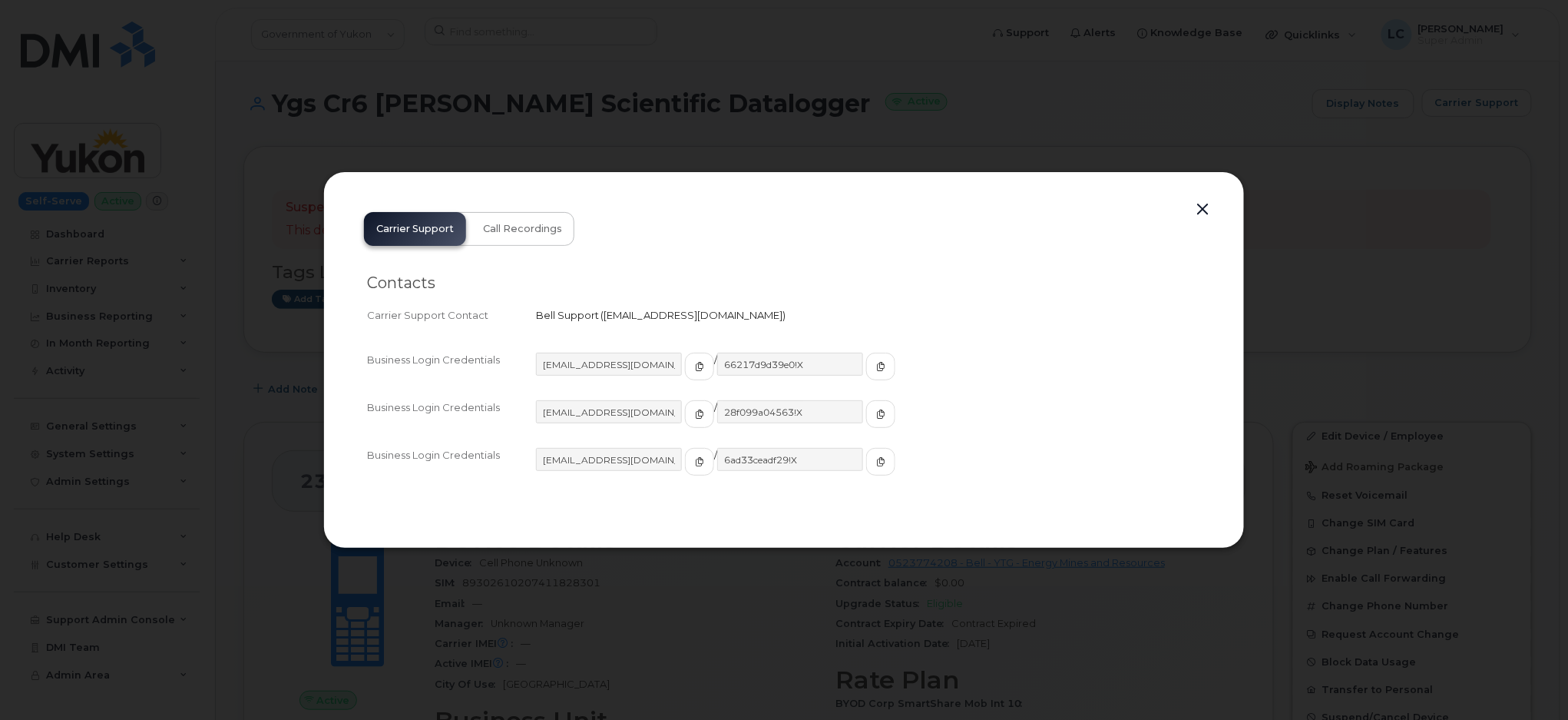
click at [1200, 208] on button "button" at bounding box center [1203, 210] width 23 height 22
